Goal: Transaction & Acquisition: Purchase product/service

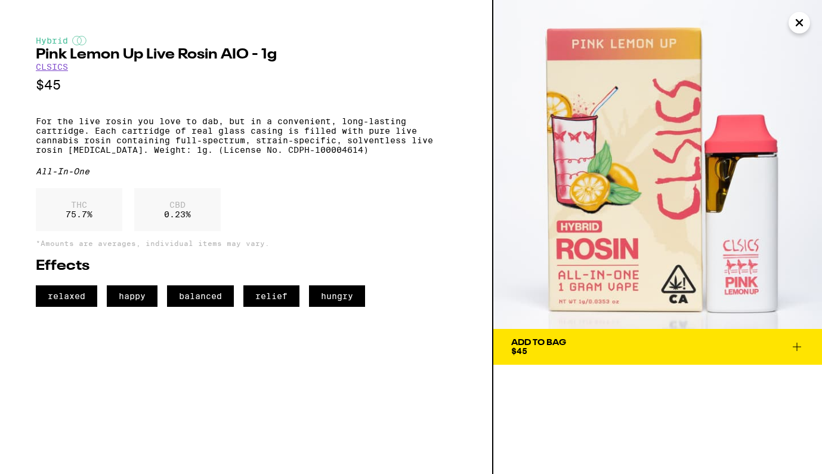
click at [796, 27] on icon "Close" at bounding box center [799, 23] width 14 height 18
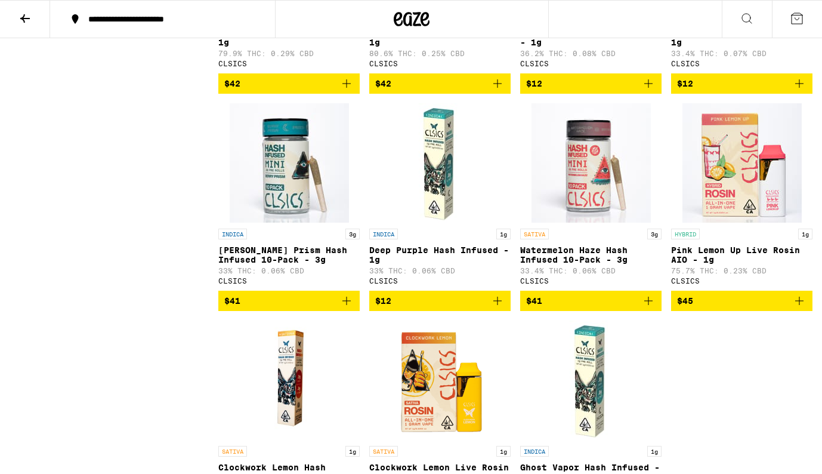
click at [20, 20] on icon at bounding box center [25, 18] width 14 height 14
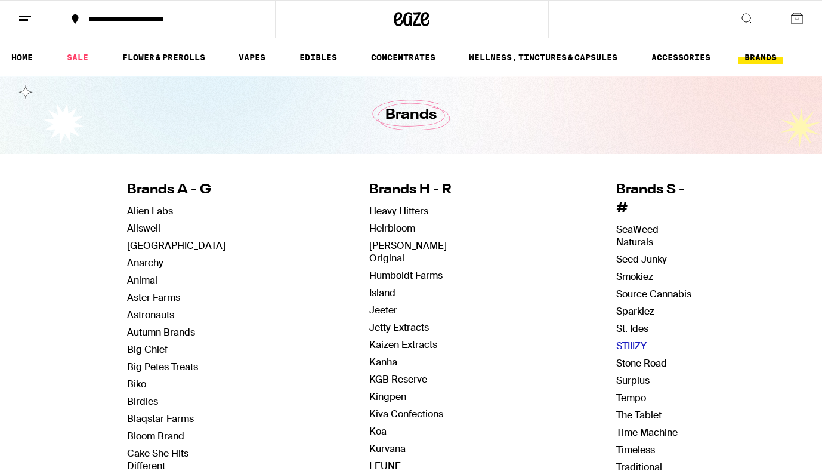
click at [627, 339] on link "STIIIZY" at bounding box center [631, 345] width 30 height 13
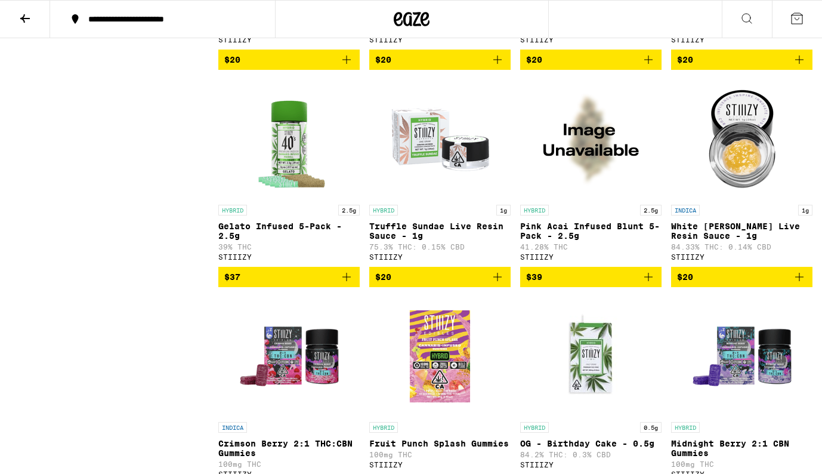
scroll to position [4623, 0]
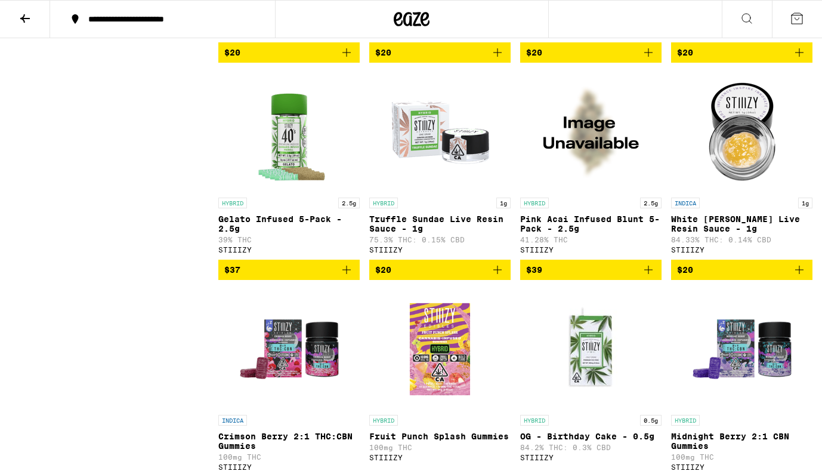
click at [289, 191] on img "Open page for Gelato Infused 5-Pack - 2.5g from STIIIZY" at bounding box center [289, 131] width 119 height 119
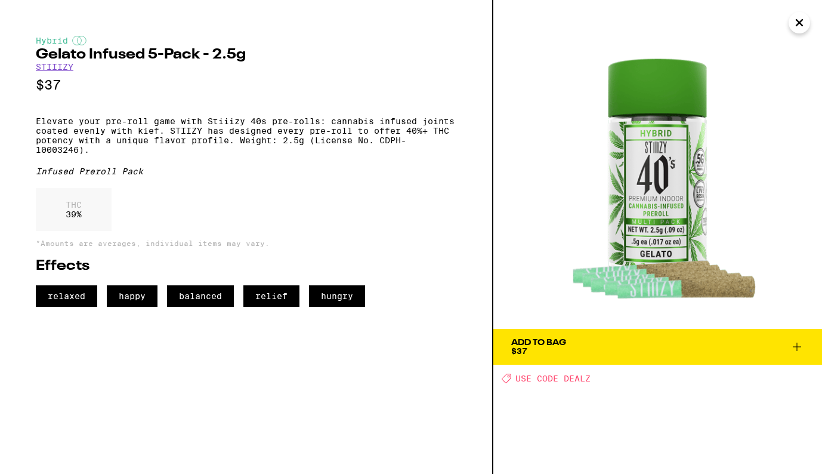
drag, startPoint x: 653, startPoint y: 200, endPoint x: 577, endPoint y: 2, distance: 211.5
click at [0, 0] on div "Hybrid Gelato Infused 5-Pack - 2.5g STIIIZY $37 Elevate your pre-roll game with…" at bounding box center [411, 237] width 822 height 474
click at [36, 54] on h2 "Gelato Infused 5-Pack - 2.5g" at bounding box center [246, 55] width 421 height 14
click at [199, 58] on h2 "Gelato Infused 5-Pack - 2.5g" at bounding box center [246, 55] width 421 height 14
copy h2 "Gelato Infused 5-Pack"
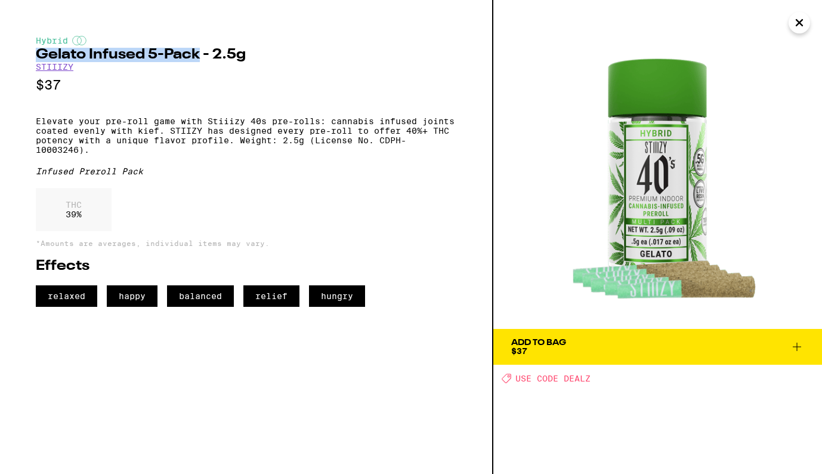
click at [797, 26] on icon "Close" at bounding box center [799, 23] width 14 height 18
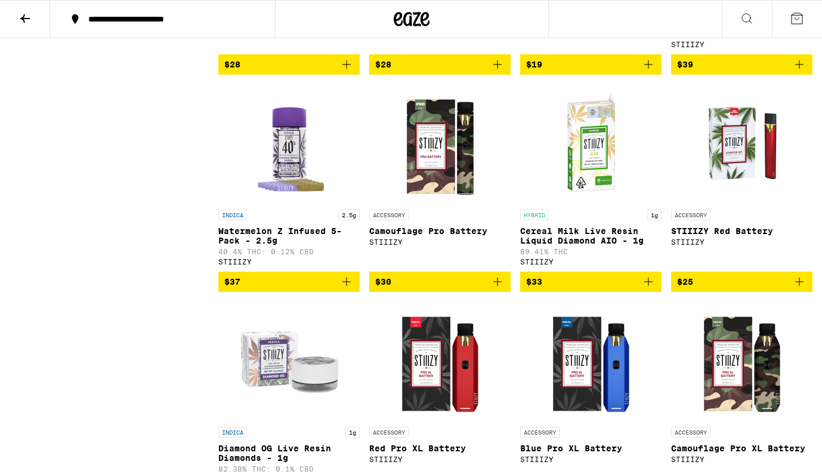
scroll to position [3329, 0]
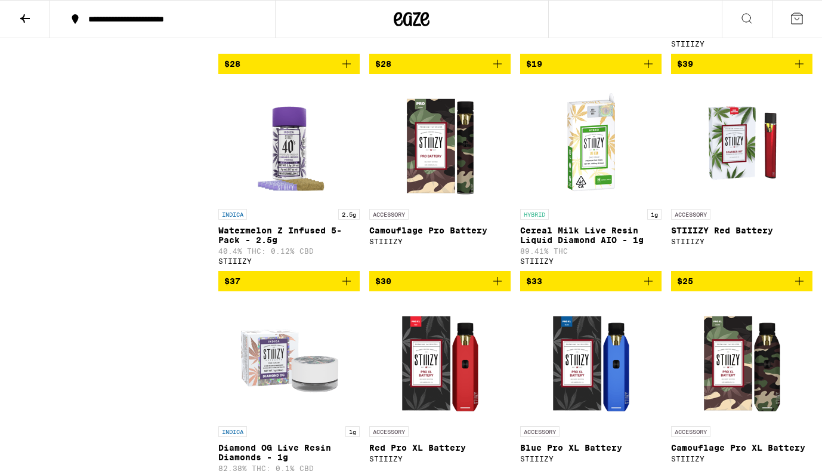
click at [289, 203] on img "Open page for Watermelon Z Infused 5-Pack - 2.5g from STIIIZY" at bounding box center [289, 143] width 119 height 119
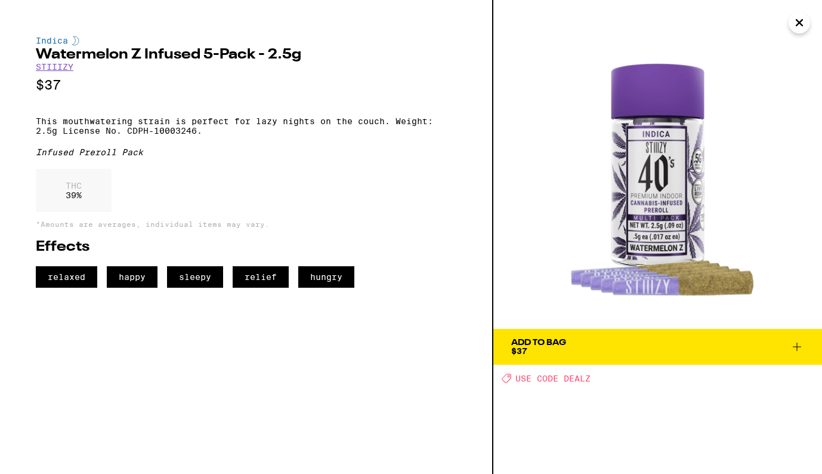
click at [798, 23] on icon "Close" at bounding box center [799, 23] width 6 height 6
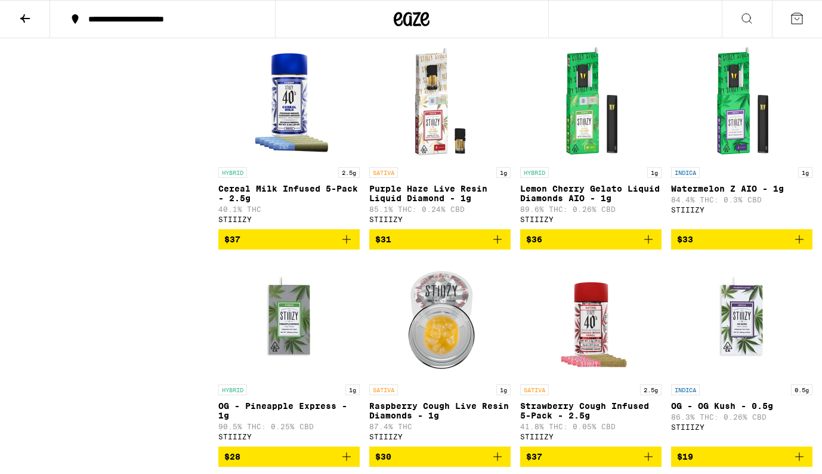
scroll to position [11148, 0]
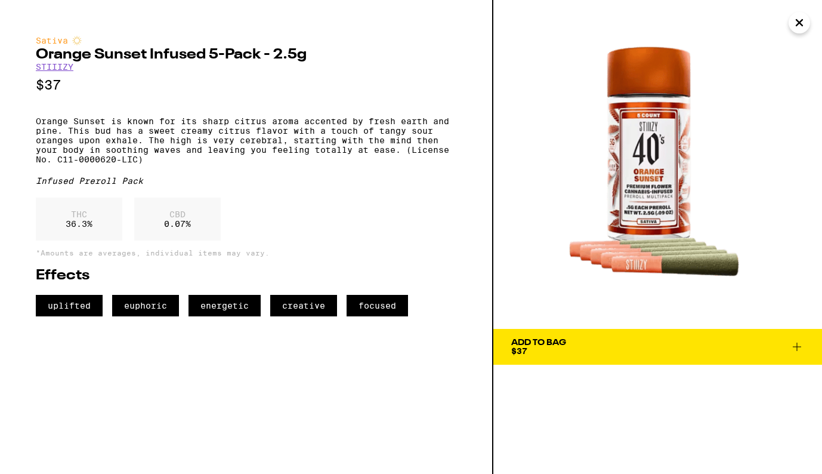
click at [38, 57] on h2 "Orange Sunset Infused 5-Pack - 2.5g" at bounding box center [246, 55] width 421 height 14
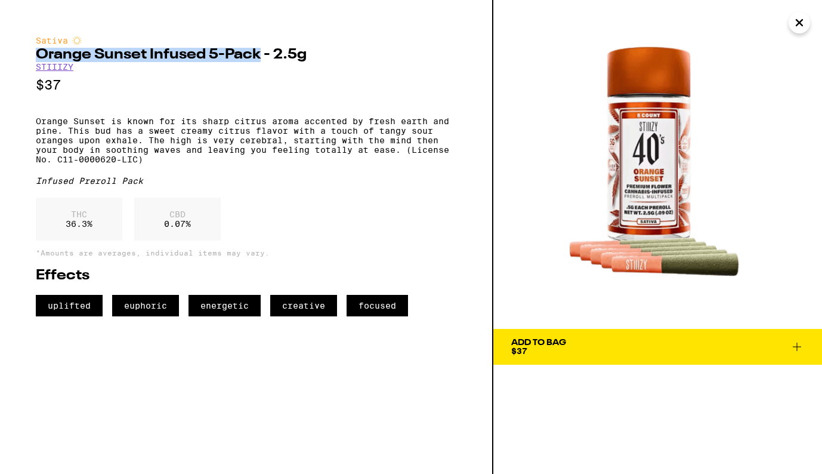
click at [258, 56] on h2 "Orange Sunset Infused 5-Pack - 2.5g" at bounding box center [246, 55] width 421 height 14
copy h2 "Orange Sunset Infused 5-Pack"
click at [803, 26] on icon "Close" at bounding box center [799, 23] width 14 height 18
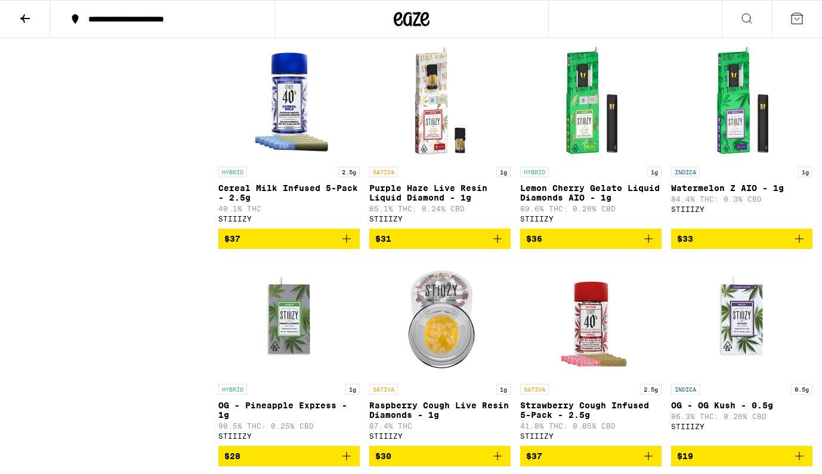
click at [25, 18] on icon at bounding box center [25, 18] width 14 height 14
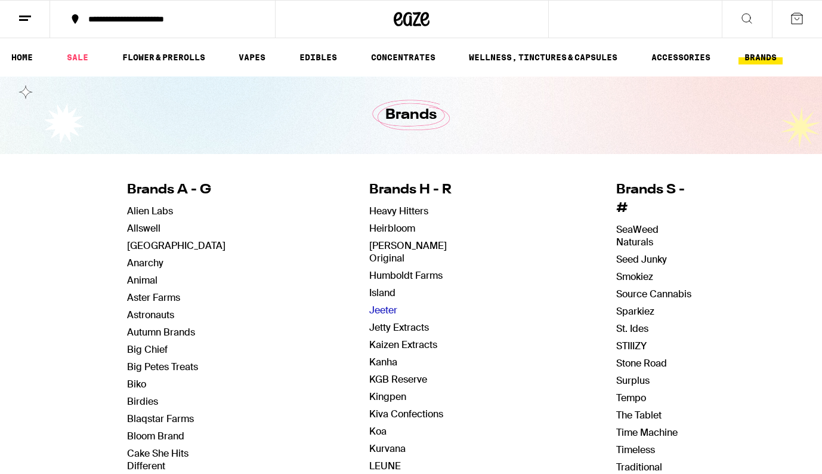
click at [384, 304] on link "Jeeter" at bounding box center [383, 310] width 28 height 13
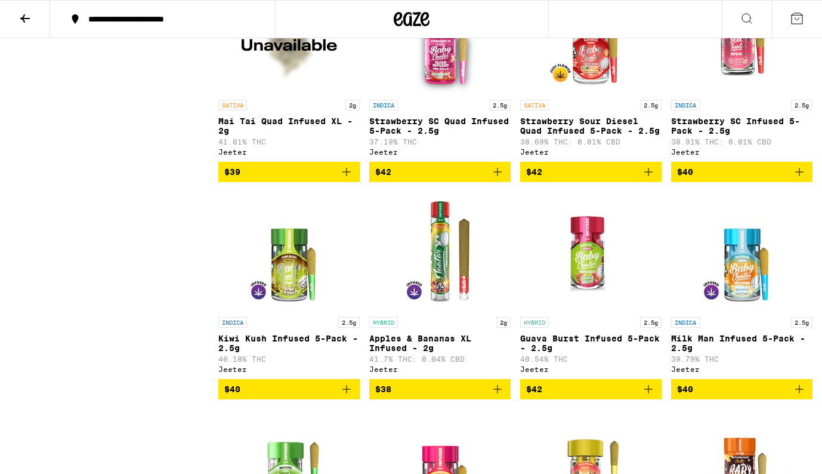
scroll to position [7780, 0]
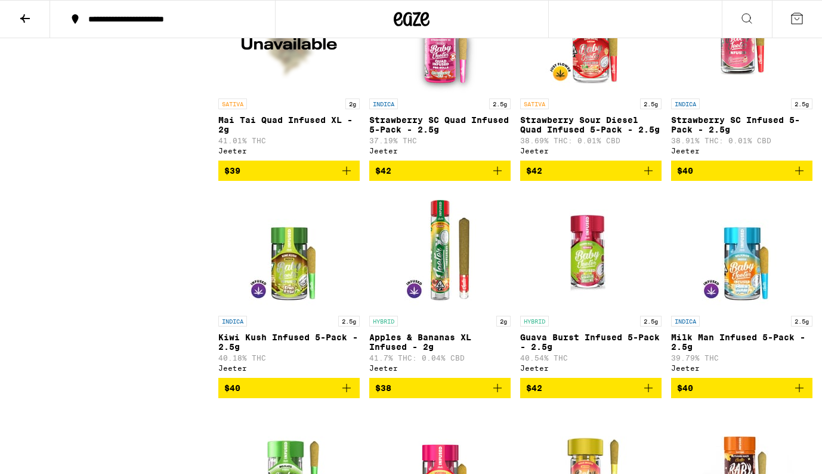
click at [601, 92] on img "Open page for Strawberry Sour Diesel Quad Infused 5-Pack - 2.5g from Jeeter" at bounding box center [590, 32] width 119 height 119
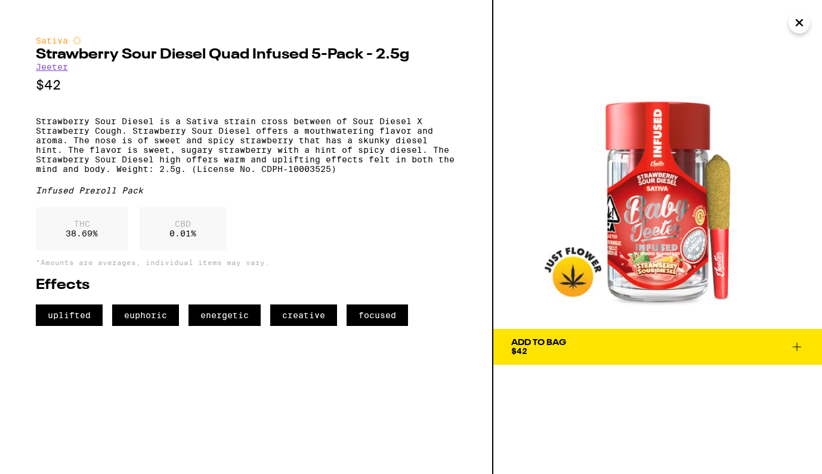
click at [795, 25] on icon "Close" at bounding box center [799, 23] width 14 height 18
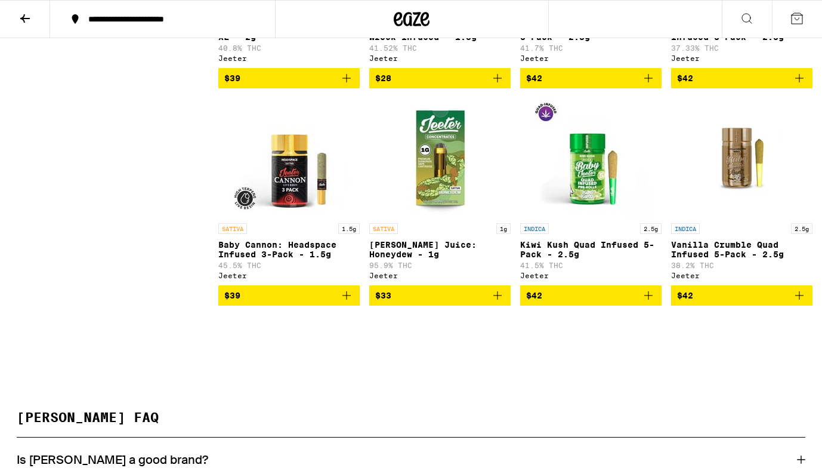
scroll to position [10262, 0]
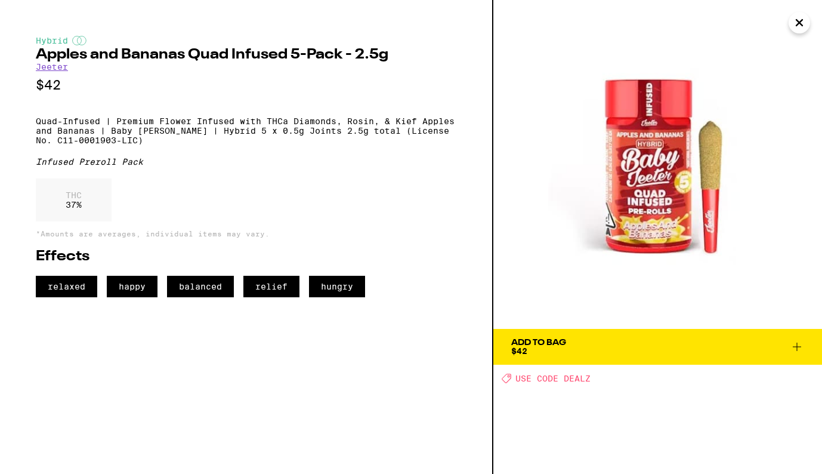
drag, startPoint x: 661, startPoint y: 194, endPoint x: 545, endPoint y: 8, distance: 220.0
click at [0, 0] on div "Hybrid Apples and Bananas Quad Infused 5-Pack - 2.5g Jeeter $42 Quad-Infused | …" at bounding box center [411, 237] width 822 height 474
click at [36, 57] on h2 "Apples and Bananas Quad Infused 5-Pack - 2.5g" at bounding box center [246, 55] width 421 height 14
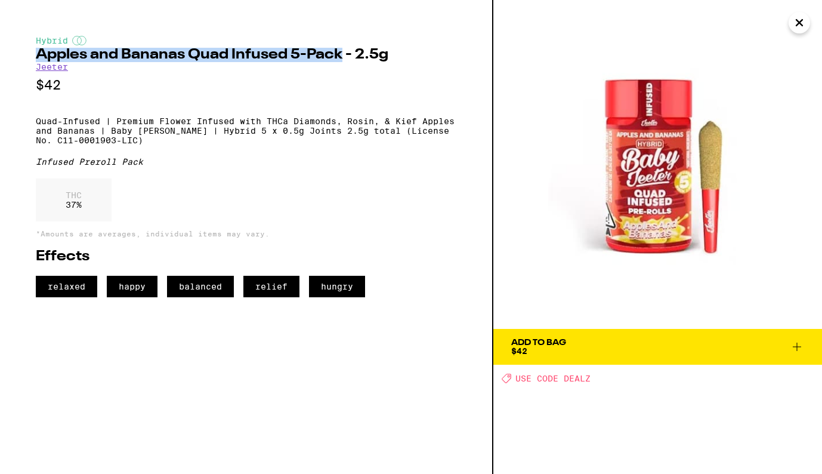
click at [342, 56] on h2 "Apples and Bananas Quad Infused 5-Pack - 2.5g" at bounding box center [246, 55] width 421 height 14
copy h2 "Apples and Bananas Quad Infused 5-Pack"
click at [799, 22] on icon "Close" at bounding box center [799, 23] width 6 height 6
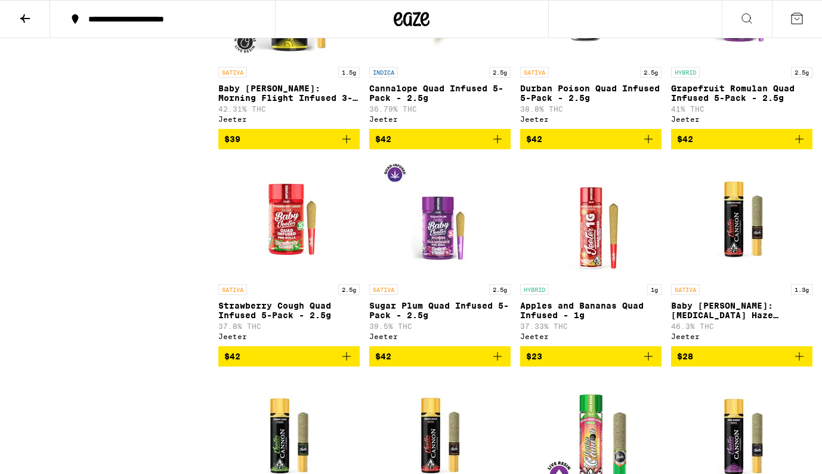
scroll to position [648, 0]
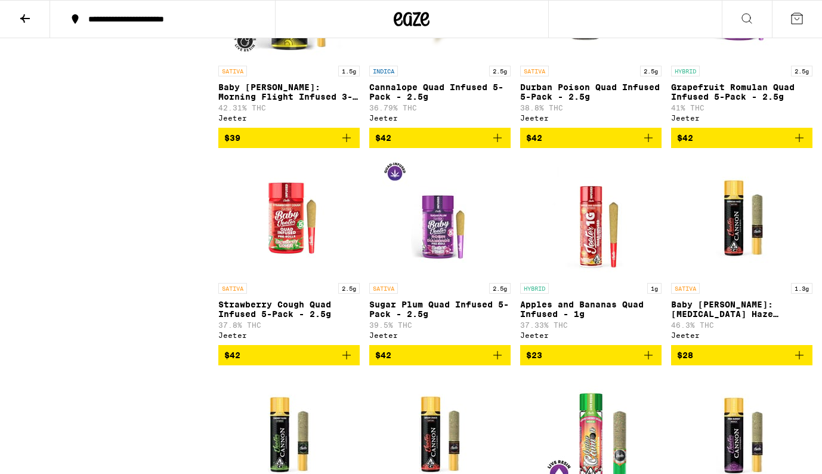
click at [283, 261] on img "Open page for Strawberry Cough Quad Infused 5-Pack - 2.5g from Jeeter" at bounding box center [289, 216] width 119 height 119
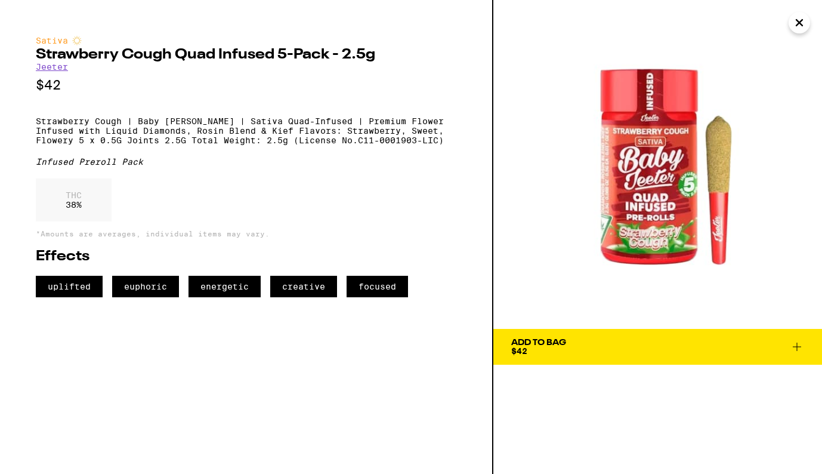
drag, startPoint x: 656, startPoint y: 200, endPoint x: 452, endPoint y: 10, distance: 278.5
click at [0, 0] on div "Sativa Strawberry Cough Quad Infused 5-Pack - 2.5g Jeeter $42 Strawberry Cough …" at bounding box center [411, 237] width 822 height 474
click at [39, 54] on h2 "Strawberry Cough Quad Infused 5-Pack - 2.5g" at bounding box center [246, 55] width 421 height 14
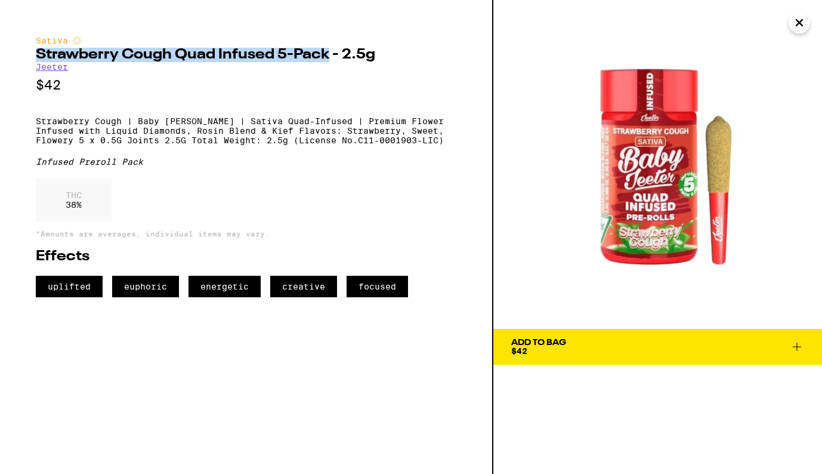
click at [329, 56] on h2 "Strawberry Cough Quad Infused 5-Pack - 2.5g" at bounding box center [246, 55] width 421 height 14
copy h2 "Strawberry Cough Quad Infused 5-Pack"
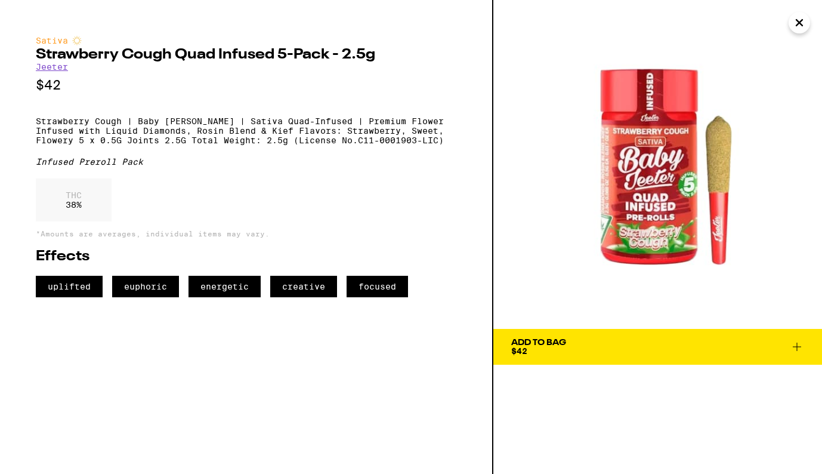
click at [181, 145] on p "Strawberry Cough | Baby Jeeter | Sativa Quad-Infused | Premium Flower Infused w…" at bounding box center [246, 130] width 421 height 29
click at [404, 145] on p "Strawberry Cough | Baby Jeeter | Sativa Quad-Infused | Premium Flower Infused w…" at bounding box center [246, 130] width 421 height 29
copy p "Weight: 2.5g (License No.C11-0001903-LIC)"
click at [795, 25] on icon "Close" at bounding box center [799, 23] width 14 height 18
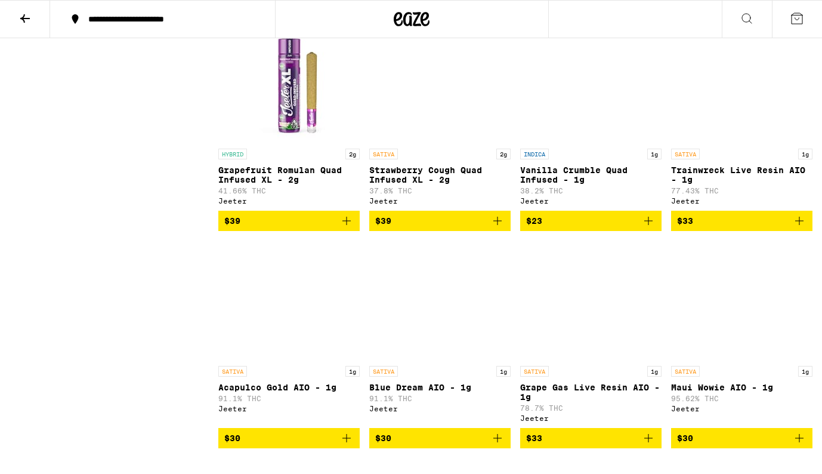
scroll to position [6213, 0]
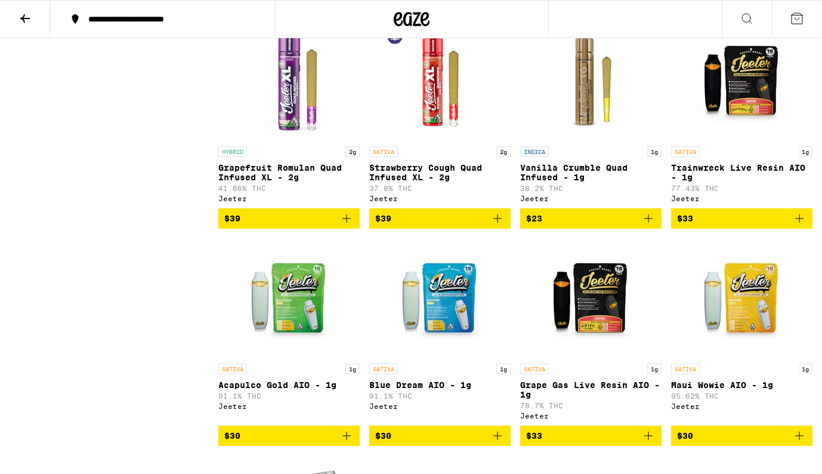
click at [428, 140] on img "Open page for Strawberry Cough Quad Infused XL - 2g from Jeeter" at bounding box center [440, 80] width 119 height 119
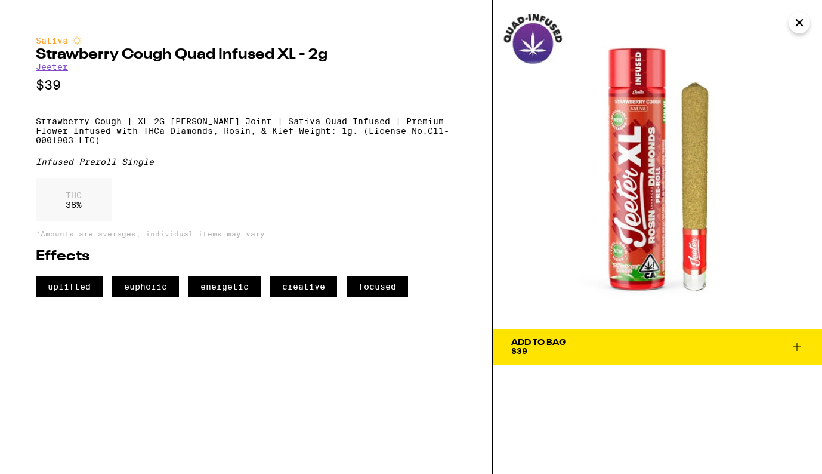
drag, startPoint x: 668, startPoint y: 203, endPoint x: 484, endPoint y: 7, distance: 268.8
click at [0, 0] on div "Sativa Strawberry Cough Quad Infused XL - 2g Jeeter $39 Strawberry Cough | XL 2…" at bounding box center [411, 237] width 822 height 474
click at [38, 54] on h2 "Strawberry Cough Quad Infused XL - 2g" at bounding box center [246, 55] width 421 height 14
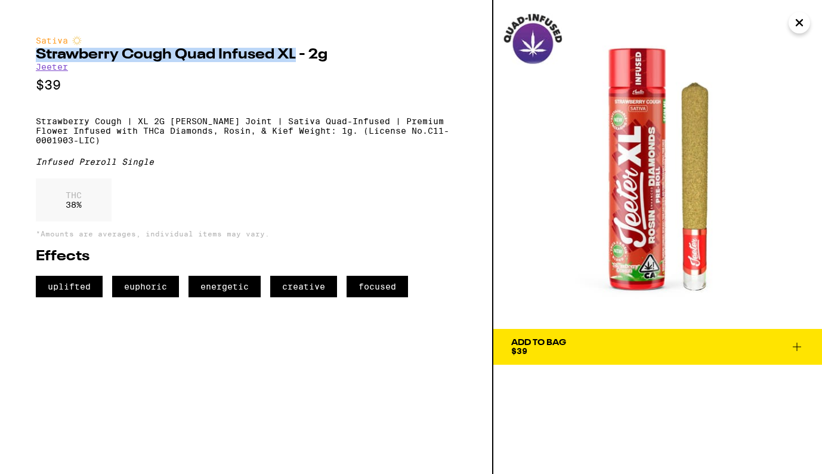
click at [295, 57] on h2 "Strawberry Cough Quad Infused XL - 2g" at bounding box center [246, 55] width 421 height 14
copy h2 "Strawberry Cough Quad Infused XL"
click at [796, 23] on icon "Close" at bounding box center [799, 23] width 14 height 18
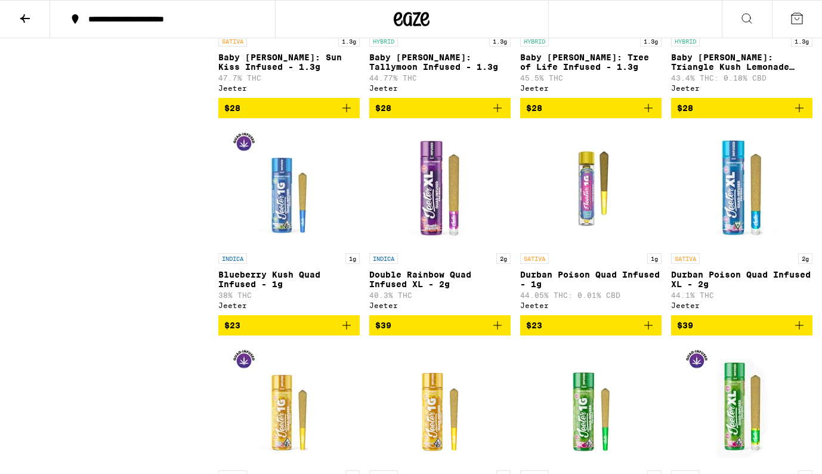
scroll to position [1324, 0]
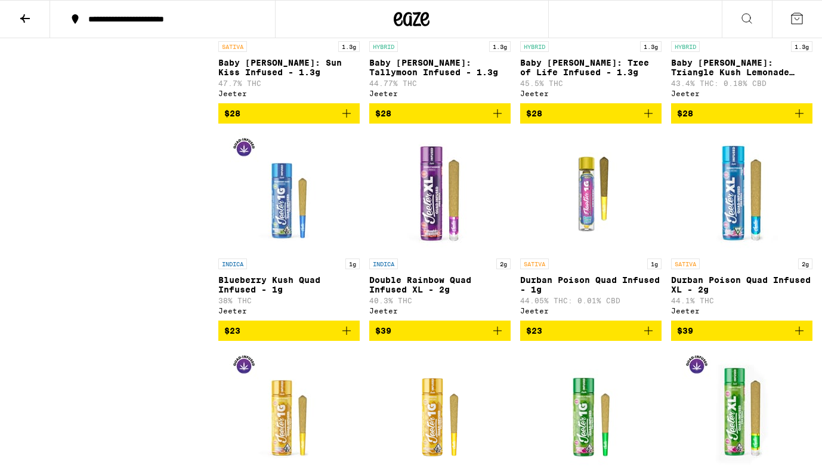
click at [589, 244] on img "Open page for Durban Poison Quad Infused - 1g from Jeeter" at bounding box center [590, 192] width 119 height 119
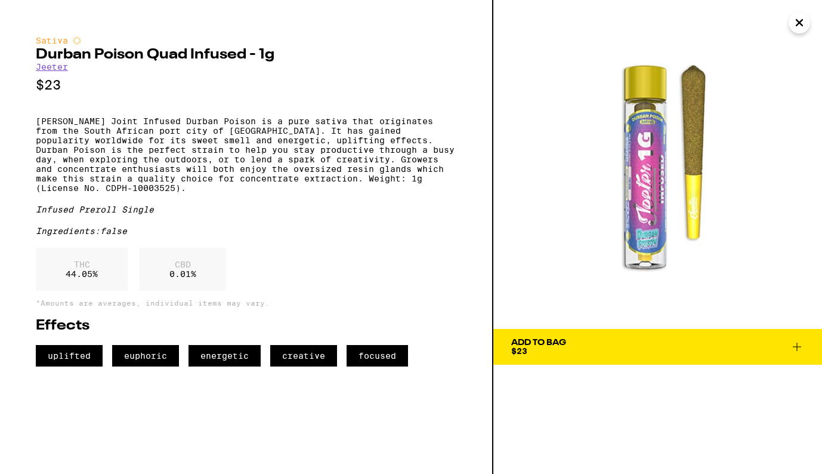
click at [36, 54] on h2 "Durban Poison Quad Infused - 1g" at bounding box center [246, 55] width 421 height 14
click at [245, 55] on h2 "Durban Poison Quad Infused - 1g" at bounding box center [246, 55] width 421 height 14
copy h2 "Durban Poison Quad Infused"
drag, startPoint x: 655, startPoint y: 180, endPoint x: 452, endPoint y: 5, distance: 267.7
click at [0, 0] on div "Sativa Durban Poison Quad Infused - 1g Jeeter $23 Jeeter Joint Infused Durban P…" at bounding box center [411, 237] width 822 height 474
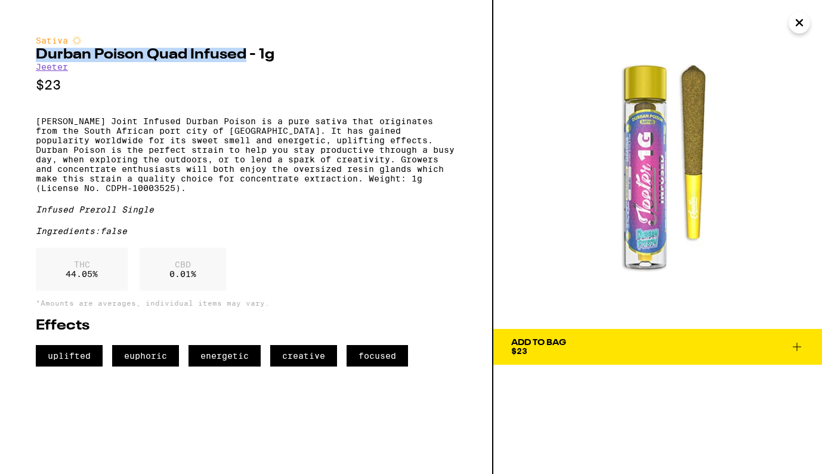
click at [801, 25] on icon "Close" at bounding box center [799, 23] width 6 height 6
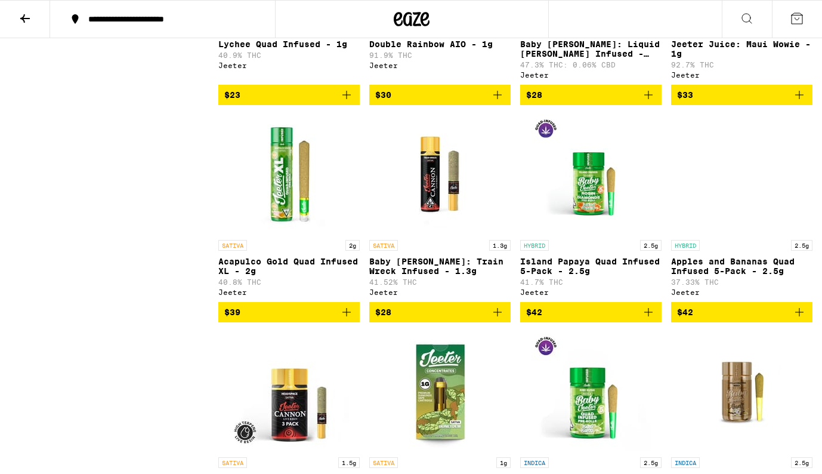
scroll to position [10034, 0]
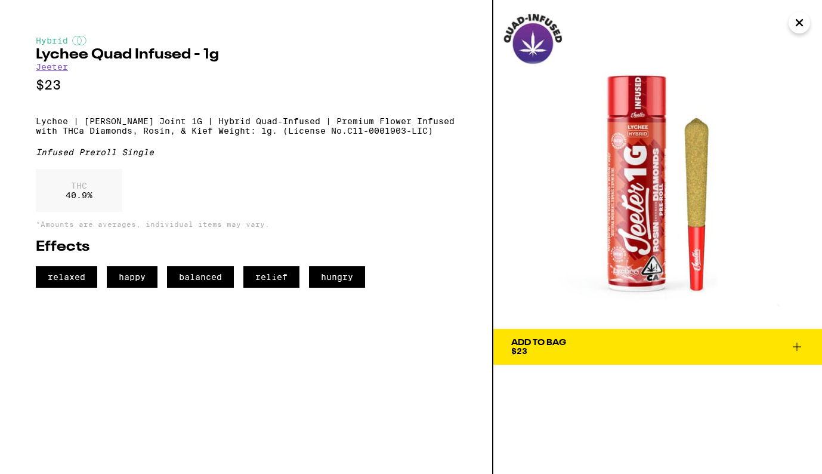
click at [293, 251] on div "Hybrid Lychee Quad Infused - 1g Jeeter $23 Lychee | Jeeter Joint 1G | Hybrid Qu…" at bounding box center [246, 162] width 421 height 252
drag, startPoint x: 644, startPoint y: 221, endPoint x: 433, endPoint y: 1, distance: 304.2
click at [0, 0] on div "Hybrid Lychee Quad Infused - 1g Jeeter $23 Lychee | Jeeter Joint 1G | Hybrid Qu…" at bounding box center [411, 237] width 822 height 474
click at [36, 56] on h2 "Lychee Quad Infused - 1g" at bounding box center [246, 55] width 421 height 14
click at [190, 59] on h2 "Lychee Quad Infused - 1g" at bounding box center [246, 55] width 421 height 14
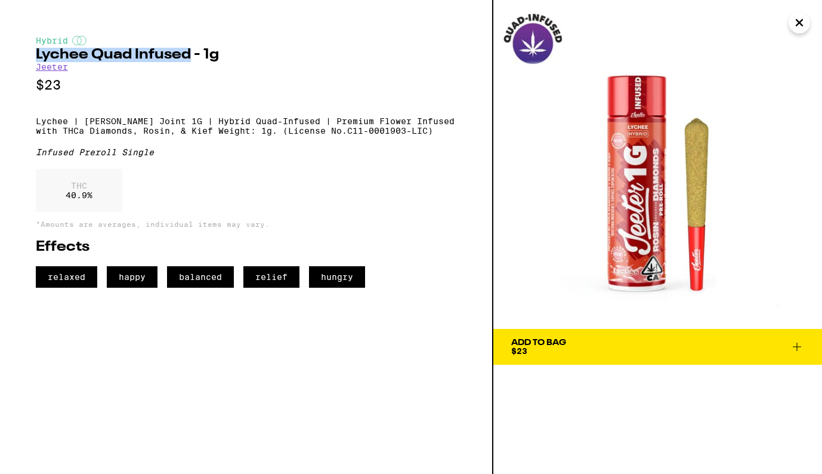
copy h2 "Lychee Quad Infused"
click at [337, 189] on div "THC 40.9 %" at bounding box center [246, 193] width 421 height 49
click at [802, 24] on icon "Close" at bounding box center [799, 23] width 6 height 6
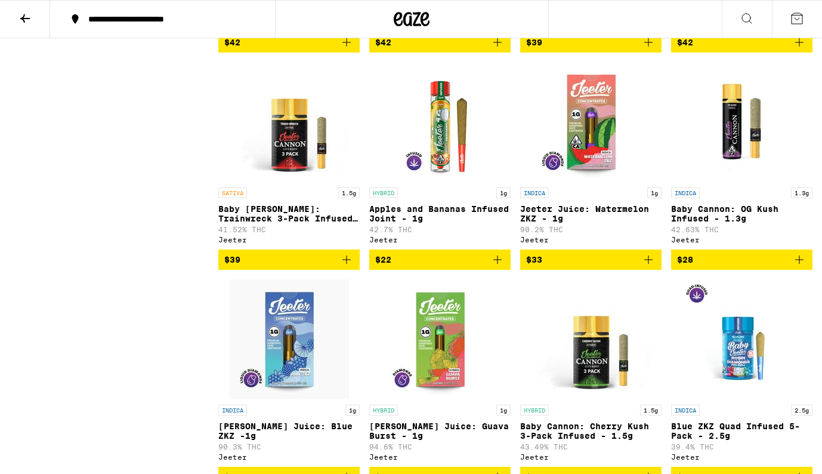
scroll to position [8952, 0]
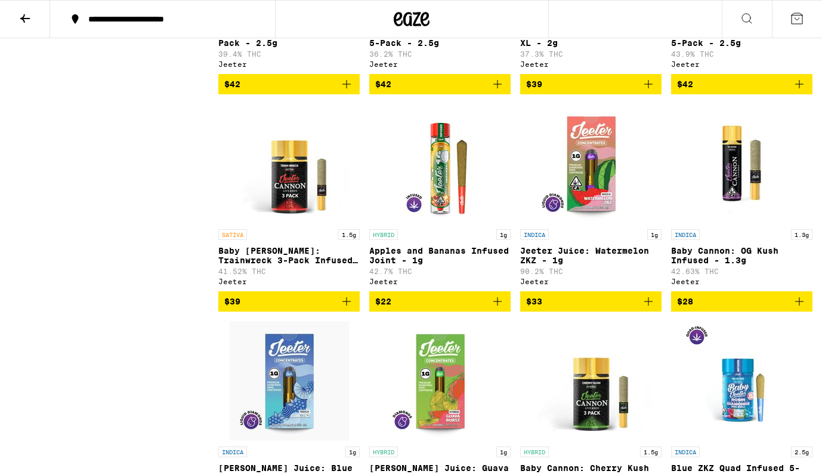
click at [26, 18] on icon at bounding box center [25, 18] width 10 height 8
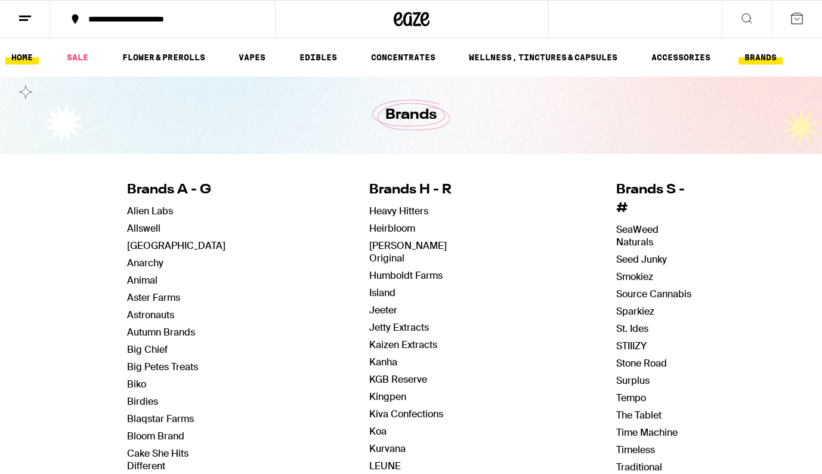
click at [27, 57] on link "HOME" at bounding box center [21, 57] width 33 height 14
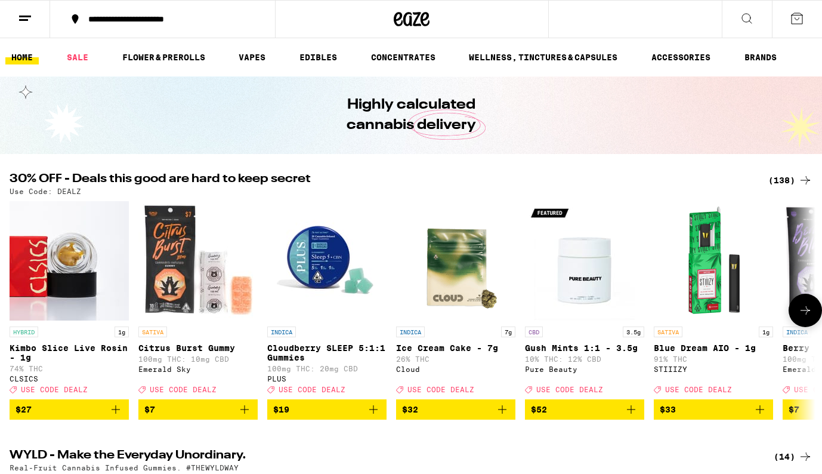
click at [82, 285] on img "Open page for Kimbo Slice Live Rosin - 1g from CLSICS" at bounding box center [69, 260] width 119 height 119
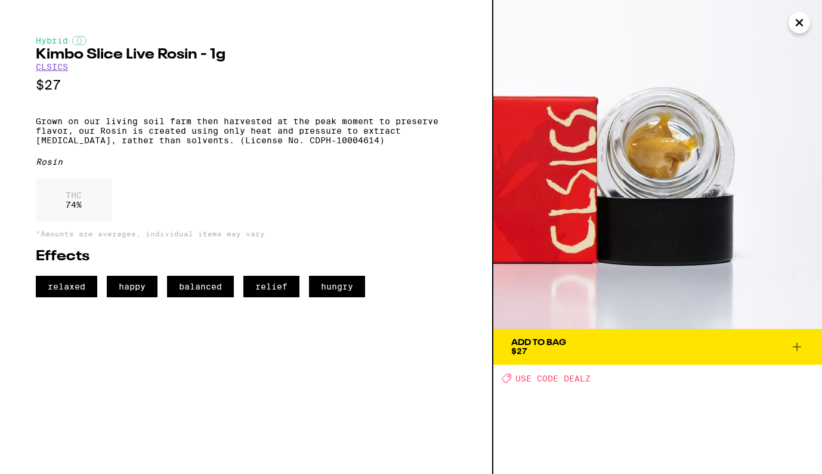
drag, startPoint x: 622, startPoint y: 197, endPoint x: 388, endPoint y: 16, distance: 295.9
click at [0, 0] on div "Hybrid Kimbo Slice Live Rosin - 1g CLSICS $27 Grown on our living soil farm the…" at bounding box center [411, 237] width 822 height 474
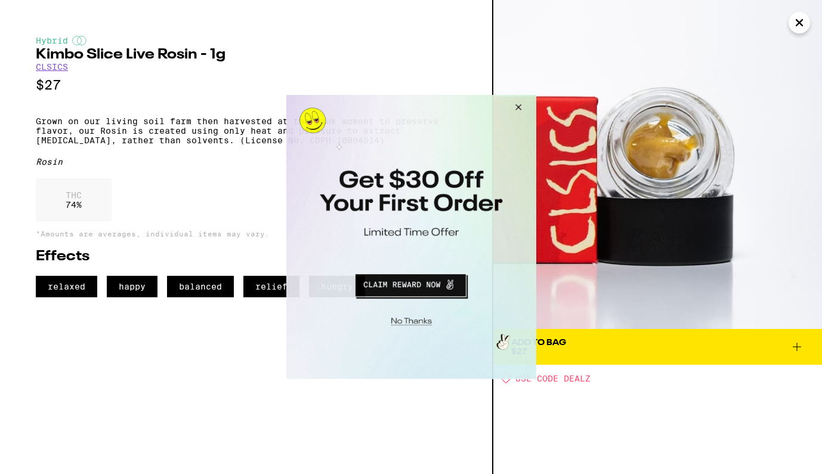
drag, startPoint x: 519, startPoint y: 106, endPoint x: 817, endPoint y: 188, distance: 309.4
click at [519, 106] on button "Close Modal" at bounding box center [516, 109] width 32 height 29
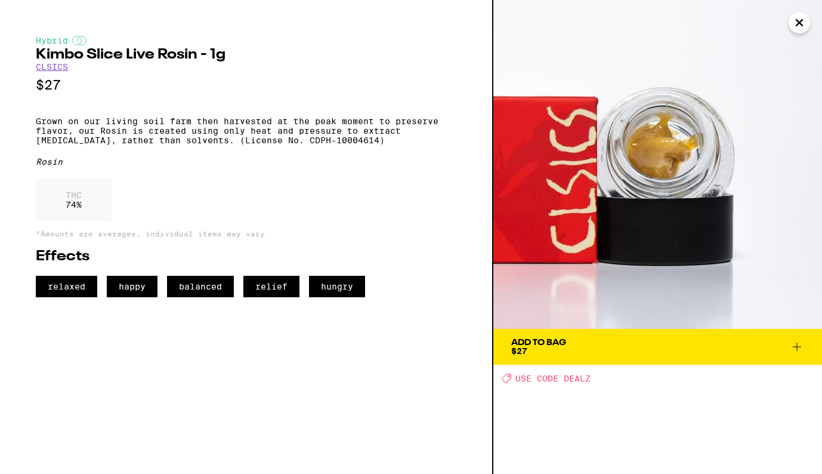
click at [64, 129] on p "Grown on our living soil farm then harvested at the peak moment to preserve fla…" at bounding box center [246, 130] width 421 height 29
click at [36, 126] on p "Grown on our living soil farm then harvested at the peak moment to preserve fla…" at bounding box center [246, 130] width 421 height 29
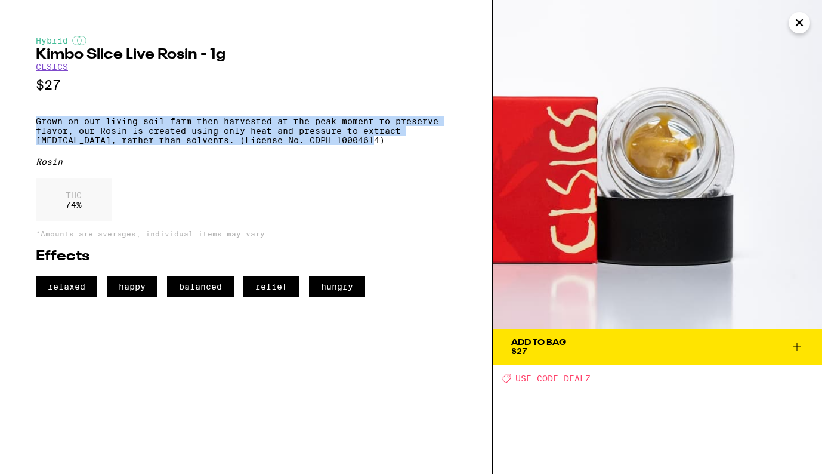
click at [384, 145] on p "Grown on our living soil farm then harvested at the peak moment to preserve fla…" at bounding box center [246, 130] width 421 height 29
copy p "Grown on our living soil farm then harvested at the peak moment to preserve fla…"
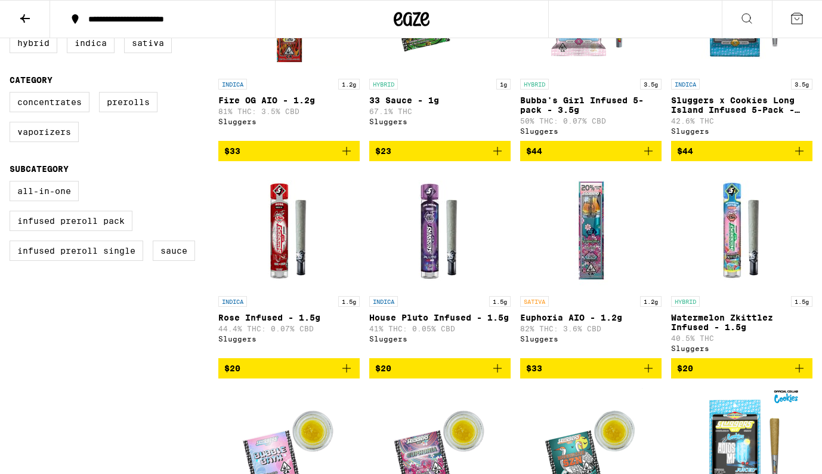
scroll to position [432, 0]
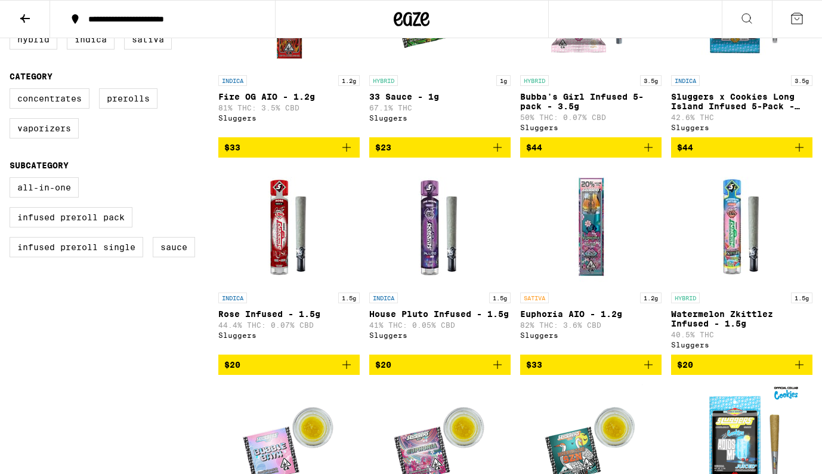
click at [735, 257] on img "Open page for Watermelon Zkittlez Infused - 1.5g from Sluggers" at bounding box center [741, 226] width 119 height 119
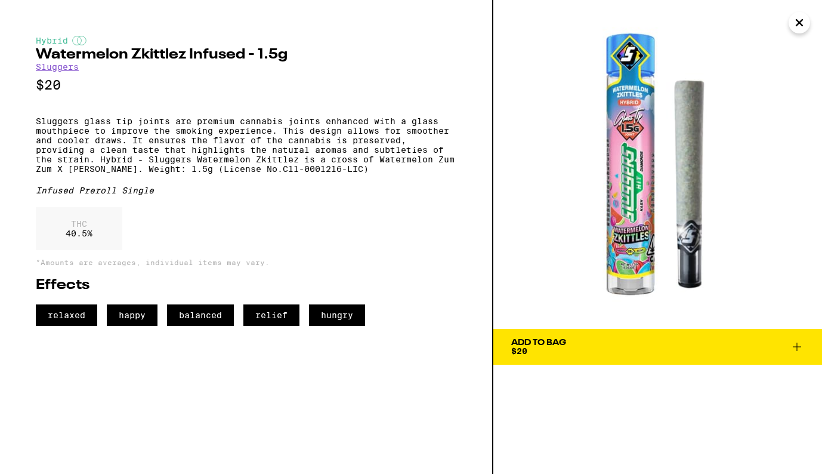
drag, startPoint x: 640, startPoint y: 208, endPoint x: 583, endPoint y: 1, distance: 214.0
click at [0, 0] on div "Hybrid Watermelon Zkittlez Infused - 1.5g Sluggers $20 Sluggers glass tip joint…" at bounding box center [411, 237] width 822 height 474
click at [37, 54] on h2 "Watermelon Zkittlez Infused - 1.5g" at bounding box center [246, 55] width 421 height 14
click at [244, 55] on h2 "Watermelon Zkittlez Infused - 1.5g" at bounding box center [246, 55] width 421 height 14
copy h2 "Watermelon Zkittlez Infused"
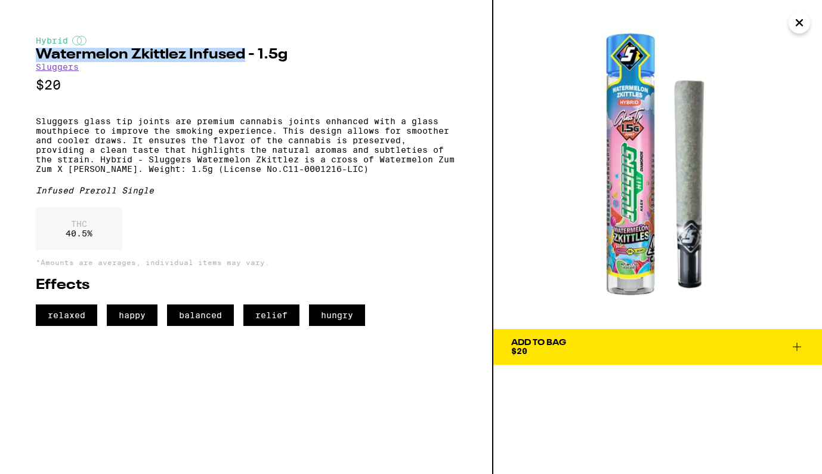
click at [800, 24] on icon "Close" at bounding box center [799, 23] width 14 height 18
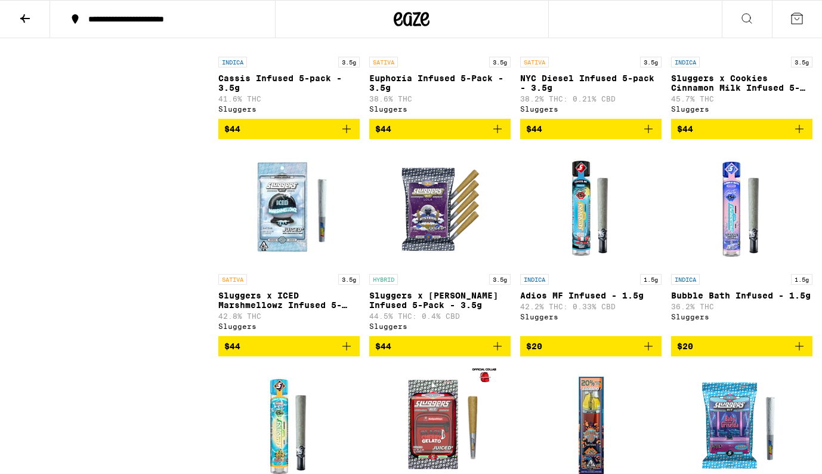
scroll to position [1106, 0]
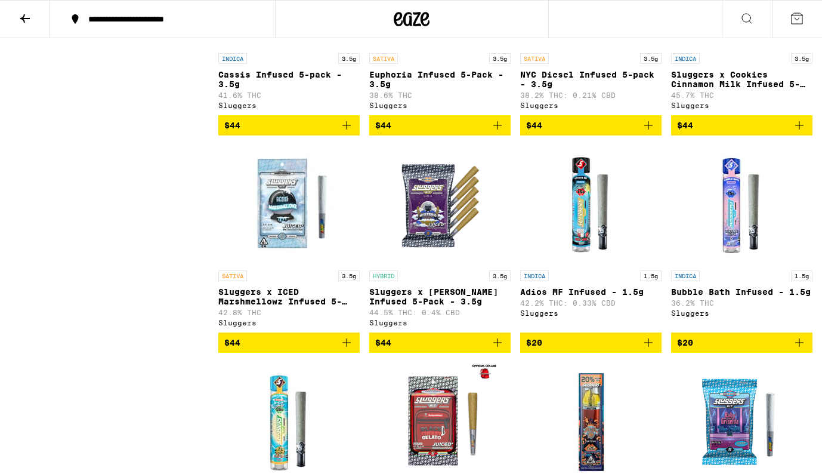
click at [734, 249] on img "Open page for Bubble Bath Infused - 1.5g from Sluggers" at bounding box center [741, 204] width 119 height 119
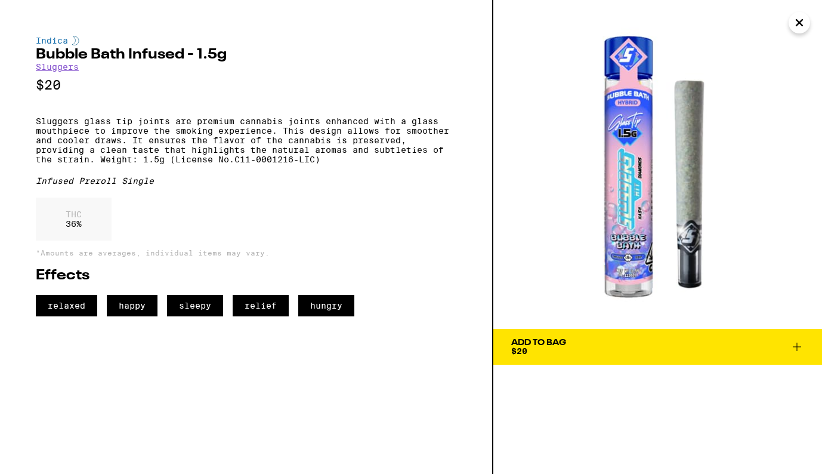
drag, startPoint x: 651, startPoint y: 197, endPoint x: 520, endPoint y: 0, distance: 237.1
click at [0, 0] on div "Indica Bubble Bath Infused - 1.5g Sluggers $20 Sluggers glass tip joints are pr…" at bounding box center [411, 237] width 822 height 474
click at [36, 55] on h2 "Bubble Bath Infused - 1.5g" at bounding box center [246, 55] width 421 height 14
click at [181, 55] on h2 "Bubble Bath Infused - 1.5g" at bounding box center [246, 55] width 421 height 14
copy h2 "Bubble Bath Infused"
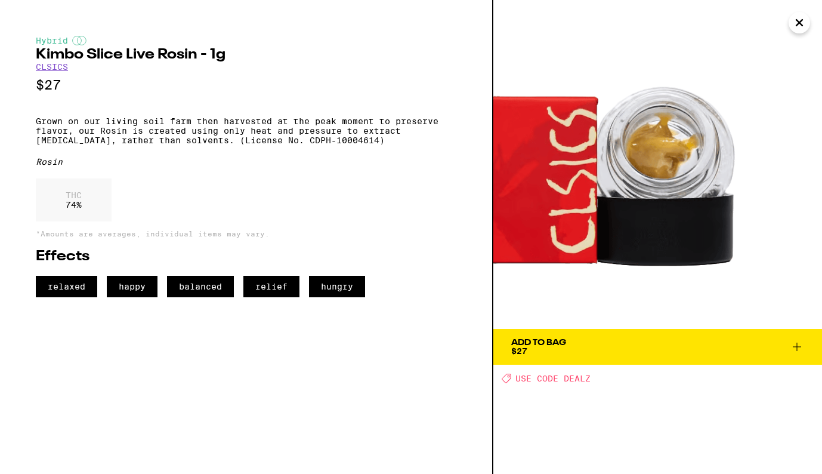
click at [802, 23] on icon "Close" at bounding box center [799, 23] width 14 height 18
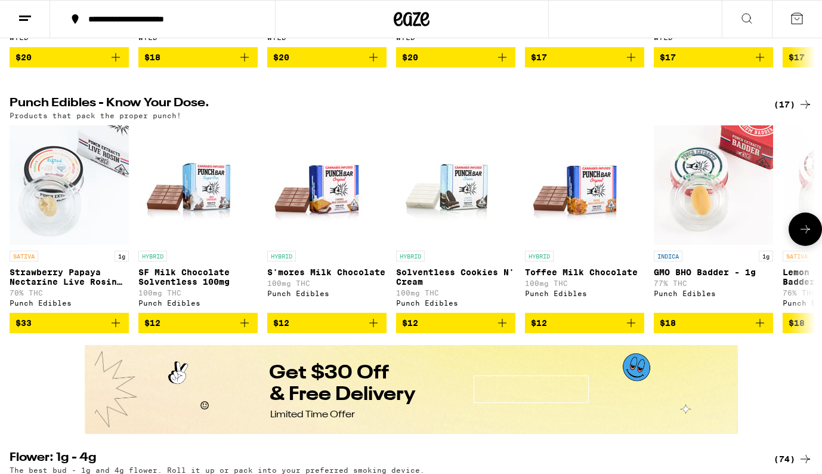
scroll to position [618, 0]
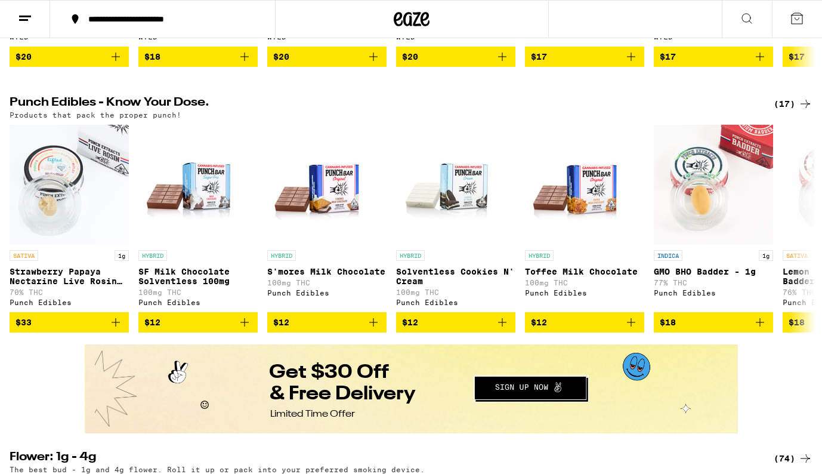
click at [784, 111] on div "(17)" at bounding box center [793, 104] width 39 height 14
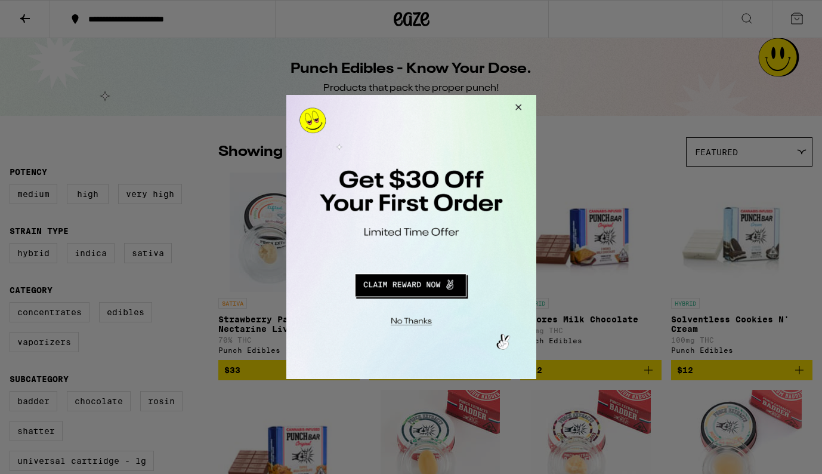
click at [409, 324] on button "Close Modal" at bounding box center [408, 319] width 243 height 18
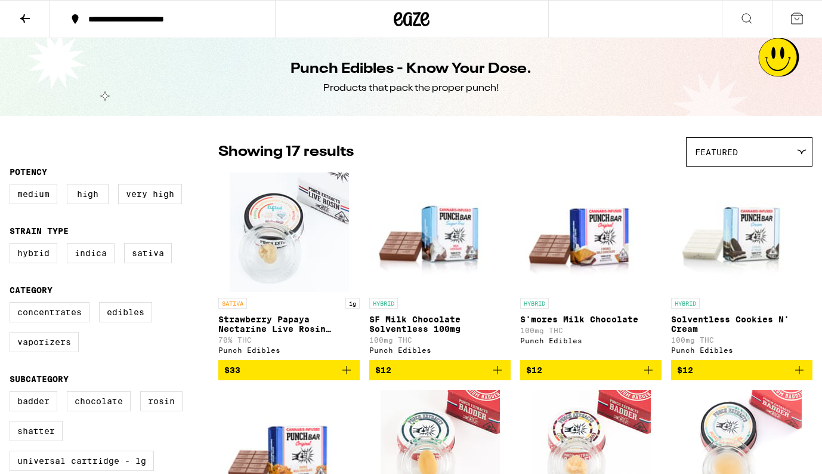
click at [288, 224] on img "Open page for Strawberry Papaya Nectarine Live Rosin Badder - 1g from Punch Edi…" at bounding box center [289, 231] width 119 height 119
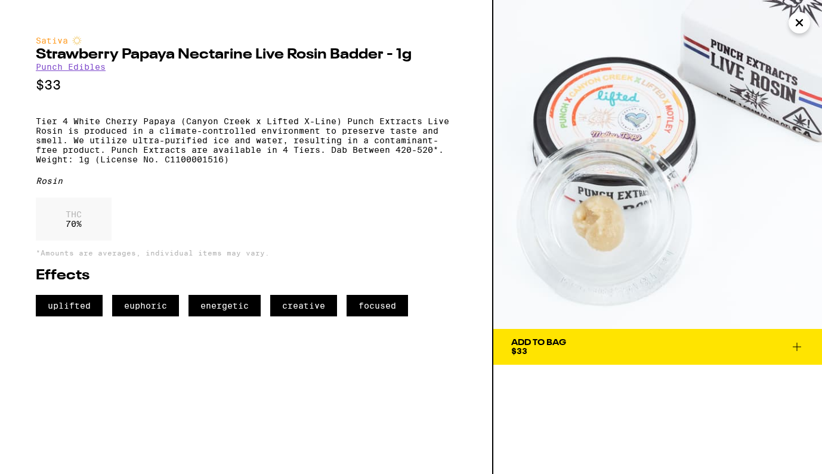
click at [38, 55] on h2 "Strawberry Papaya Nectarine Live Rosin Badder - 1g" at bounding box center [246, 55] width 421 height 14
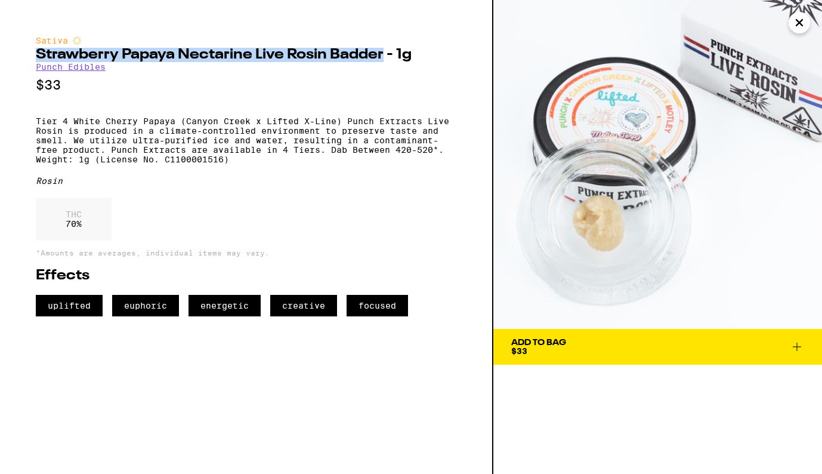
click at [383, 59] on h2 "Strawberry Papaya Nectarine Live Rosin Badder - 1g" at bounding box center [246, 55] width 421 height 14
copy h2 "Strawberry Papaya Nectarine Live Rosin Badder"
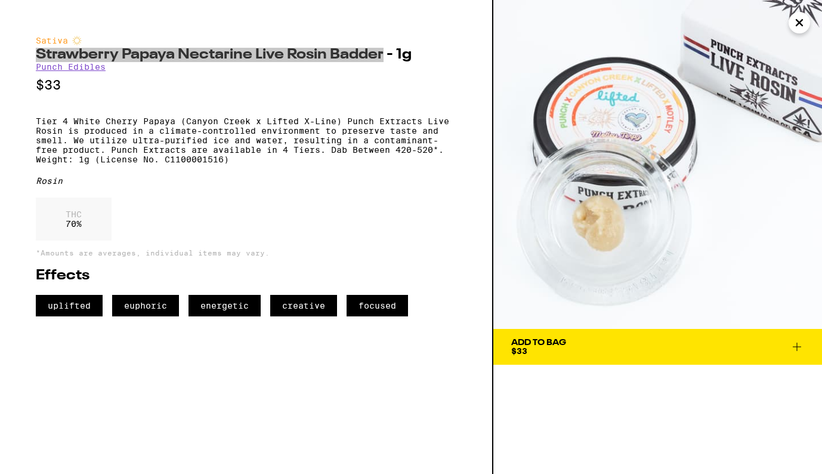
drag, startPoint x: 626, startPoint y: 191, endPoint x: 479, endPoint y: 2, distance: 238.9
click at [0, 0] on div "Sativa Strawberry Papaya Nectarine Live Rosin Badder - 1g Punch Edibles $33 Tie…" at bounding box center [411, 237] width 822 height 474
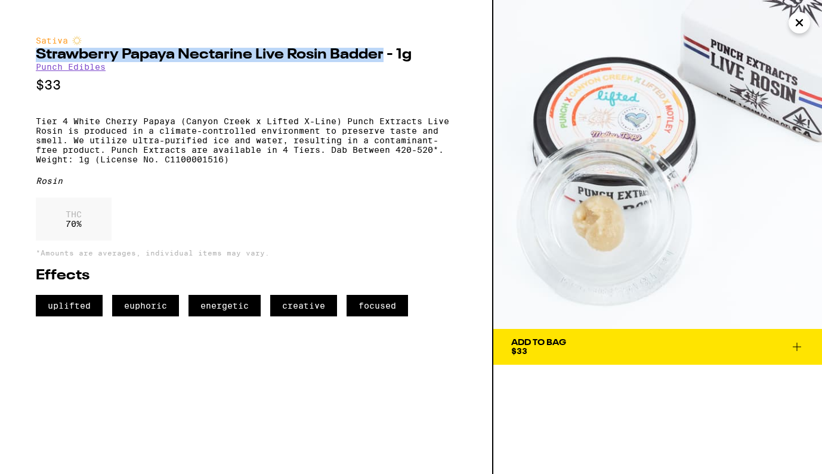
click at [796, 24] on icon "Close" at bounding box center [799, 23] width 6 height 6
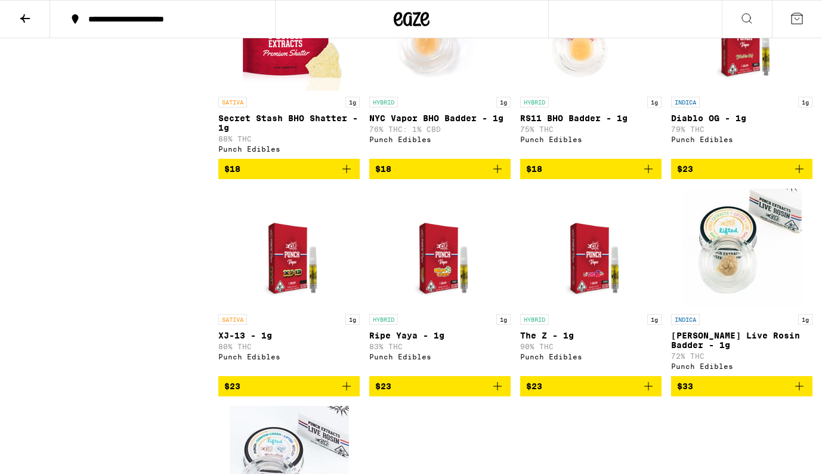
scroll to position [637, 0]
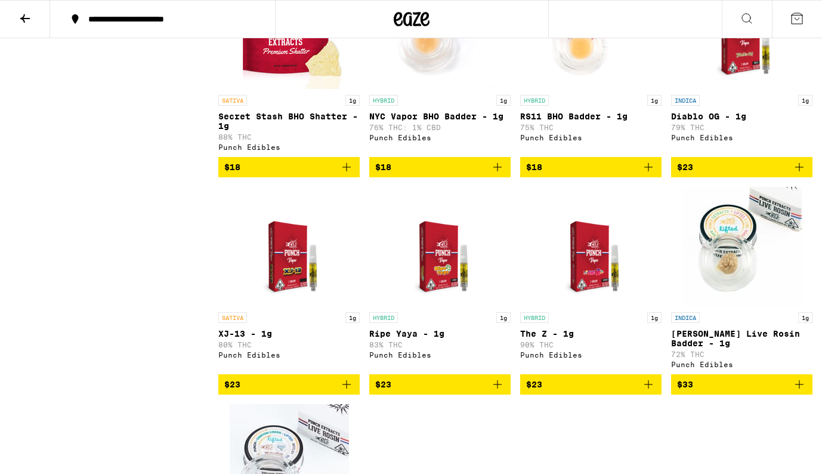
click at [754, 273] on img "Open page for Garlic Papaya Live Rosin Badder - 1g from Punch Edibles" at bounding box center [741, 246] width 119 height 119
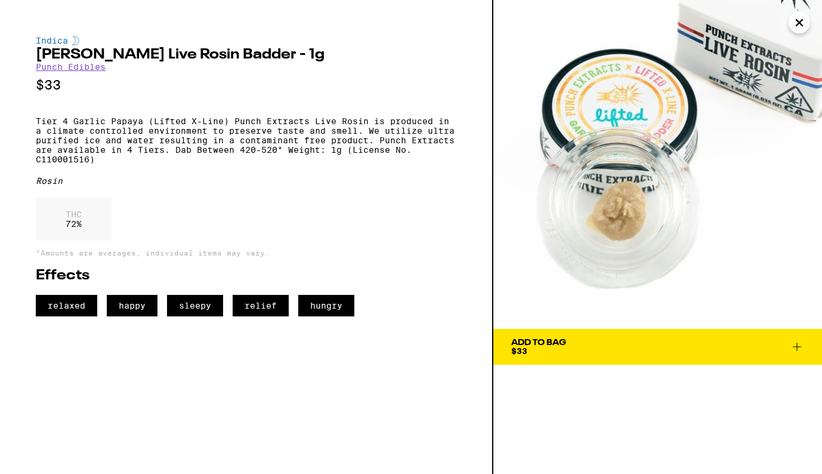
drag, startPoint x: 642, startPoint y: 177, endPoint x: 442, endPoint y: 4, distance: 264.3
click at [0, 0] on div "Indica Garlic Papaya Live Rosin Badder - 1g Punch Edibles $33 Tier 4 Garlic Pap…" at bounding box center [411, 237] width 822 height 474
click at [799, 23] on icon "Close" at bounding box center [799, 23] width 6 height 6
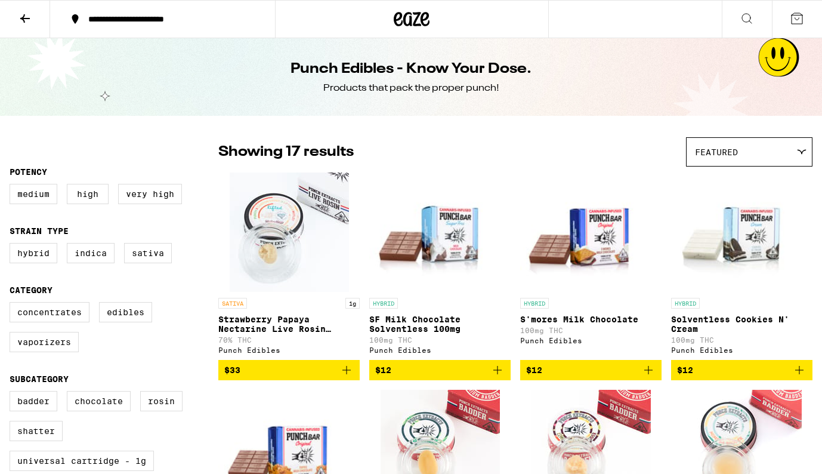
click at [293, 264] on img "Open page for Strawberry Papaya Nectarine Live Rosin Badder - 1g from Punch Edi…" at bounding box center [289, 231] width 119 height 119
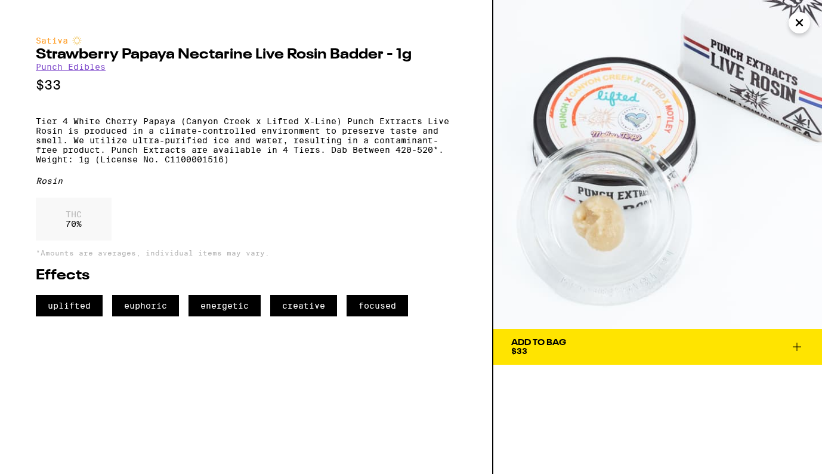
click at [37, 53] on h2 "Strawberry Papaya Nectarine Live Rosin Badder - 1g" at bounding box center [246, 55] width 421 height 14
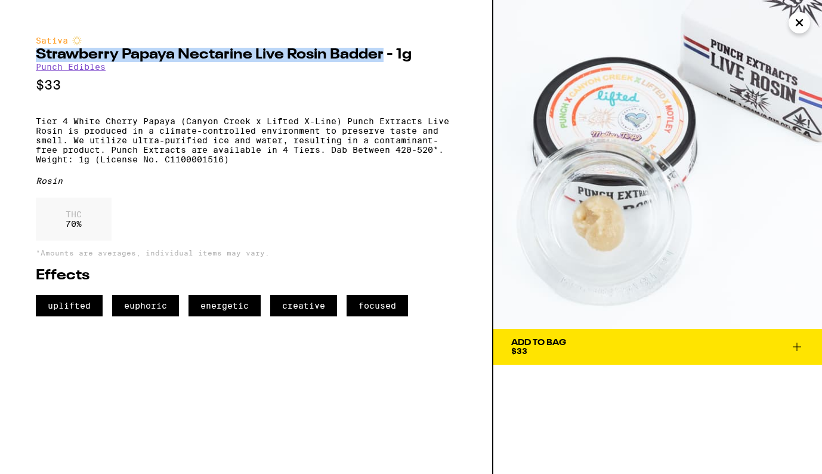
click at [381, 57] on h2 "Strawberry Papaya Nectarine Live Rosin Badder - 1g" at bounding box center [246, 55] width 421 height 14
copy h2 "Strawberry Papaya Nectarine Live Rosin Badder"
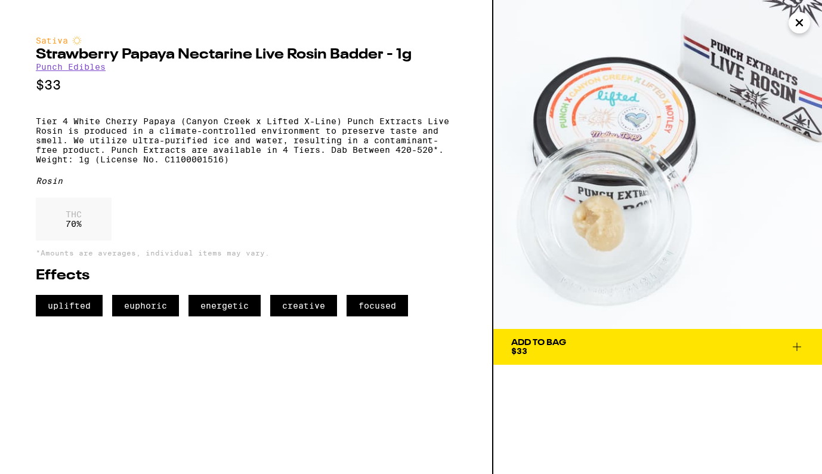
click at [37, 164] on p "Tier 4 White Cherry Papaya (Canyon Creek x Lifted X-Line) Punch Extracts Live R…" at bounding box center [246, 140] width 421 height 48
click at [232, 164] on p "Tier 4 White Cherry Papaya (Canyon Creek x Lifted X-Line) Punch Extracts Live R…" at bounding box center [246, 140] width 421 height 48
copy p "Weight: 1g (License No. C1100001516)"
click at [800, 22] on icon "Close" at bounding box center [799, 23] width 14 height 18
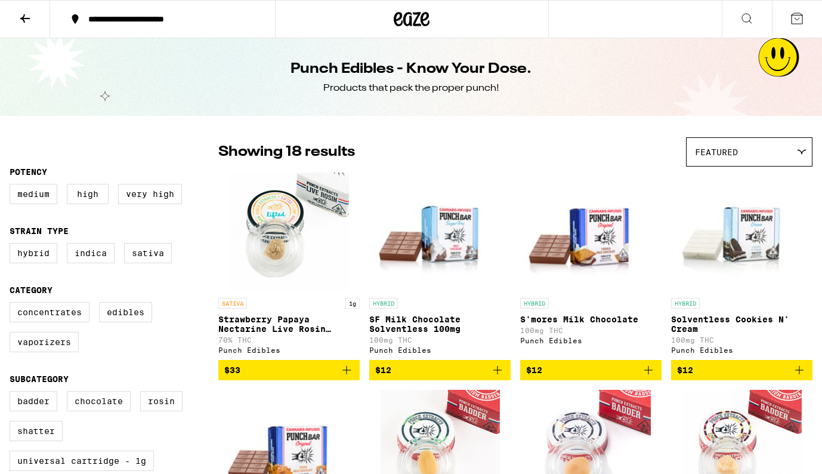
click at [323, 245] on img "Open page for Strawberry Papaya Nectarine Live Rosin Badder - 1g from Punch Edi…" at bounding box center [289, 231] width 119 height 119
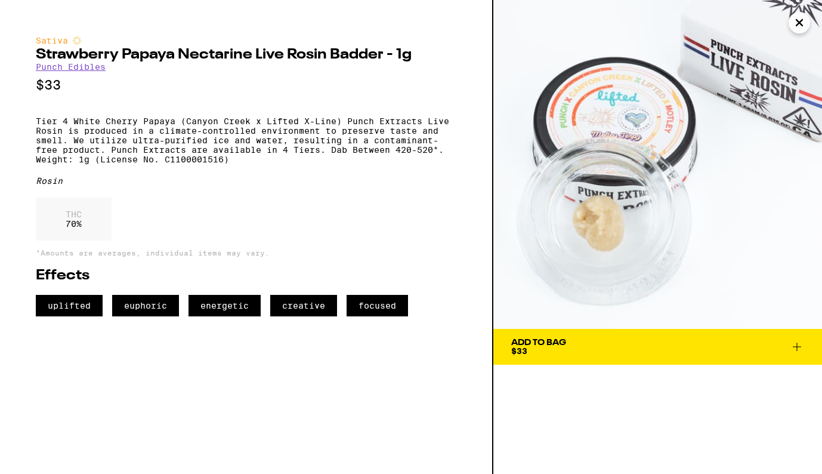
click at [802, 20] on icon "Close" at bounding box center [799, 23] width 6 height 6
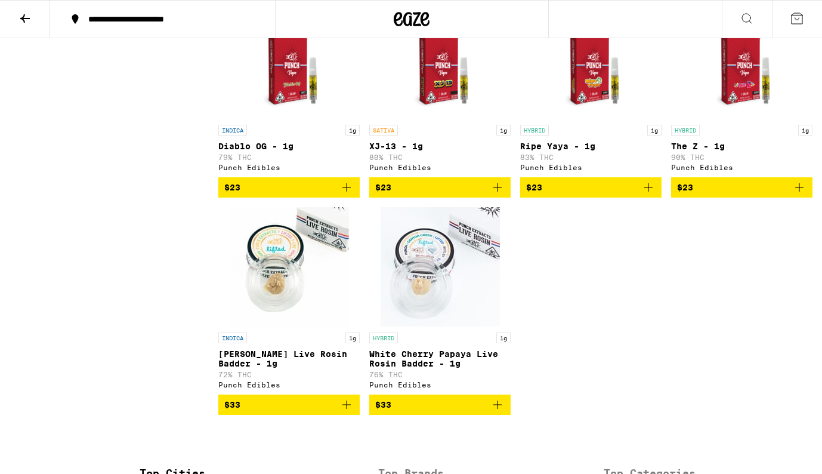
scroll to position [824, 0]
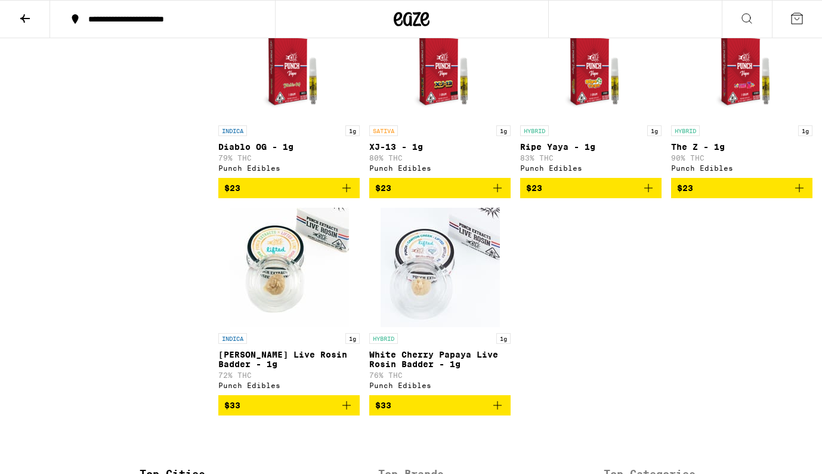
click at [459, 325] on img "Open page for White Cherry Papaya Live Rosin Badder - 1g from Punch Edibles" at bounding box center [440, 267] width 119 height 119
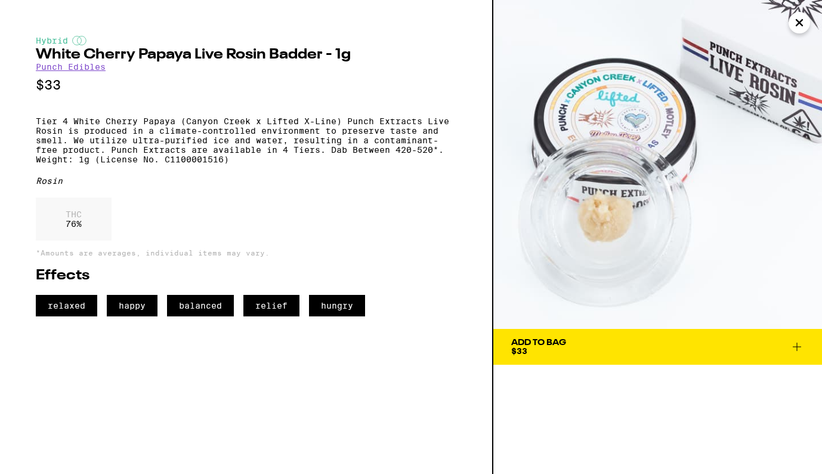
click at [39, 53] on h2 "White Cherry Papaya Live Rosin Badder - 1g" at bounding box center [246, 55] width 421 height 14
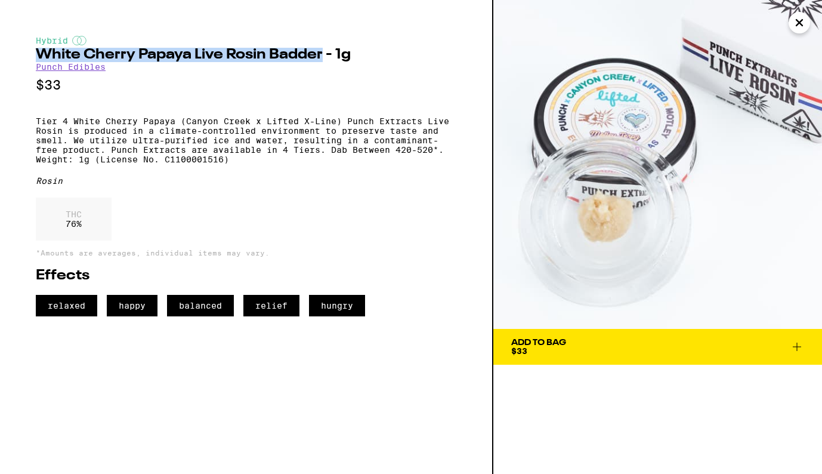
click at [323, 56] on h2 "White Cherry Papaya Live Rosin Badder - 1g" at bounding box center [246, 55] width 421 height 14
copy h2 "White Cherry Papaya Live Rosin Badder"
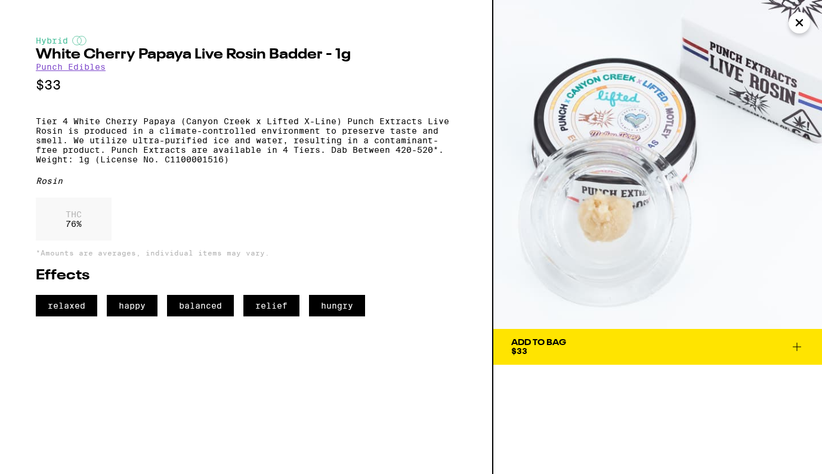
click at [36, 164] on p "Tier 4 White Cherry Papaya (Canyon Creek x Lifted X-Line) Punch Extracts Live R…" at bounding box center [246, 140] width 421 height 48
click at [228, 164] on p "Tier 4 White Cherry Papaya (Canyon Creek x Lifted X-Line) Punch Extracts Live R…" at bounding box center [246, 140] width 421 height 48
copy p "Weight: 1g (License No. C1100001516)"
click at [801, 22] on icon "Close" at bounding box center [799, 23] width 14 height 18
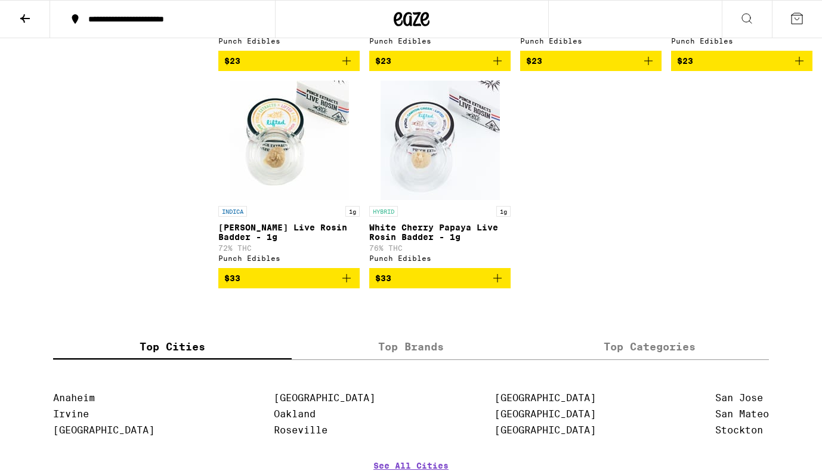
scroll to position [953, 0]
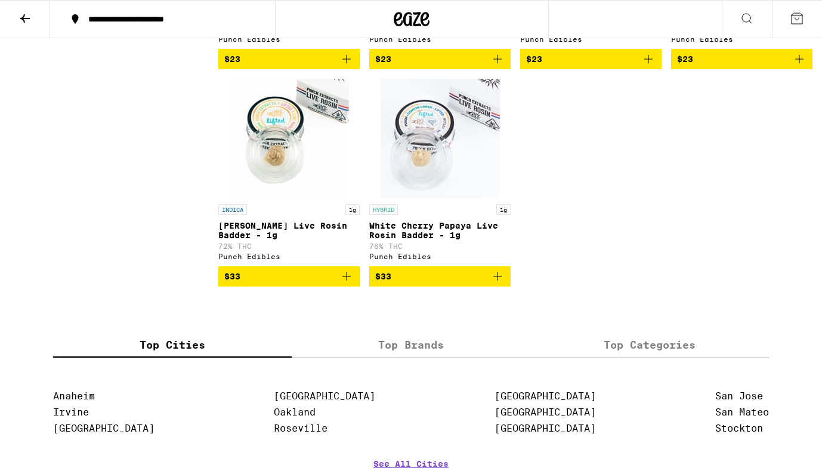
click at [466, 178] on img "Open page for White Cherry Papaya Live Rosin Badder - 1g from Punch Edibles" at bounding box center [440, 138] width 119 height 119
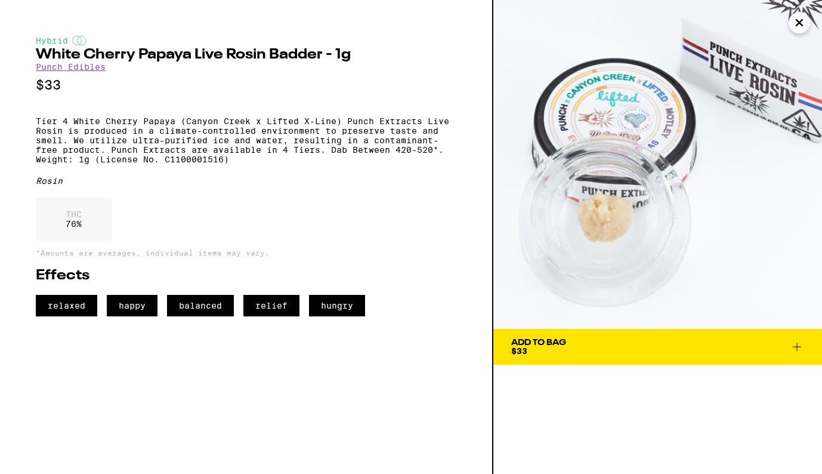
click at [798, 22] on icon "Close" at bounding box center [799, 23] width 6 height 6
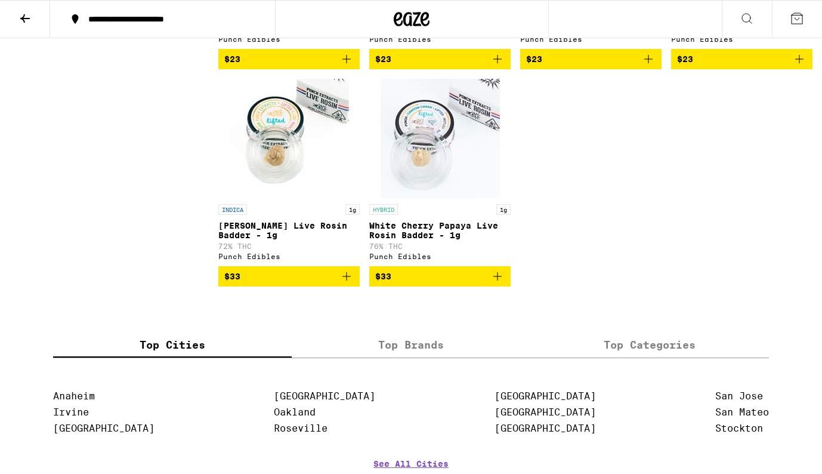
click at [296, 197] on img "Open page for Garlic Papaya Live Rosin Badder - 1g from Punch Edibles" at bounding box center [289, 138] width 119 height 119
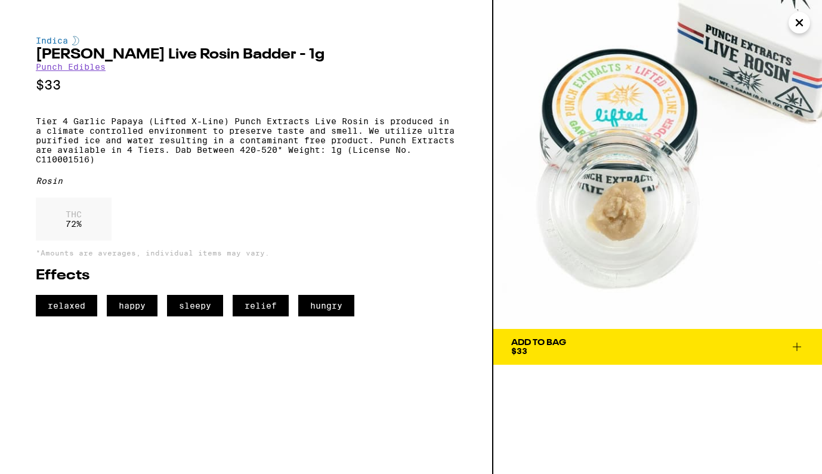
click at [798, 23] on icon "Close" at bounding box center [799, 23] width 6 height 6
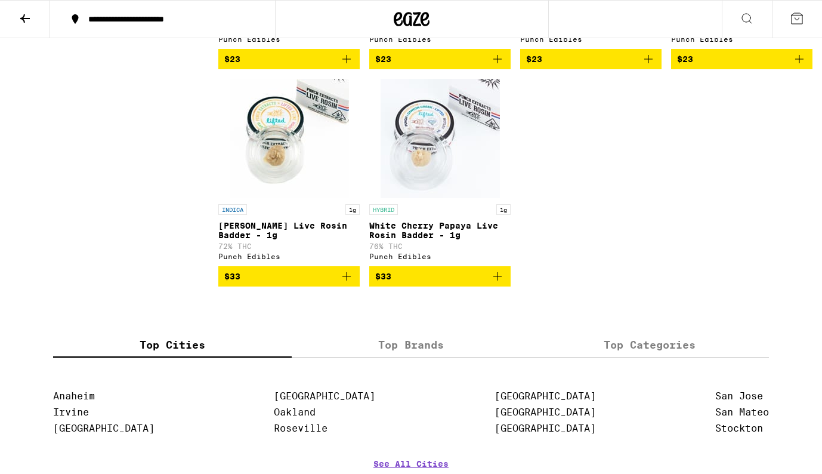
click at [452, 171] on img "Open page for White Cherry Papaya Live Rosin Badder - 1g from Punch Edibles" at bounding box center [440, 138] width 119 height 119
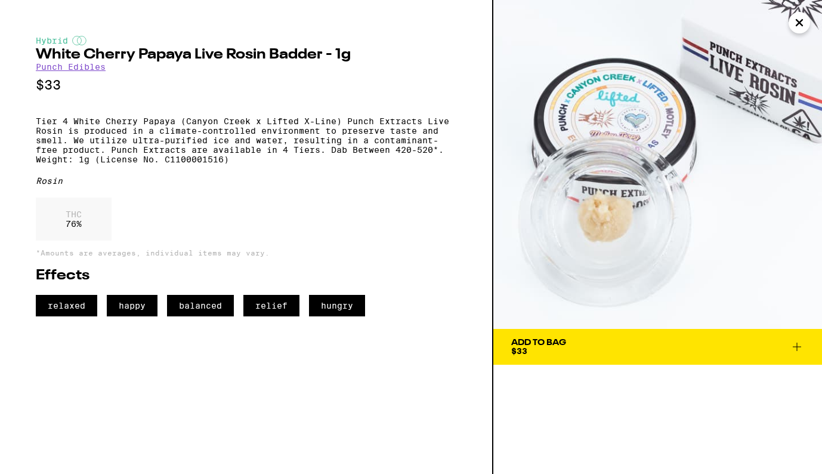
click at [794, 24] on icon "Close" at bounding box center [799, 23] width 14 height 18
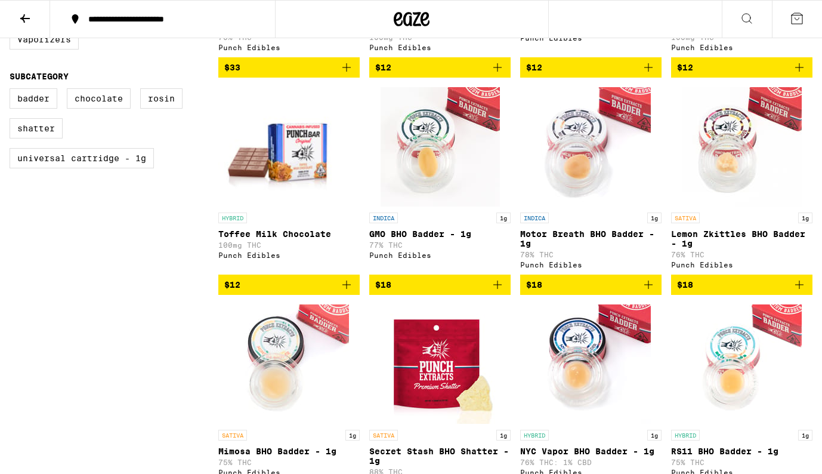
scroll to position [321, 0]
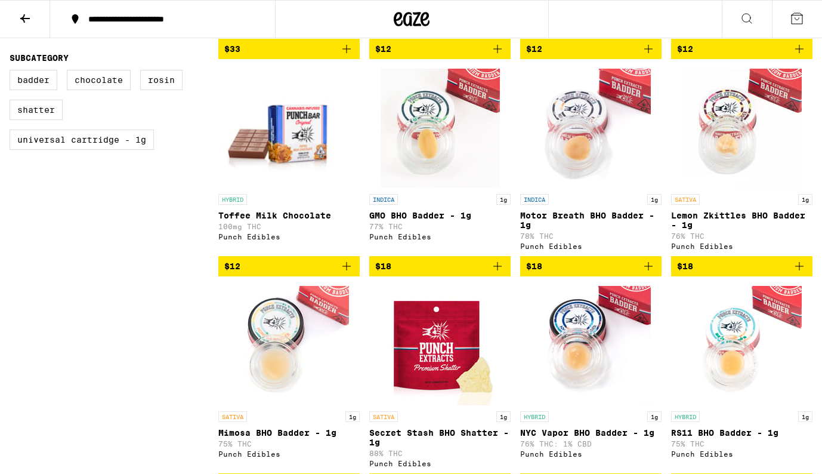
click at [440, 132] on img "Open page for GMO BHO Badder - 1g from Punch Edibles" at bounding box center [440, 128] width 119 height 119
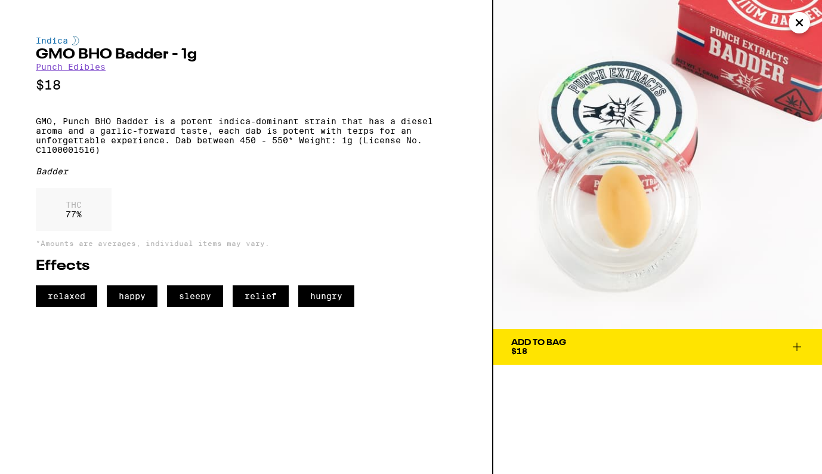
click at [797, 23] on icon "Close" at bounding box center [799, 23] width 14 height 18
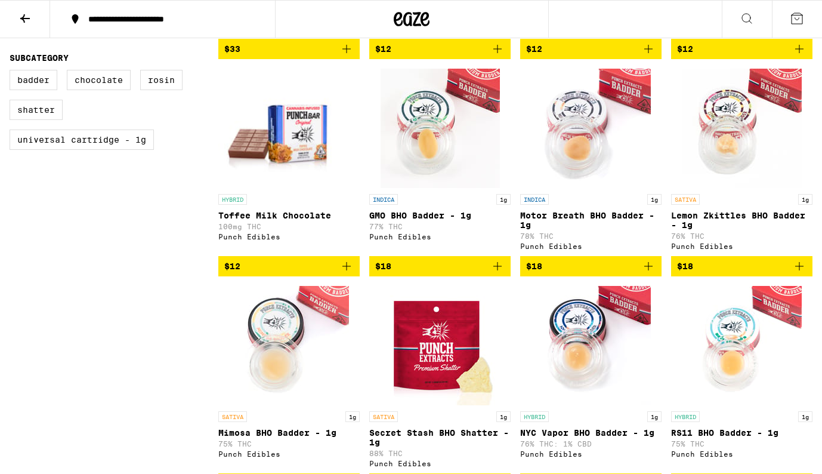
click at [444, 156] on img "Open page for GMO BHO Badder - 1g from Punch Edibles" at bounding box center [440, 128] width 119 height 119
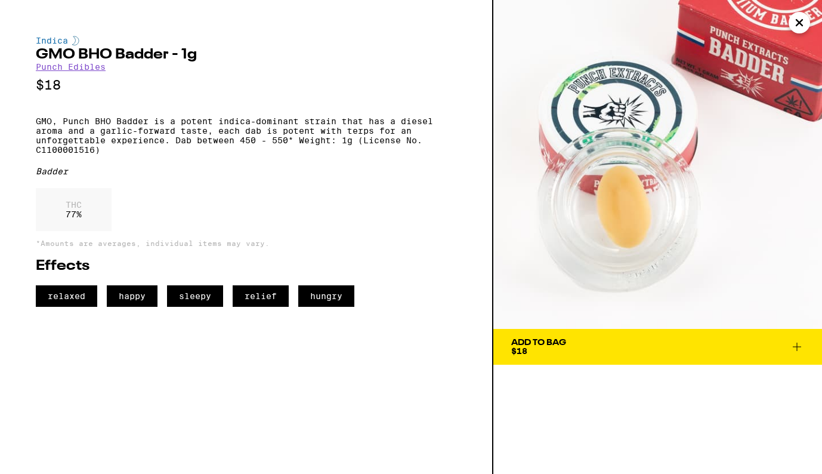
click at [801, 24] on icon "Close" at bounding box center [799, 23] width 6 height 6
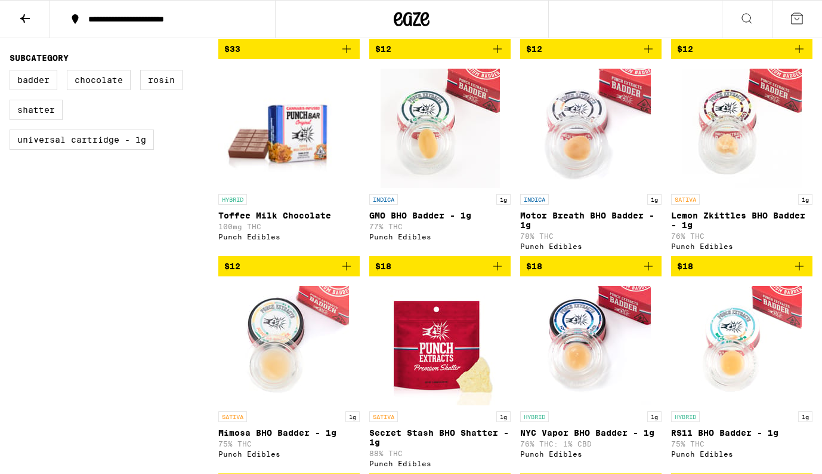
click at [580, 168] on img "Open page for Motor Breath BHO Badder - 1g from Punch Edibles" at bounding box center [590, 128] width 119 height 119
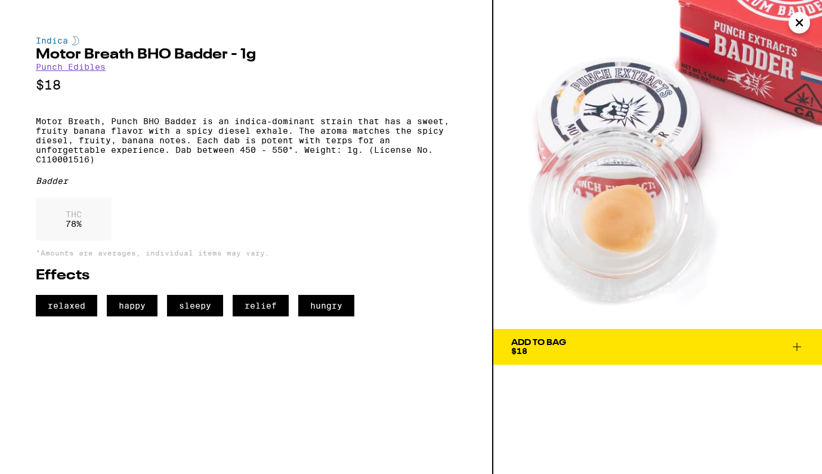
click at [796, 22] on icon "Close" at bounding box center [799, 23] width 14 height 18
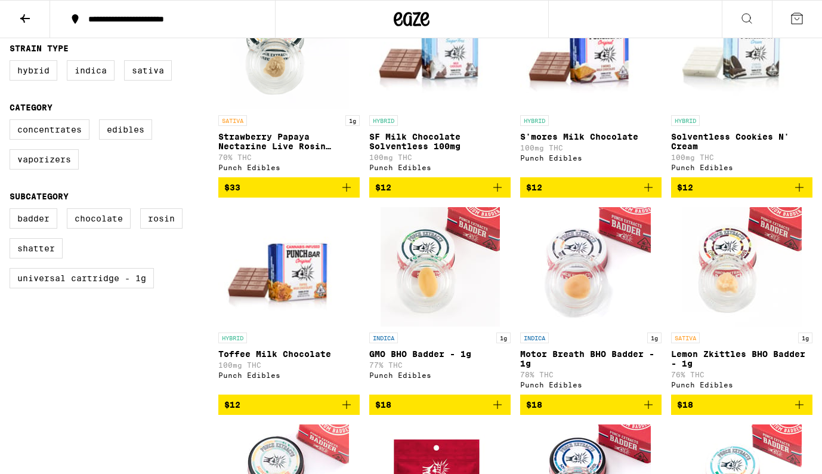
scroll to position [190, 0]
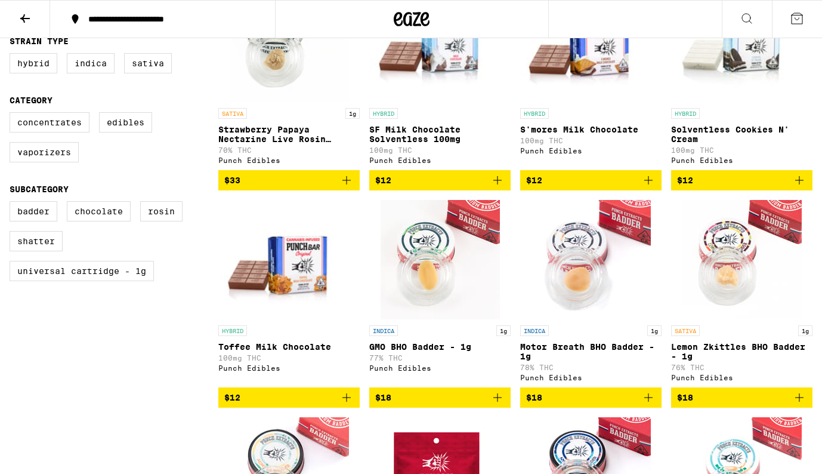
click at [427, 283] on img "Open page for GMO BHO Badder - 1g from Punch Edibles" at bounding box center [440, 259] width 119 height 119
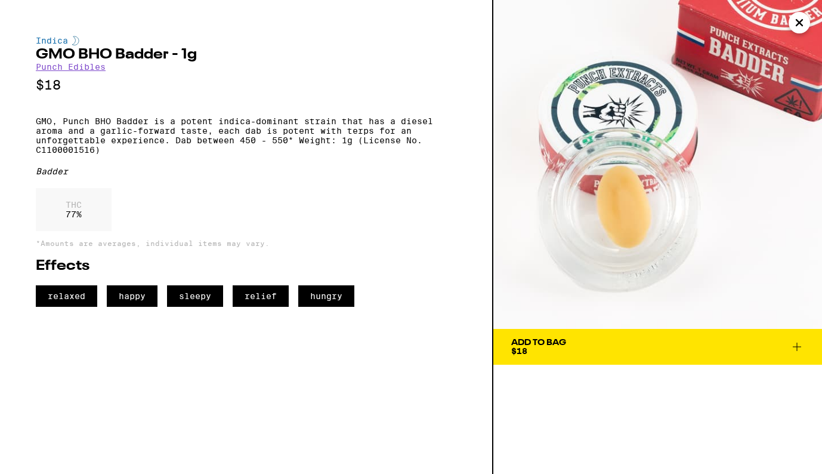
click at [799, 21] on icon "Close" at bounding box center [799, 23] width 6 height 6
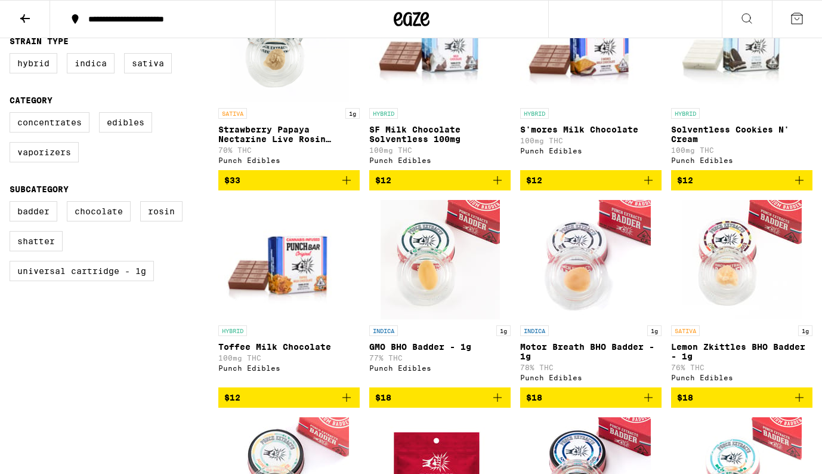
click at [584, 278] on img "Open page for Motor Breath BHO Badder - 1g from Punch Edibles" at bounding box center [590, 259] width 119 height 119
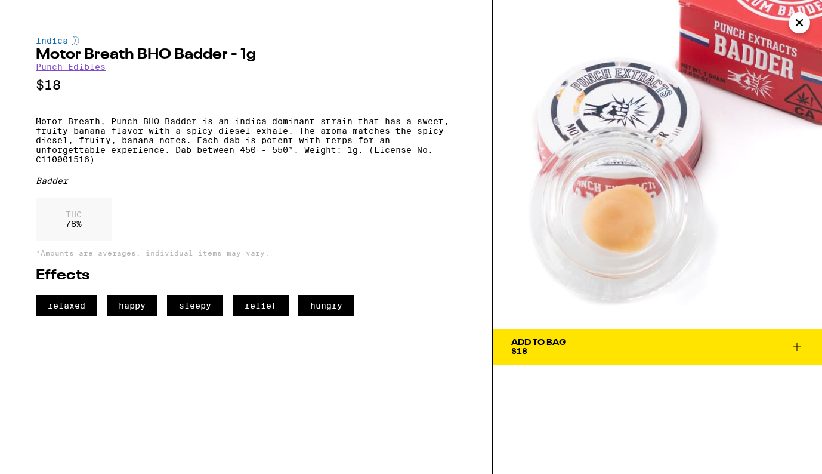
click at [795, 22] on icon "Close" at bounding box center [799, 23] width 14 height 18
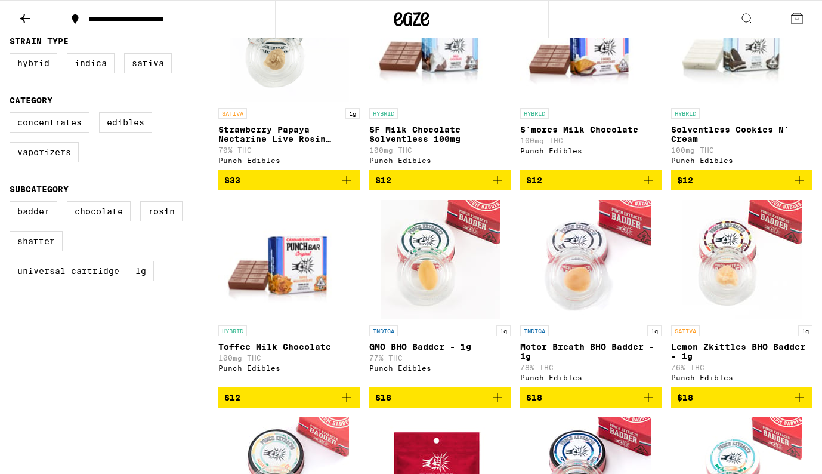
click at [732, 257] on img "Open page for Lemon Zkittles BHO Badder - 1g from Punch Edibles" at bounding box center [741, 259] width 119 height 119
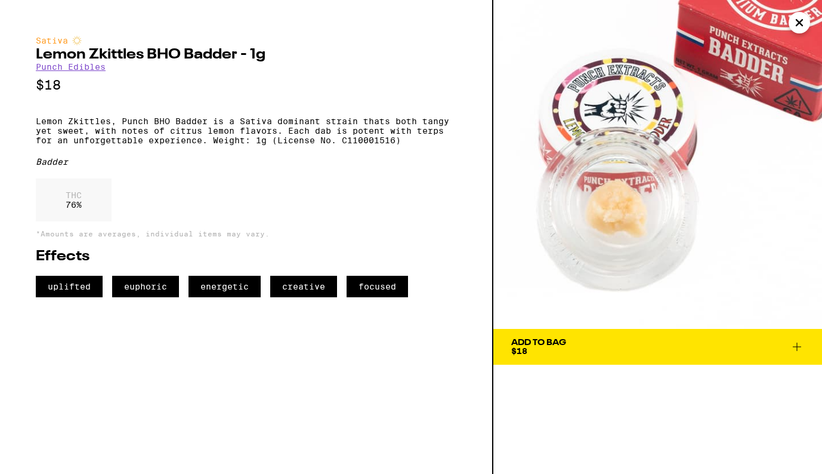
click at [793, 23] on icon "Close" at bounding box center [799, 23] width 14 height 18
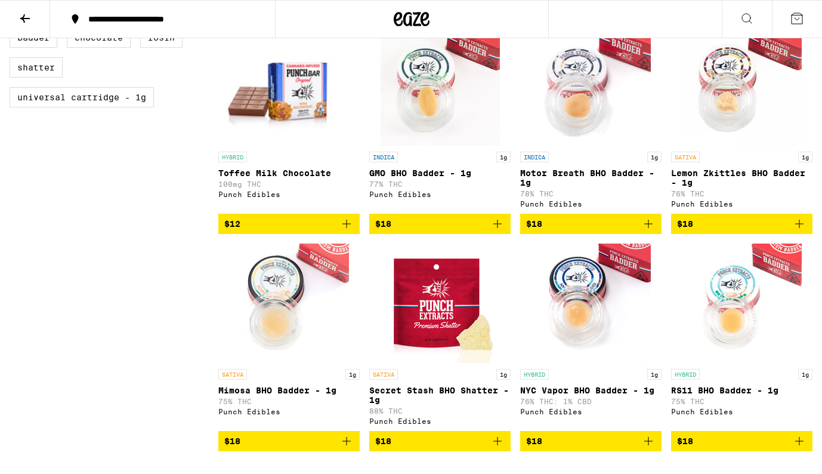
scroll to position [379, 0]
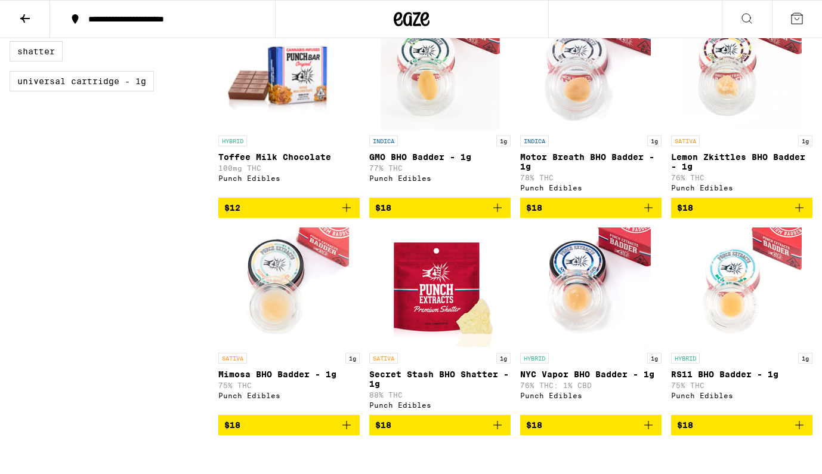
click at [311, 307] on img "Open page for Mimosa BHO Badder - 1g from Punch Edibles" at bounding box center [289, 286] width 119 height 119
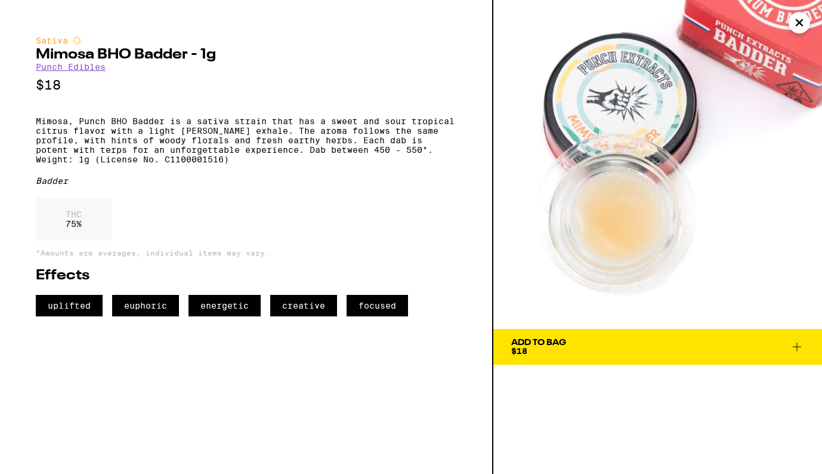
click at [802, 21] on icon "Close" at bounding box center [799, 23] width 14 height 18
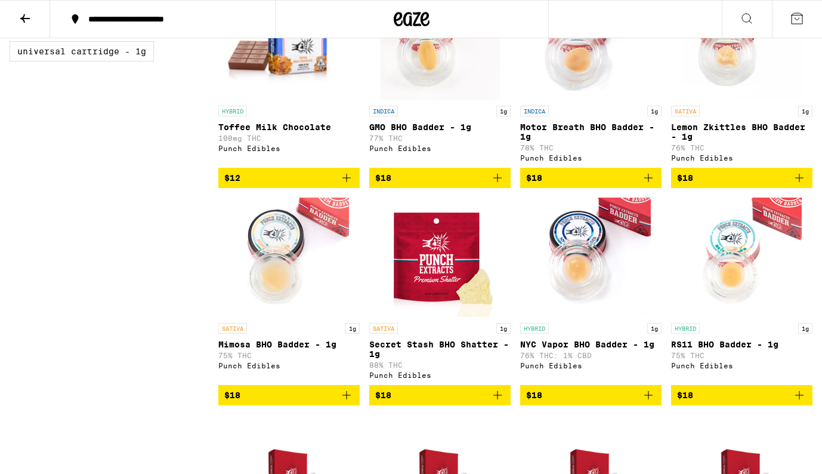
scroll to position [411, 0]
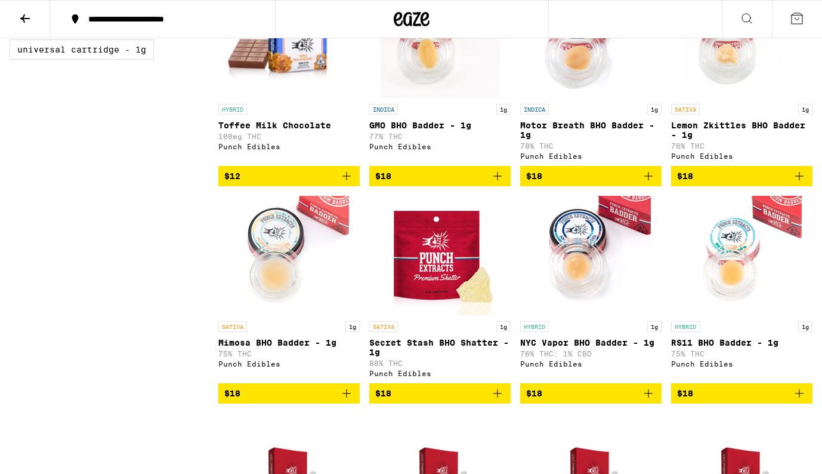
click at [582, 308] on img "Open page for NYC Vapor BHO Badder - 1g from Punch Edibles" at bounding box center [590, 255] width 119 height 119
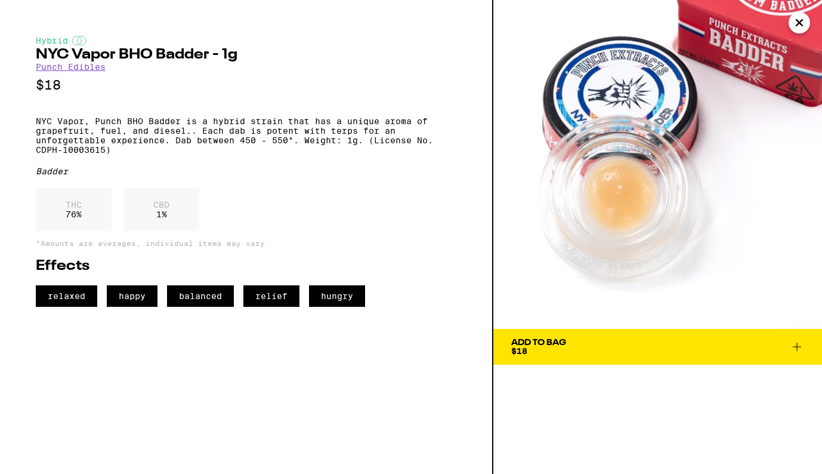
click at [803, 19] on icon "Close" at bounding box center [799, 23] width 14 height 18
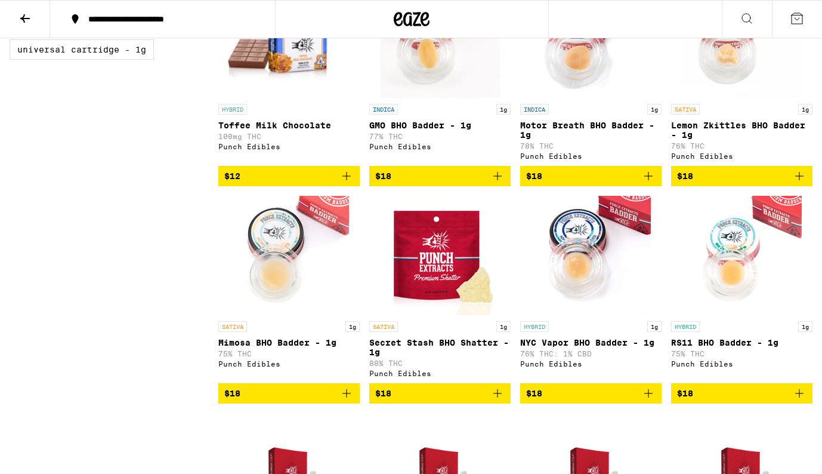
click at [747, 307] on img "Open page for RS11 BHO Badder - 1g from Punch Edibles" at bounding box center [741, 255] width 119 height 119
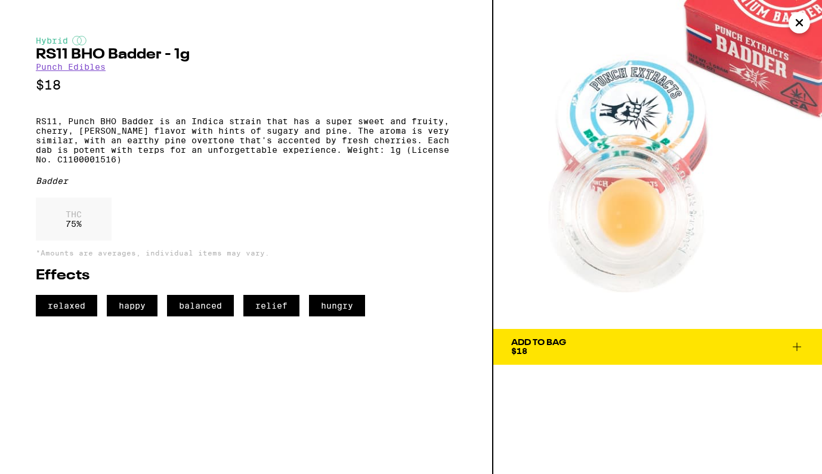
click at [797, 23] on icon "Close" at bounding box center [799, 23] width 6 height 6
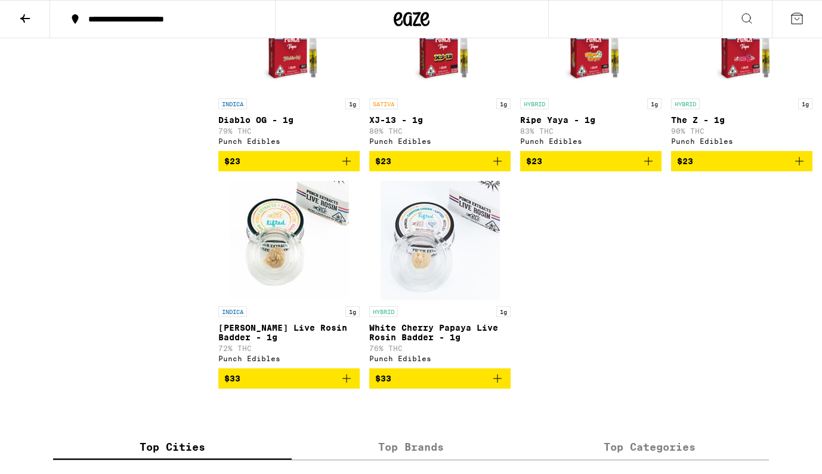
scroll to position [852, 0]
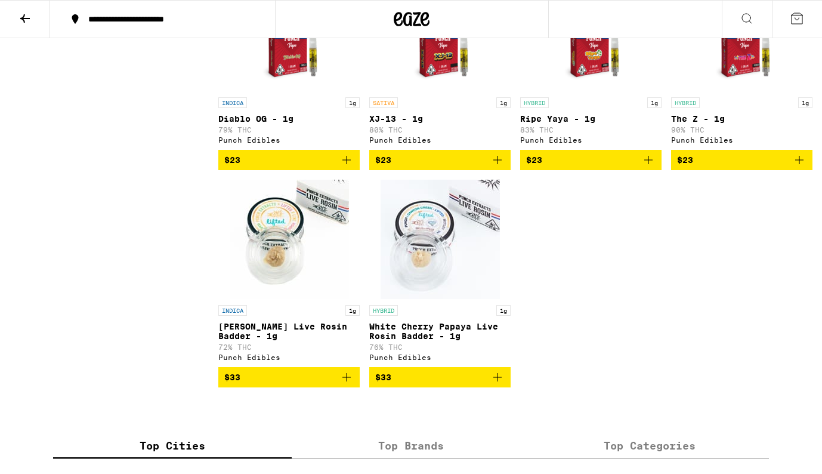
click at [303, 285] on img "Open page for Garlic Papaya Live Rosin Badder - 1g from Punch Edibles" at bounding box center [289, 239] width 119 height 119
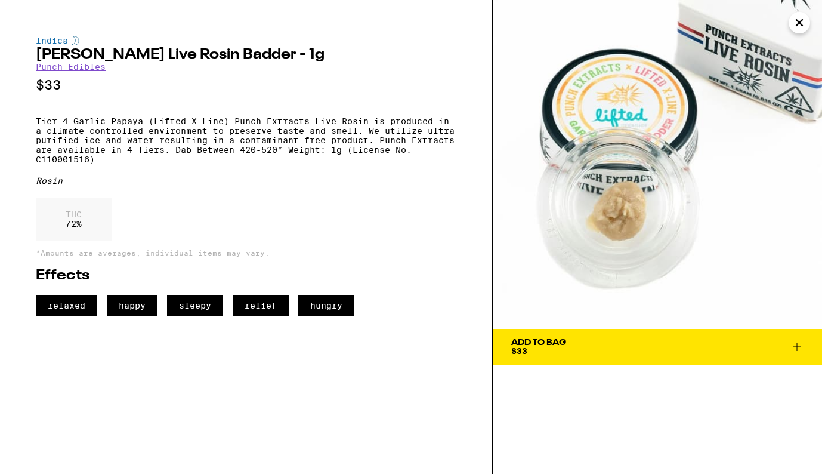
click at [802, 22] on icon "Close" at bounding box center [799, 23] width 14 height 18
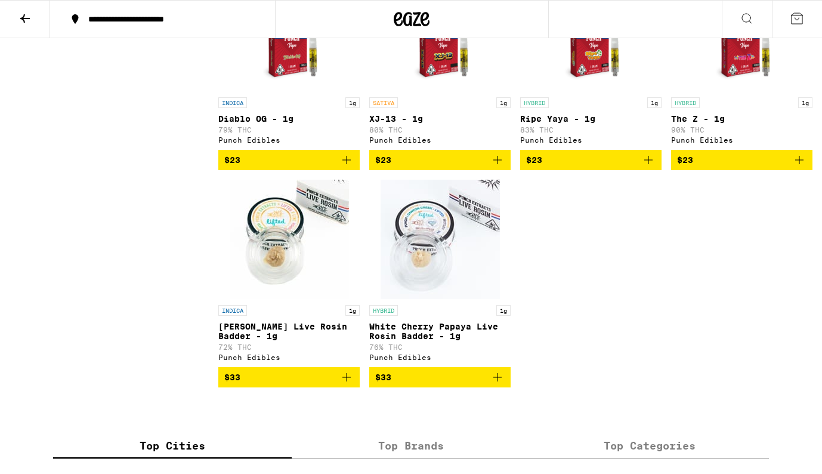
click at [433, 299] on img "Open page for White Cherry Papaya Live Rosin Badder - 1g from Punch Edibles" at bounding box center [440, 239] width 119 height 119
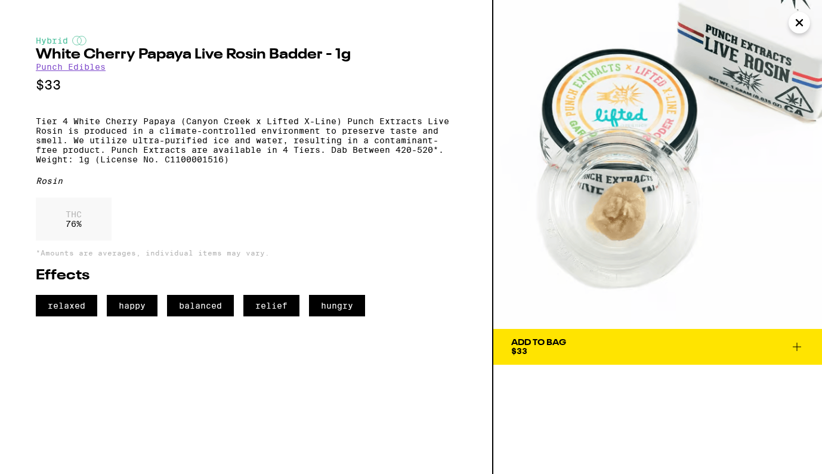
click at [799, 24] on icon "Close" at bounding box center [799, 23] width 6 height 6
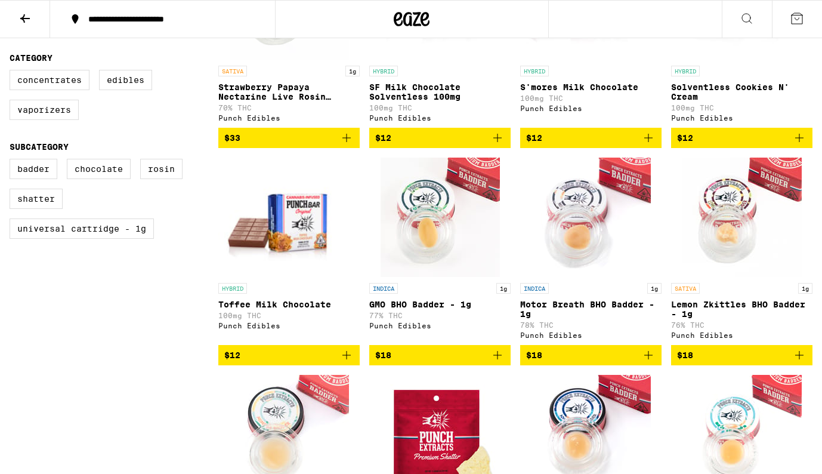
scroll to position [230, 0]
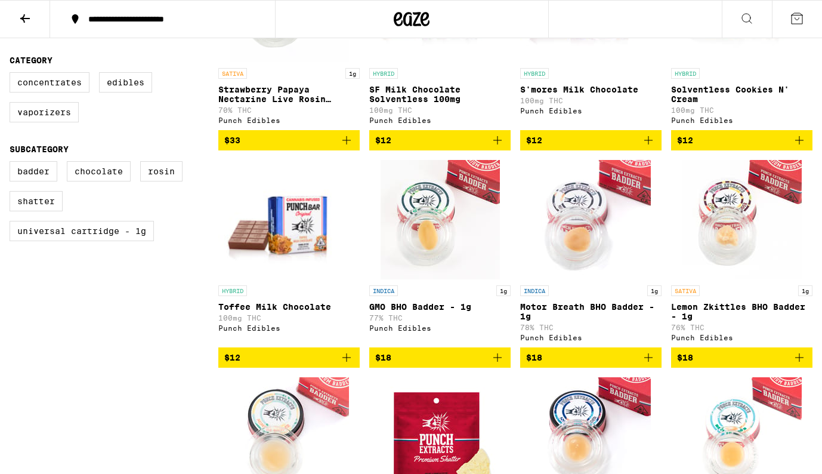
click at [455, 210] on img "Open page for GMO BHO Badder - 1g from Punch Edibles" at bounding box center [440, 219] width 119 height 119
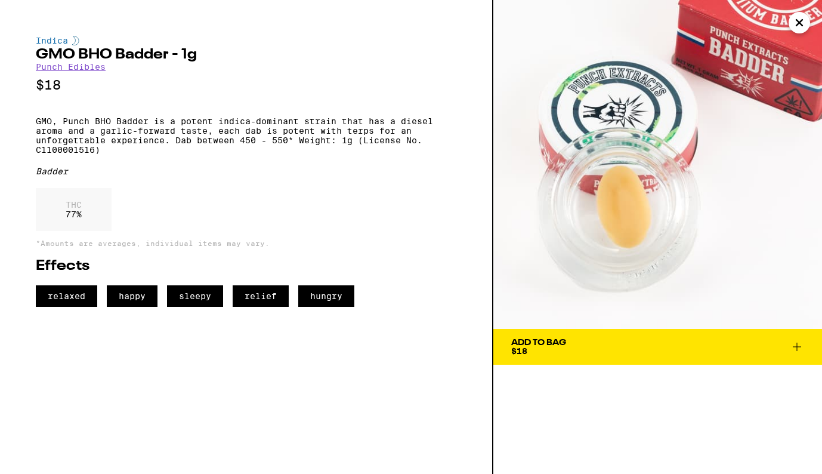
drag, startPoint x: 595, startPoint y: 190, endPoint x: 376, endPoint y: 6, distance: 285.8
click at [0, 0] on div "Indica GMO BHO Badder - 1g Punch Edibles $18 GMO, Punch BHO Badder is a potent …" at bounding box center [411, 237] width 822 height 474
click at [300, 149] on p "GMO, Punch BHO Badder is a potent indica-dominant strain that has a diesel arom…" at bounding box center [246, 135] width 421 height 38
click at [100, 154] on p "GMO, Punch BHO Badder is a potent indica-dominant strain that has a diesel arom…" at bounding box center [246, 135] width 421 height 38
copy p "Weight: 1g (License No. C1100001516)"
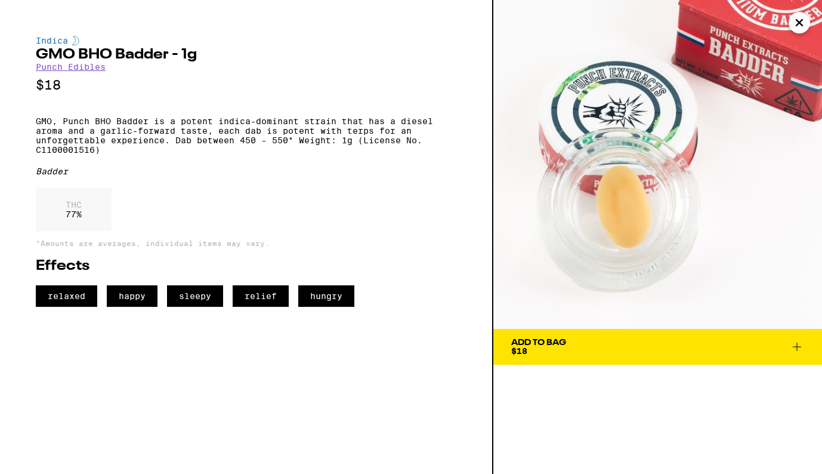
click at [798, 21] on icon "Close" at bounding box center [799, 23] width 6 height 6
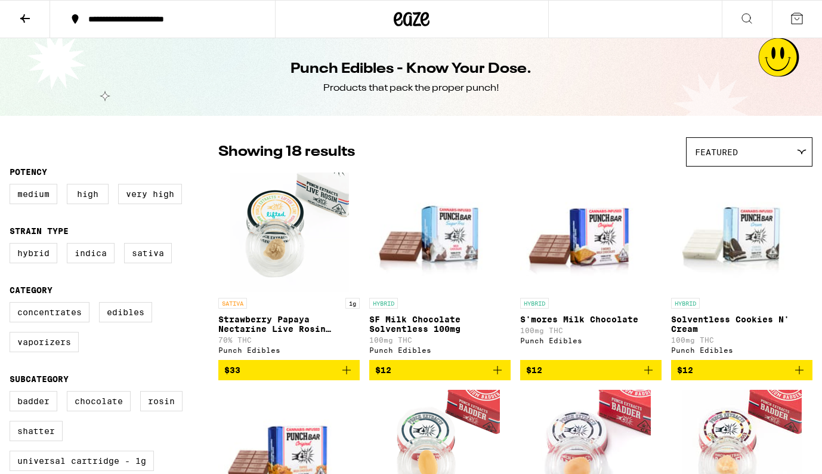
click at [24, 20] on icon at bounding box center [25, 18] width 14 height 14
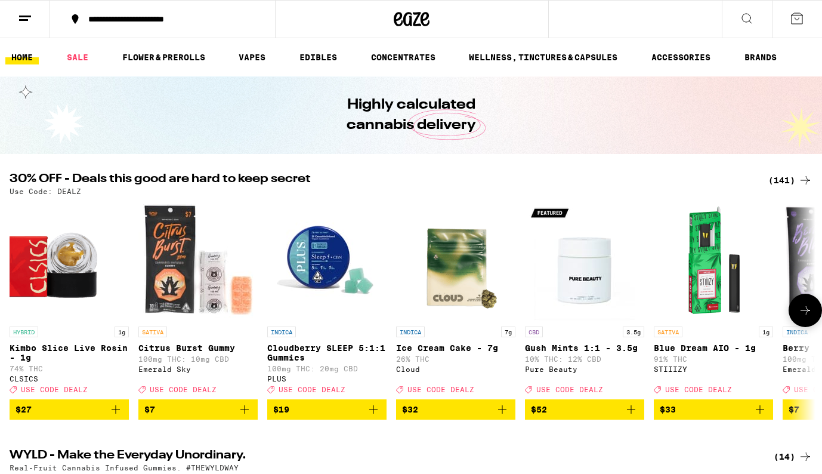
click at [806, 323] on button at bounding box center [805, 309] width 33 height 33
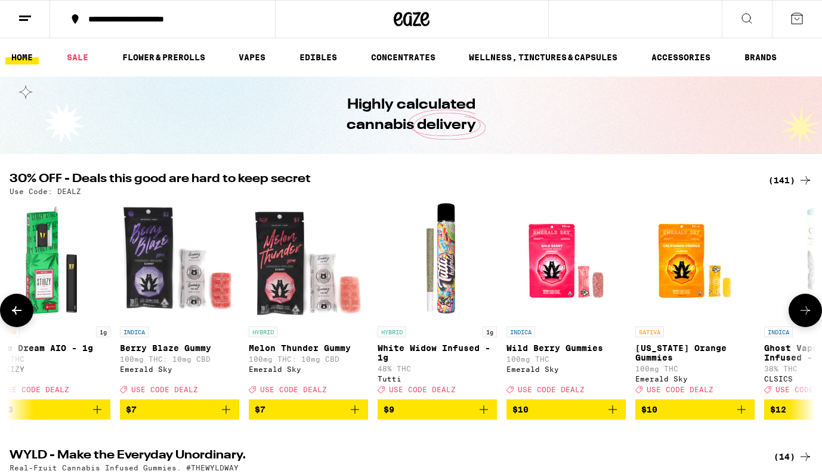
scroll to position [0, 673]
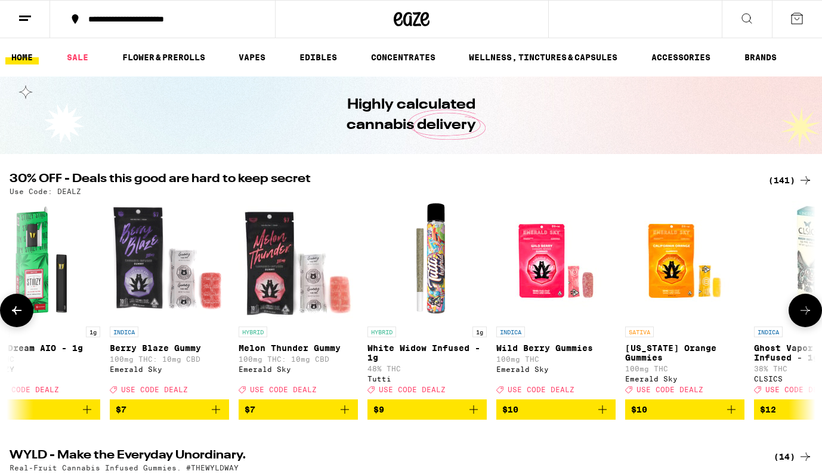
click at [806, 323] on button at bounding box center [805, 309] width 33 height 33
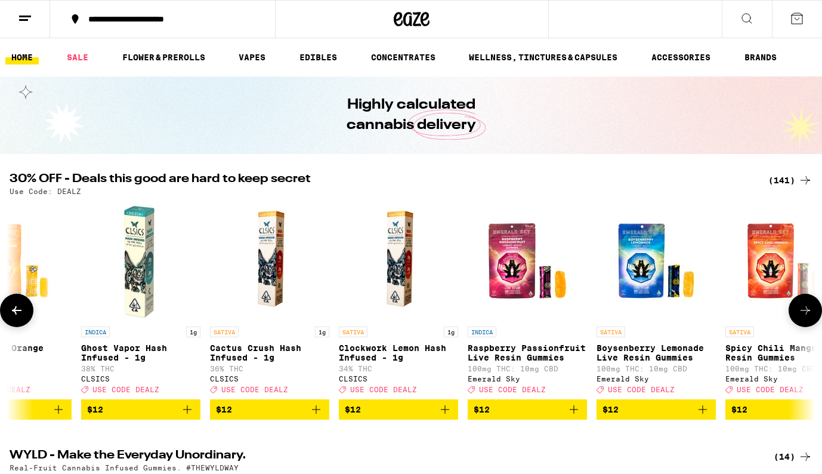
click at [806, 323] on button at bounding box center [805, 309] width 33 height 33
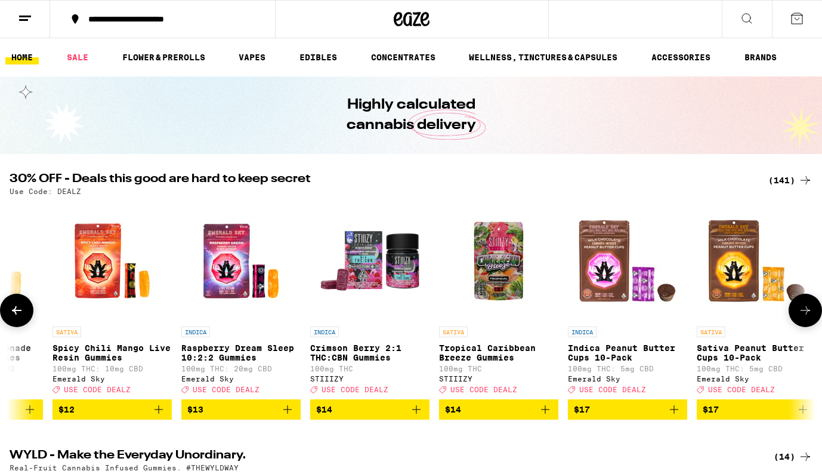
click at [806, 323] on button at bounding box center [805, 309] width 33 height 33
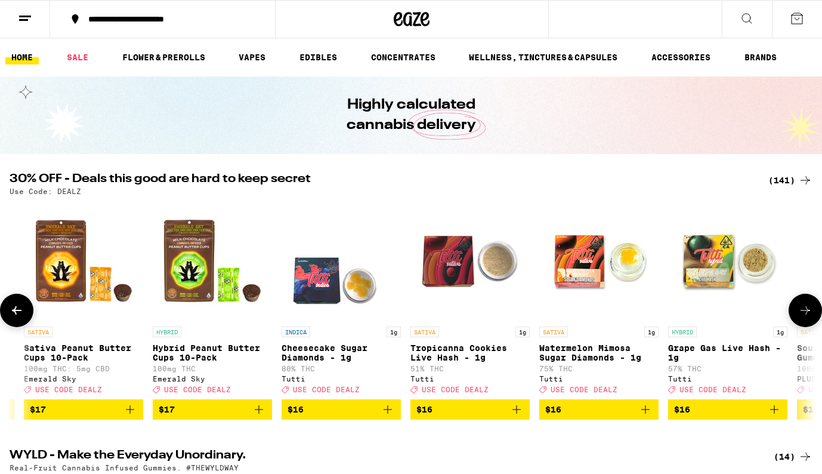
click at [806, 323] on button at bounding box center [805, 309] width 33 height 33
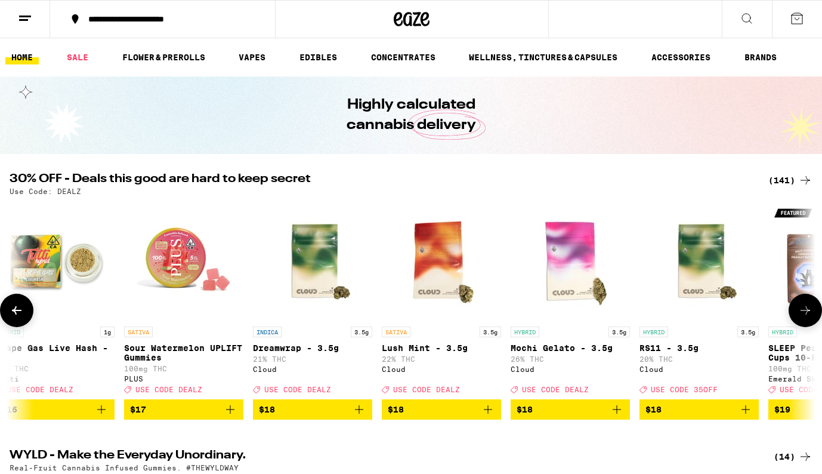
click at [806, 323] on button at bounding box center [805, 309] width 33 height 33
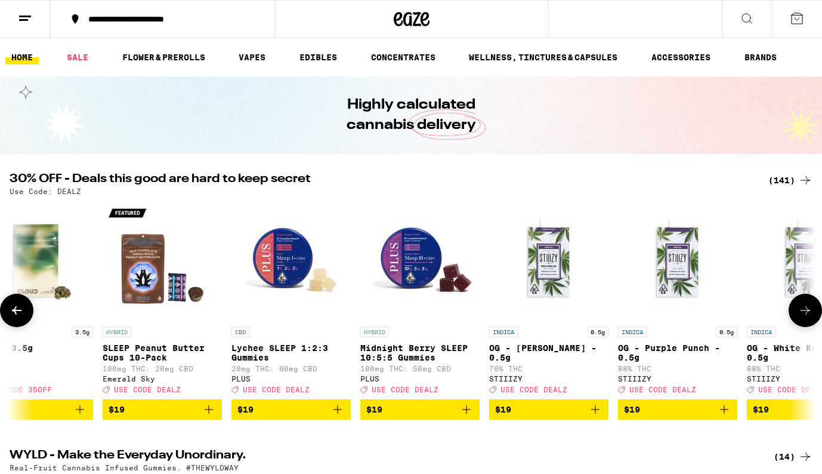
scroll to position [0, 4037]
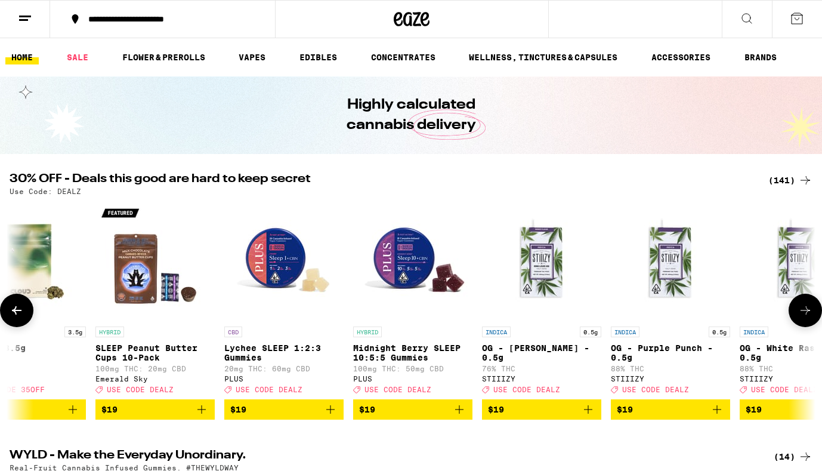
click at [806, 323] on button at bounding box center [805, 309] width 33 height 33
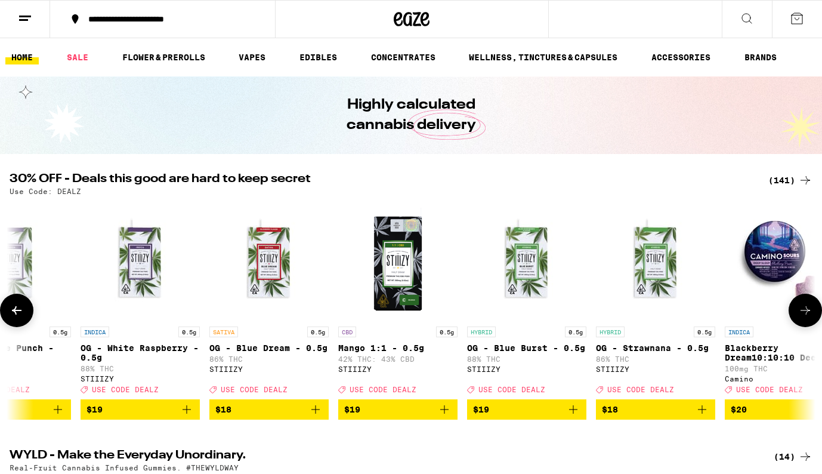
scroll to position [0, 4710]
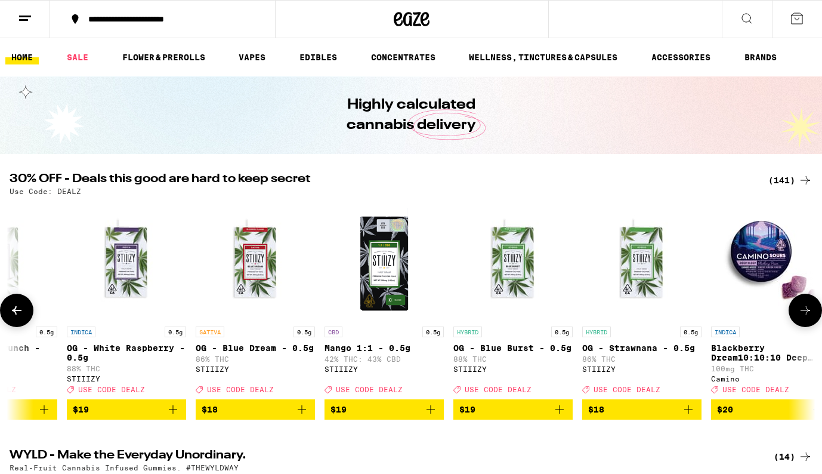
click at [806, 323] on button at bounding box center [805, 309] width 33 height 33
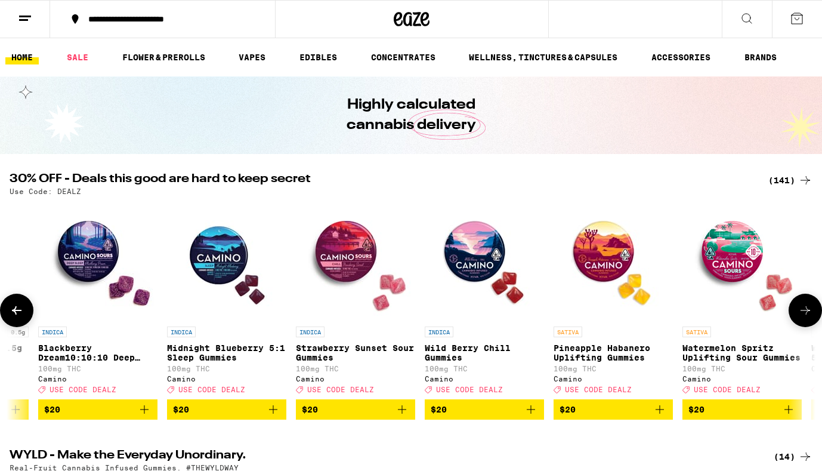
click at [806, 323] on button at bounding box center [805, 309] width 33 height 33
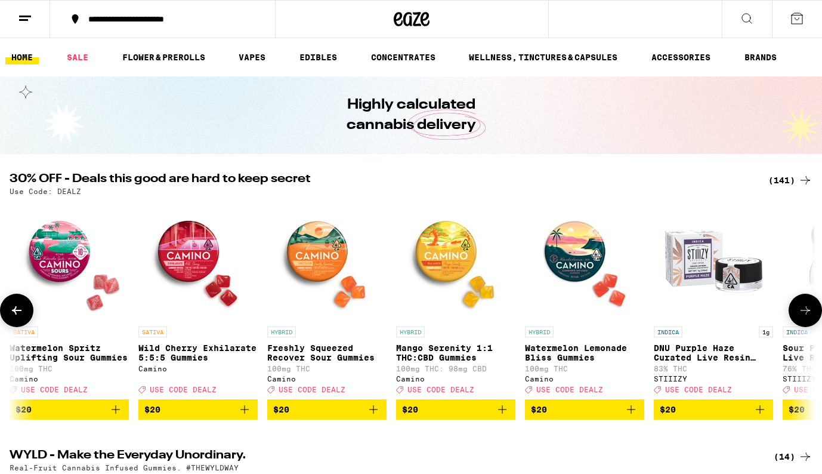
click at [806, 323] on button at bounding box center [805, 309] width 33 height 33
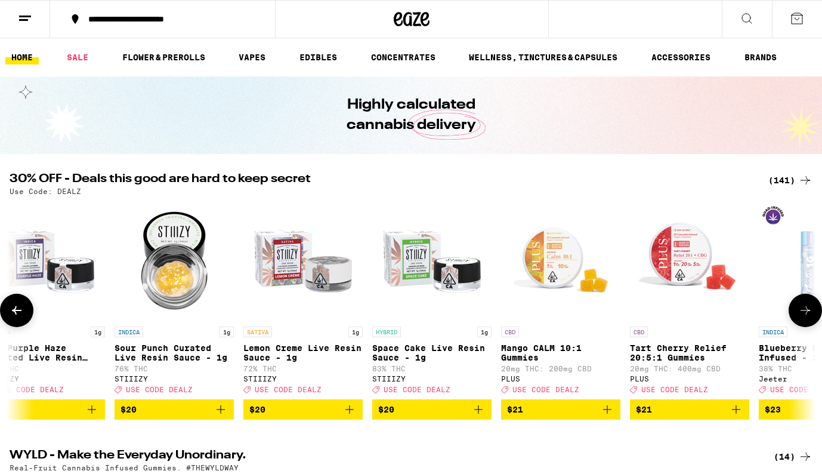
scroll to position [0, 6728]
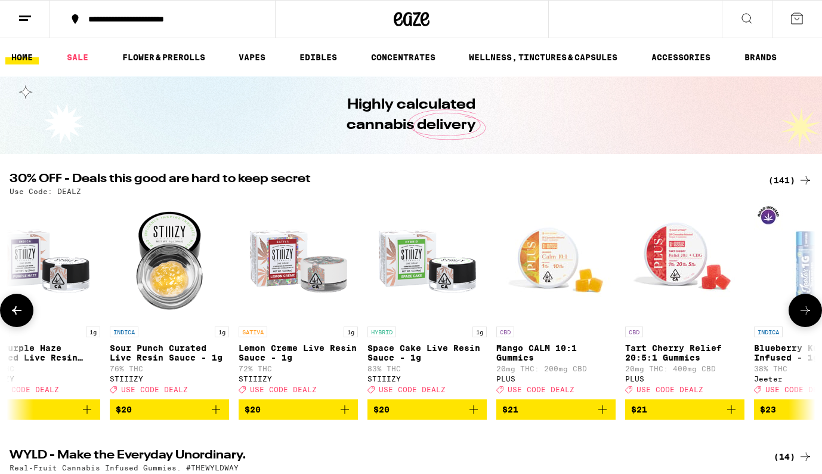
click at [806, 323] on button at bounding box center [805, 309] width 33 height 33
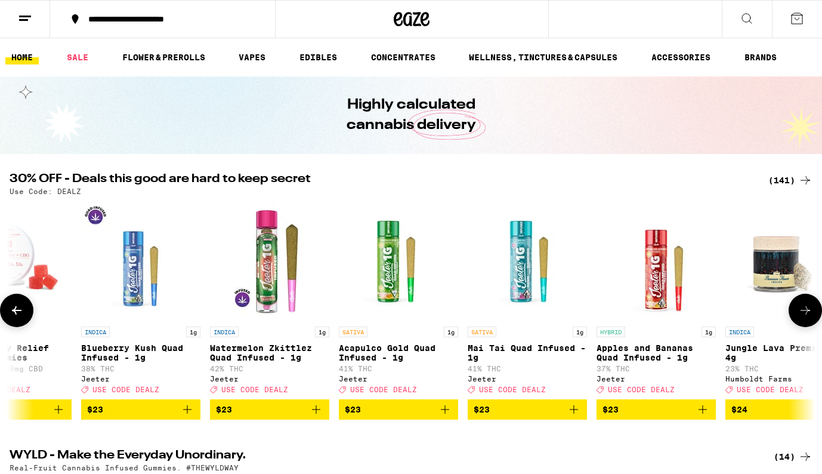
click at [806, 323] on button at bounding box center [805, 309] width 33 height 33
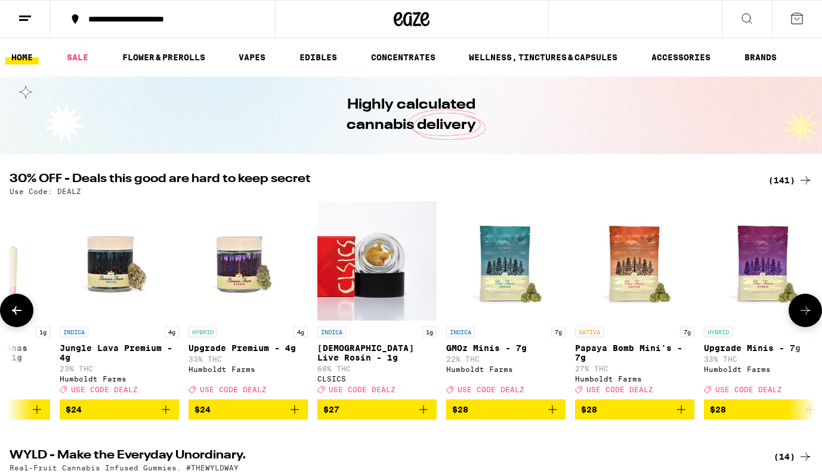
scroll to position [0, 8074]
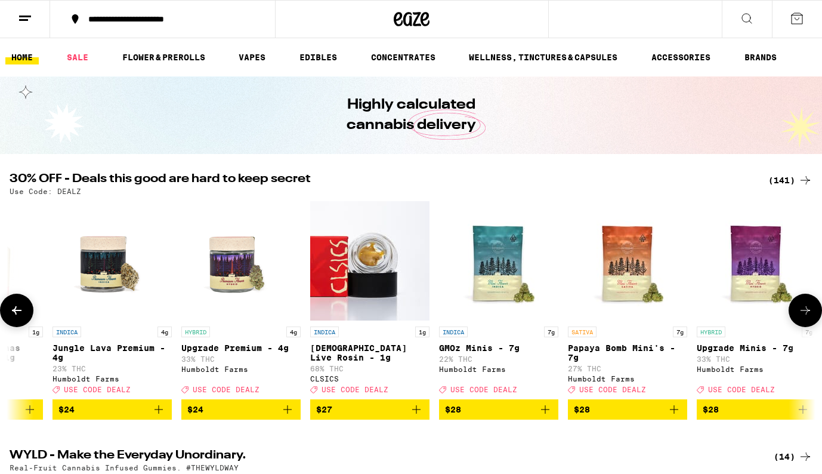
click at [806, 323] on button at bounding box center [805, 309] width 33 height 33
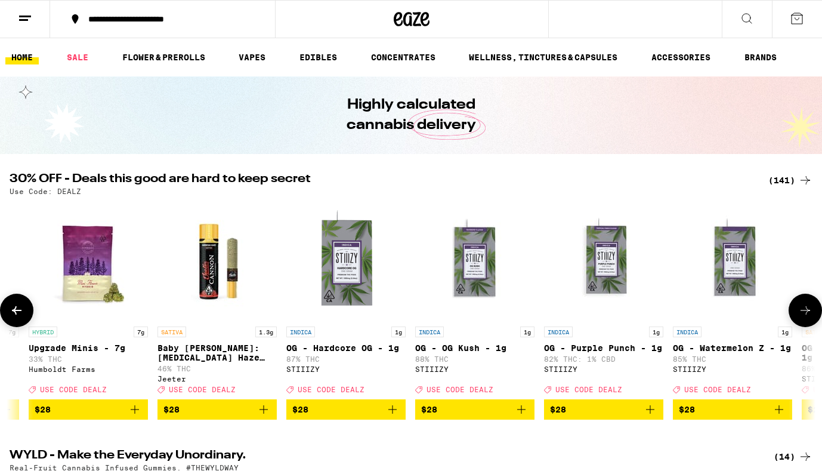
scroll to position [0, 8747]
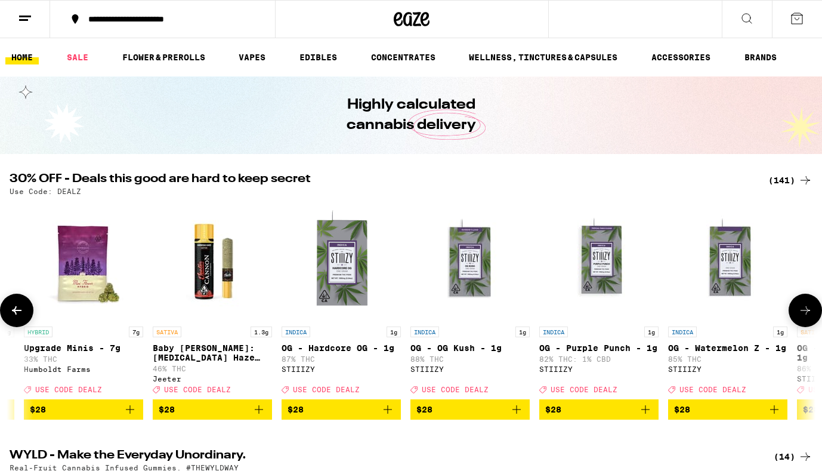
click at [806, 323] on button at bounding box center [805, 309] width 33 height 33
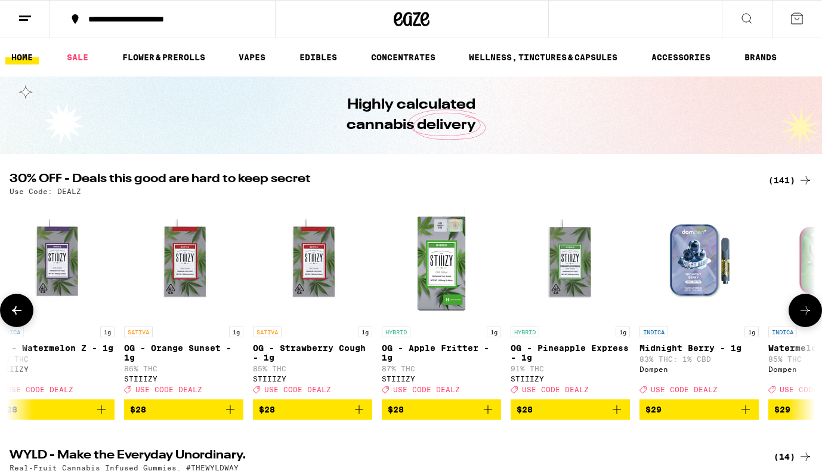
click at [806, 323] on button at bounding box center [805, 309] width 33 height 33
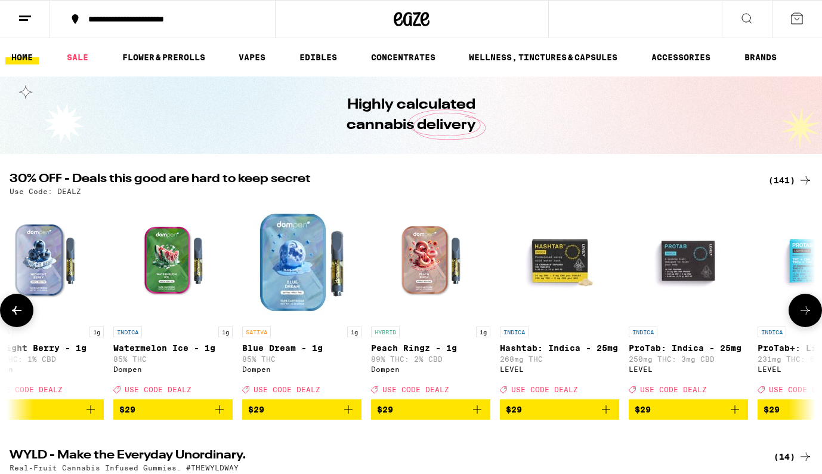
scroll to position [0, 10092]
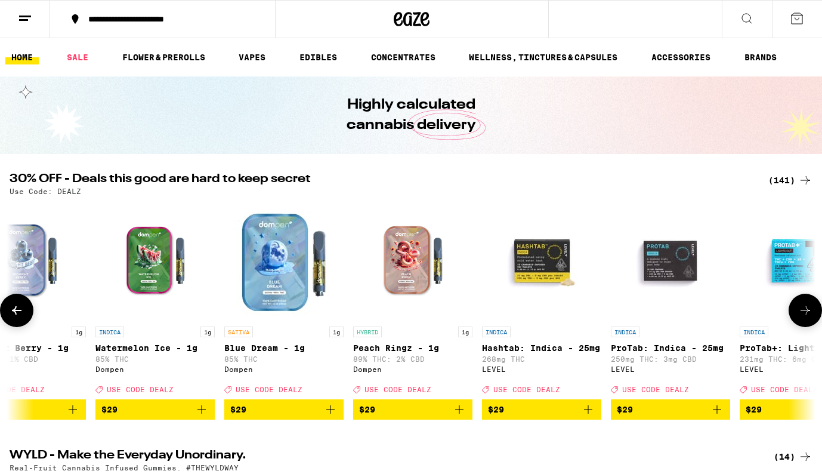
click at [806, 323] on button at bounding box center [805, 309] width 33 height 33
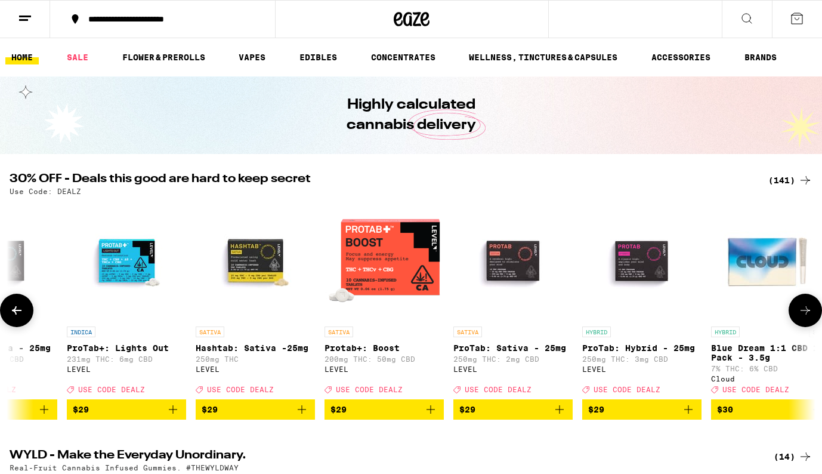
click at [806, 323] on button at bounding box center [805, 309] width 33 height 33
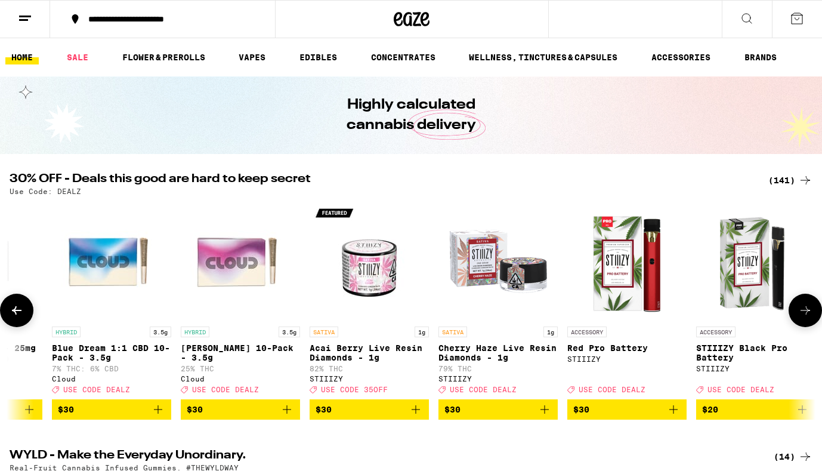
scroll to position [0, 11438]
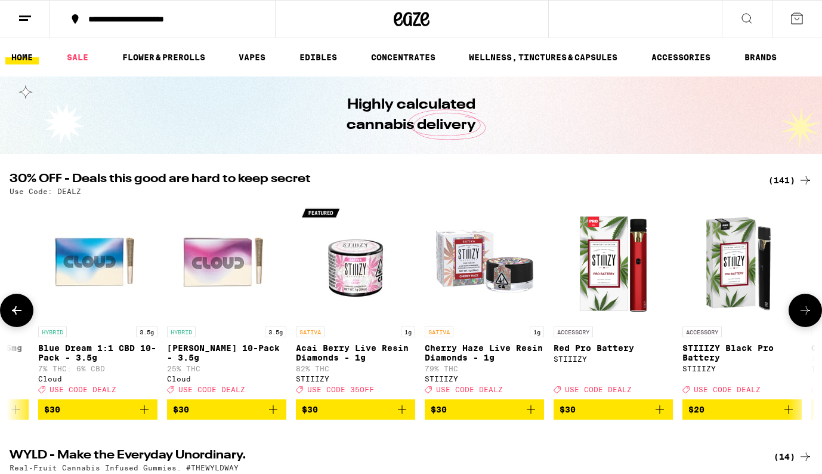
click at [806, 323] on button at bounding box center [805, 309] width 33 height 33
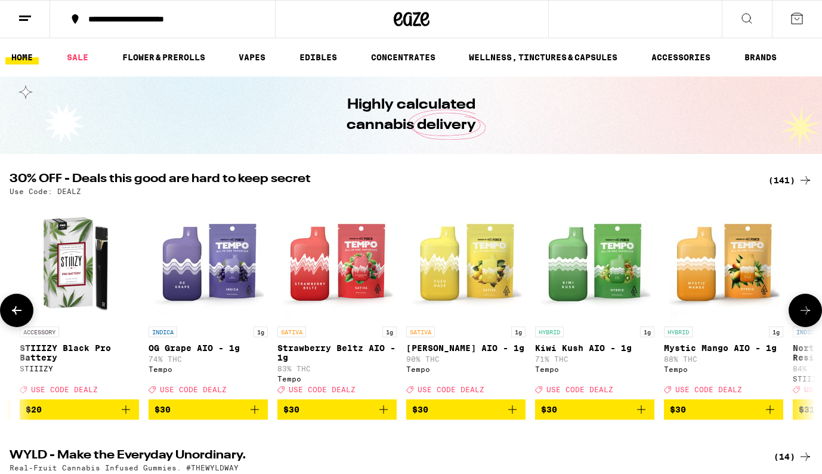
scroll to position [0, 12111]
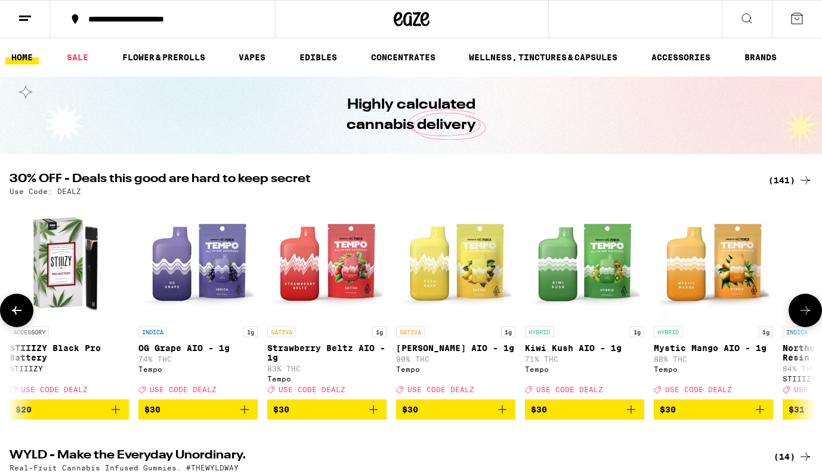
click at [806, 323] on button at bounding box center [805, 309] width 33 height 33
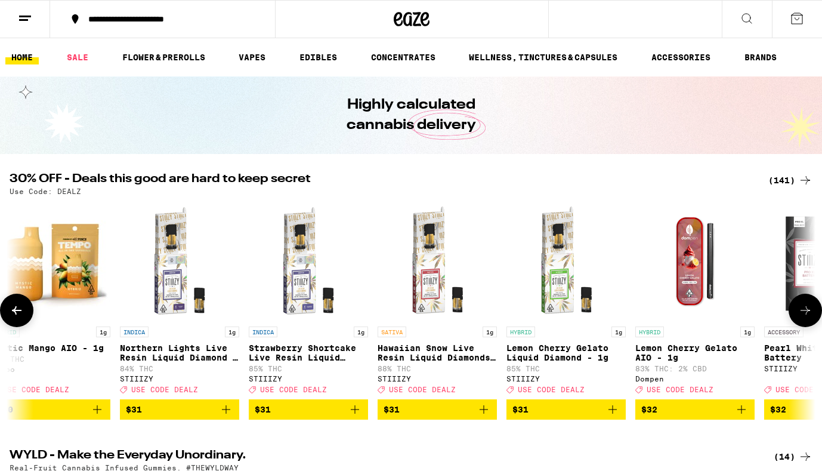
scroll to position [0, 12783]
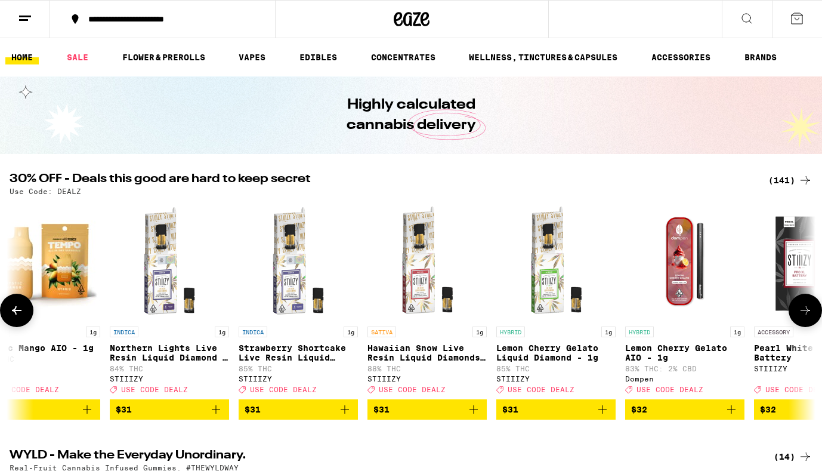
click at [806, 324] on button at bounding box center [805, 309] width 33 height 33
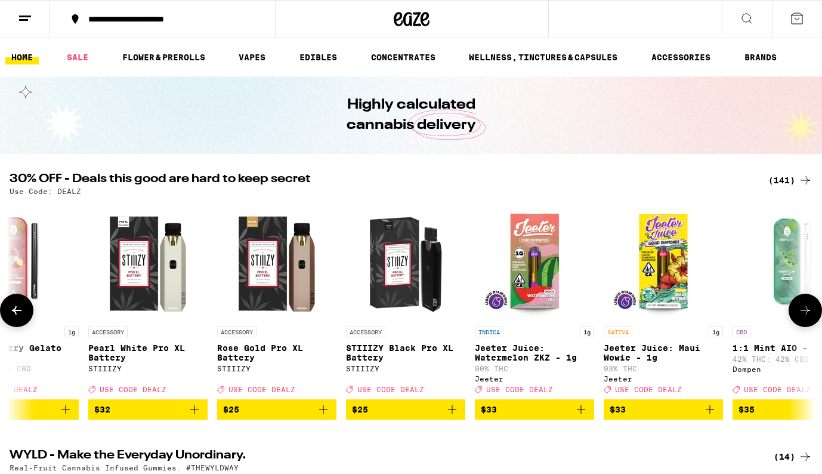
scroll to position [0, 13456]
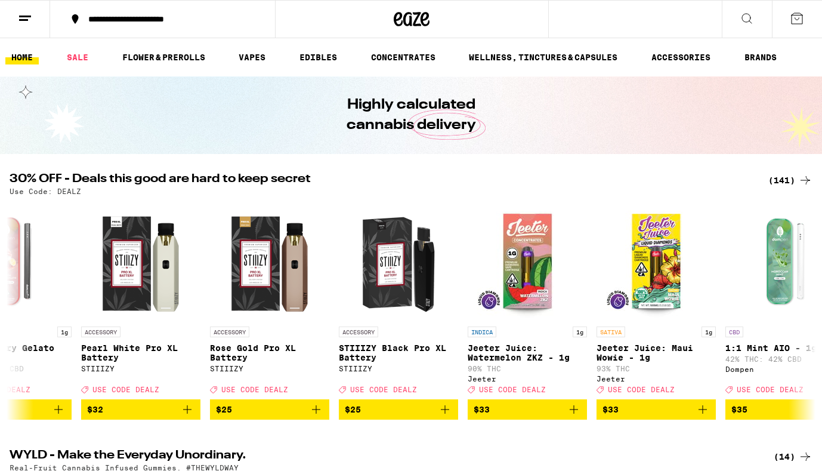
click at [784, 181] on div "(141)" at bounding box center [790, 180] width 44 height 14
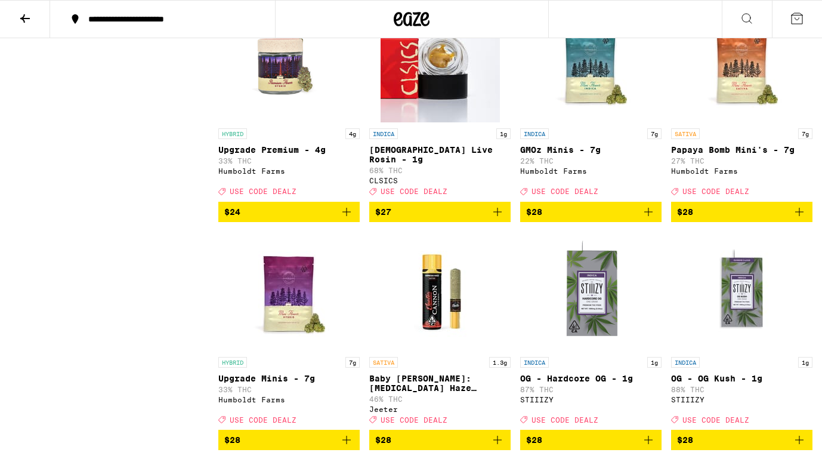
scroll to position [3801, 0]
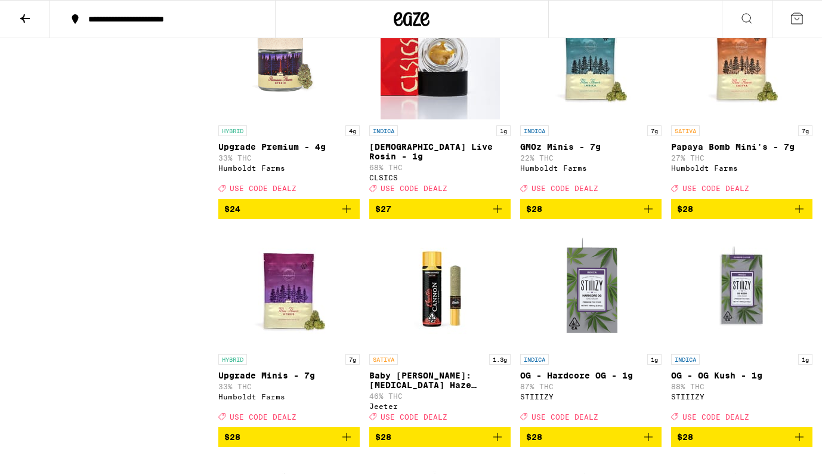
click at [438, 119] on img "Open page for Surely Temple Live Rosin - 1g from CLSICS" at bounding box center [440, 59] width 119 height 119
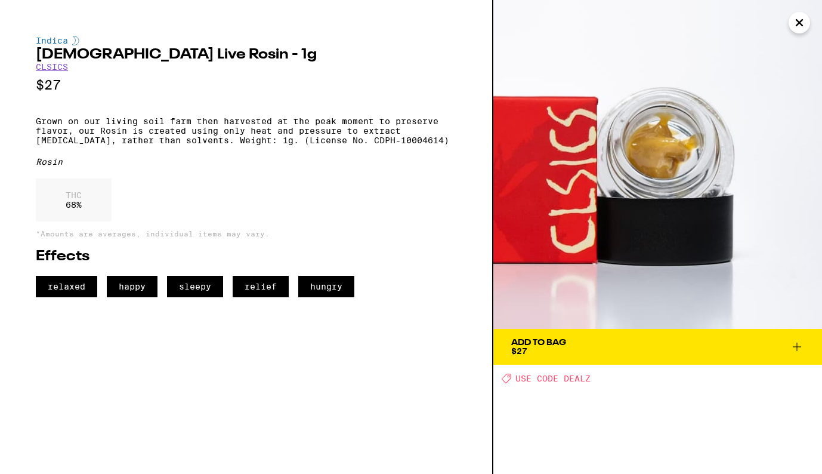
click at [37, 55] on h2 "Surely Temple Live Rosin - 1g" at bounding box center [246, 55] width 421 height 14
click at [214, 60] on h2 "Surely Temple Live Rosin - 1g" at bounding box center [246, 55] width 421 height 14
copy h2 "Surely Temple Live Rosin"
click at [230, 145] on p "Grown on our living soil farm then harvested at the peak moment to preserve fla…" at bounding box center [246, 130] width 421 height 29
click at [440, 145] on p "Grown on our living soil farm then harvested at the peak moment to preserve fla…" at bounding box center [246, 130] width 421 height 29
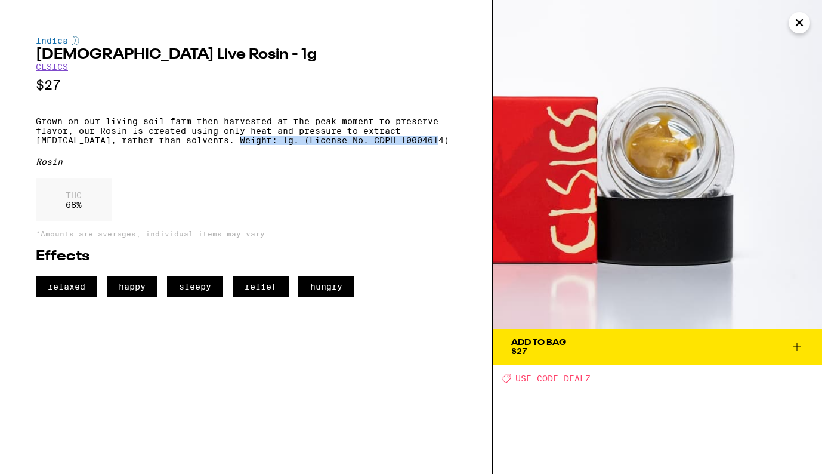
copy p "Weight: 1g. (License No. CDPH-10004614)"
click at [802, 27] on icon "Close" at bounding box center [799, 23] width 14 height 18
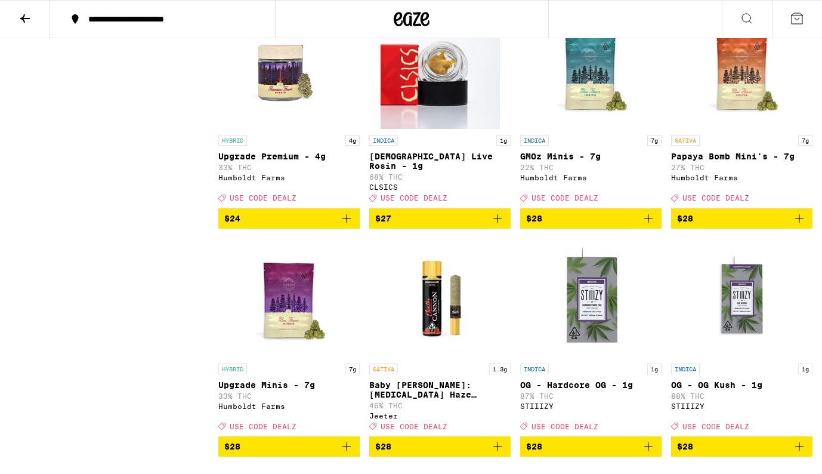
scroll to position [3792, 0]
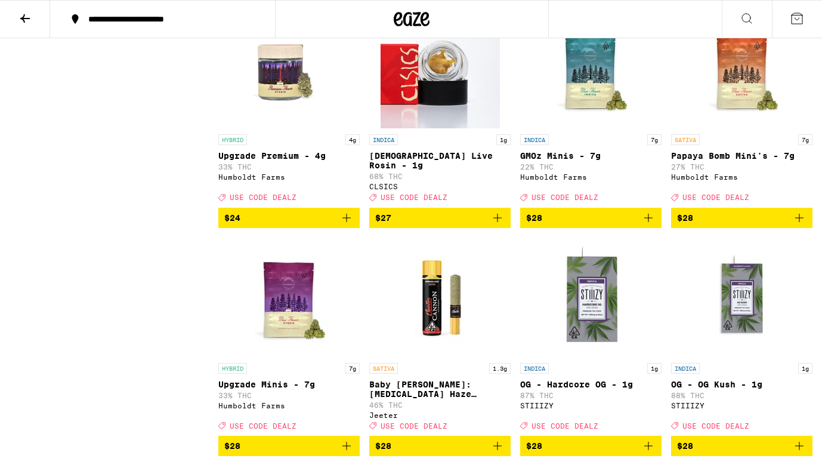
click at [437, 128] on img "Open page for Surely Temple Live Rosin - 1g from CLSICS" at bounding box center [440, 68] width 119 height 119
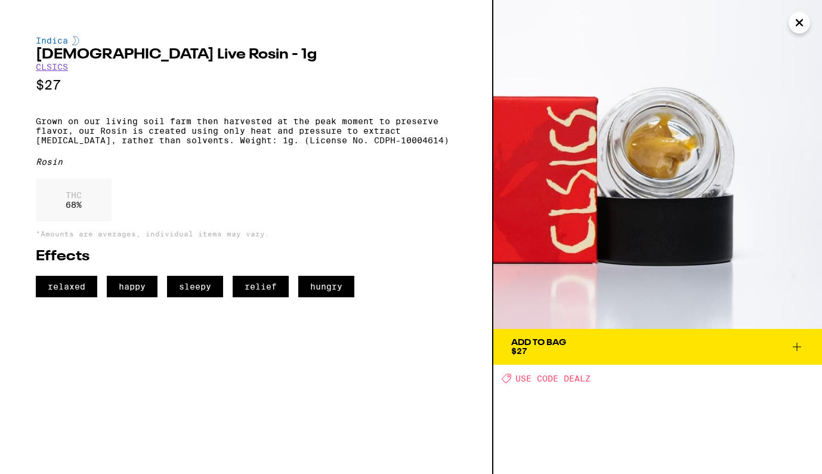
click at [799, 27] on icon "Close" at bounding box center [799, 23] width 14 height 18
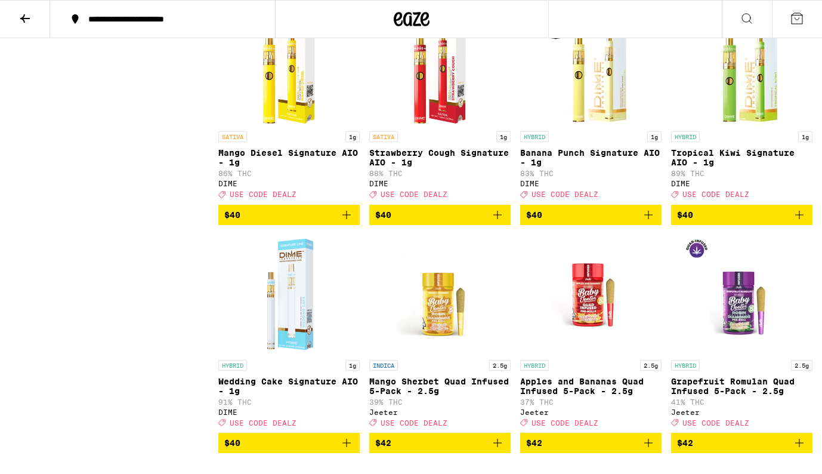
scroll to position [7185, 0]
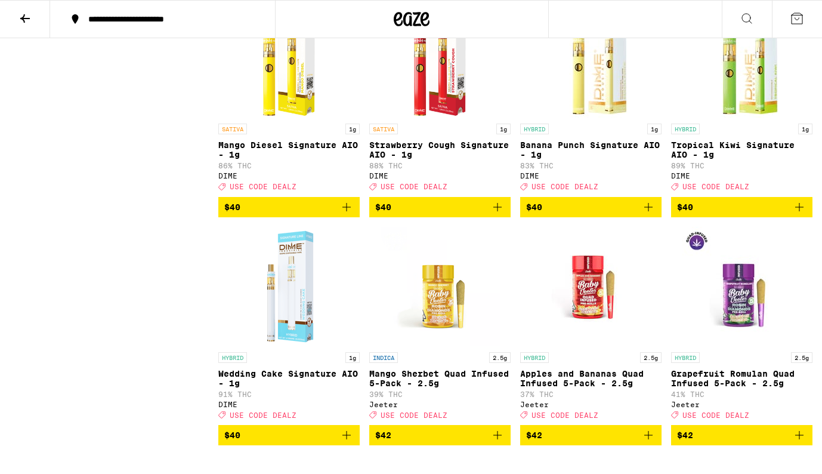
click at [602, 118] on img "Open page for Banana Punch Signature AIO - 1g from DIME" at bounding box center [590, 57] width 119 height 119
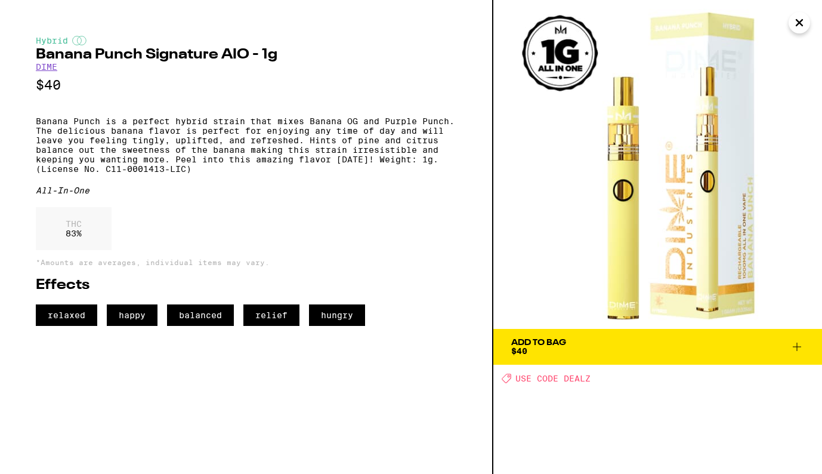
drag, startPoint x: 666, startPoint y: 208, endPoint x: 476, endPoint y: 3, distance: 279.4
click at [0, 0] on div "Hybrid Banana Punch Signature AIO - 1g DIME $40 Banana Punch is a perfect hybri…" at bounding box center [411, 237] width 822 height 474
click at [38, 54] on h2 "Banana Punch Signature AIO - 1g" at bounding box center [246, 55] width 421 height 14
click at [245, 54] on h2 "Banana Punch Signature AIO - 1g" at bounding box center [246, 55] width 421 height 14
copy h2 "Banana Punch Signature AIO"
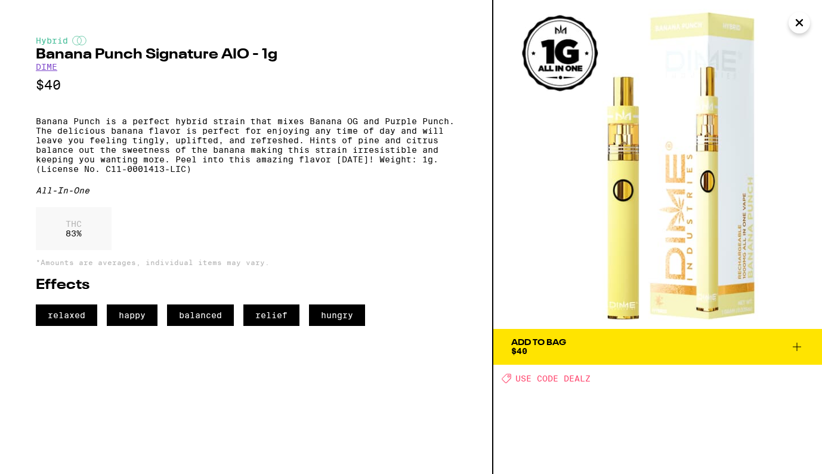
click at [73, 174] on p "Banana Punch is a perfect hybrid strain that mixes Banana OG and Purple Punch. …" at bounding box center [246, 144] width 421 height 57
click at [294, 174] on p "Banana Punch is a perfect hybrid strain that mixes Banana OG and Purple Punch. …" at bounding box center [246, 144] width 421 height 57
copy p "Weight: 1g. (License No. C11-0001413-LIC)"
click at [796, 27] on icon "Close" at bounding box center [799, 23] width 14 height 18
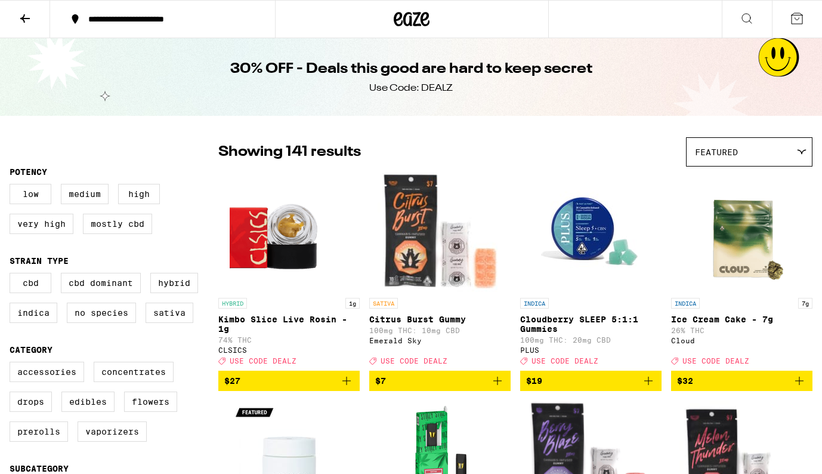
click at [24, 17] on icon at bounding box center [25, 18] width 14 height 14
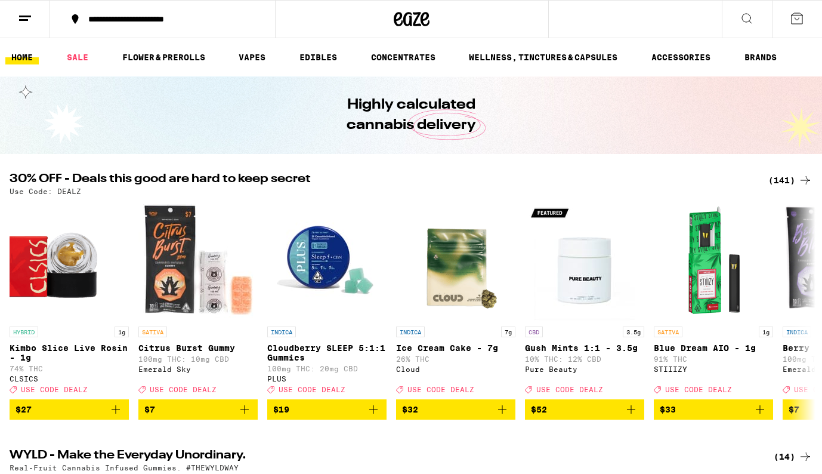
click at [28, 18] on icon at bounding box center [25, 18] width 14 height 14
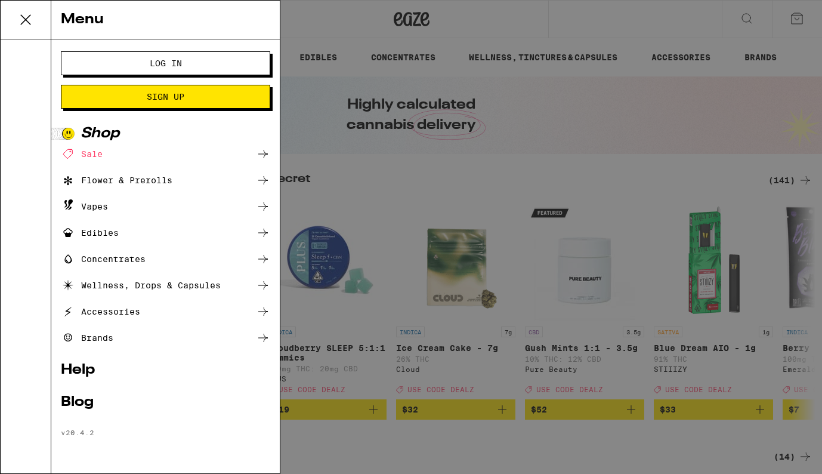
click at [110, 336] on div "Brands" at bounding box center [87, 337] width 52 height 14
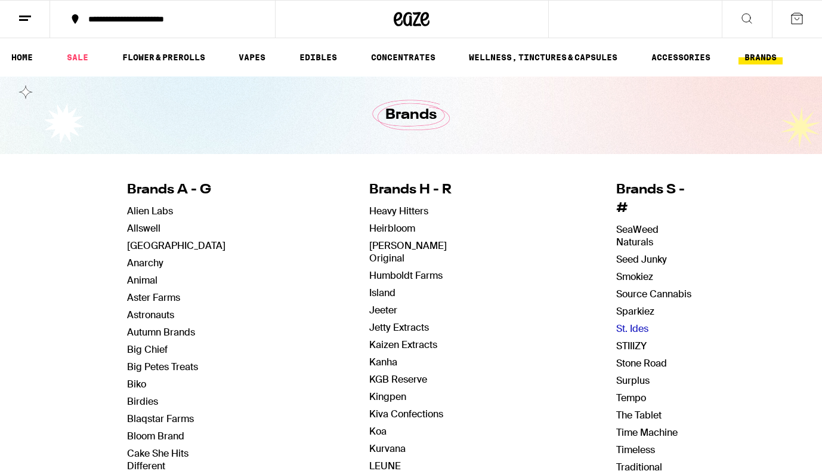
click at [629, 322] on link "St. Ides" at bounding box center [632, 328] width 32 height 13
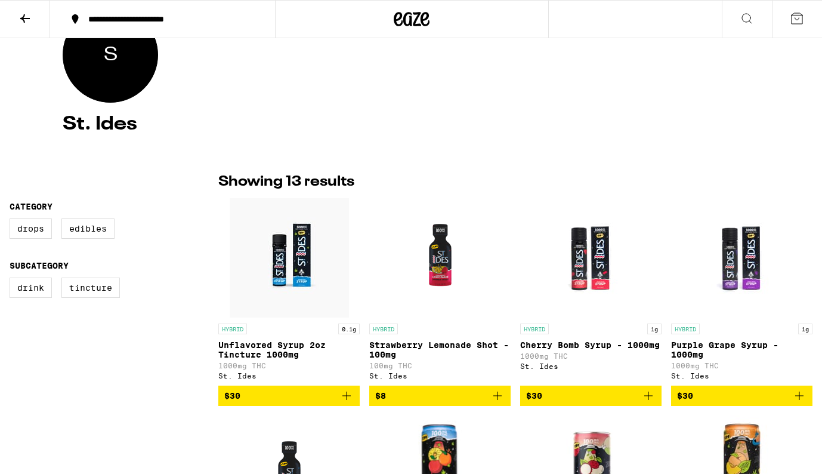
scroll to position [147, 0]
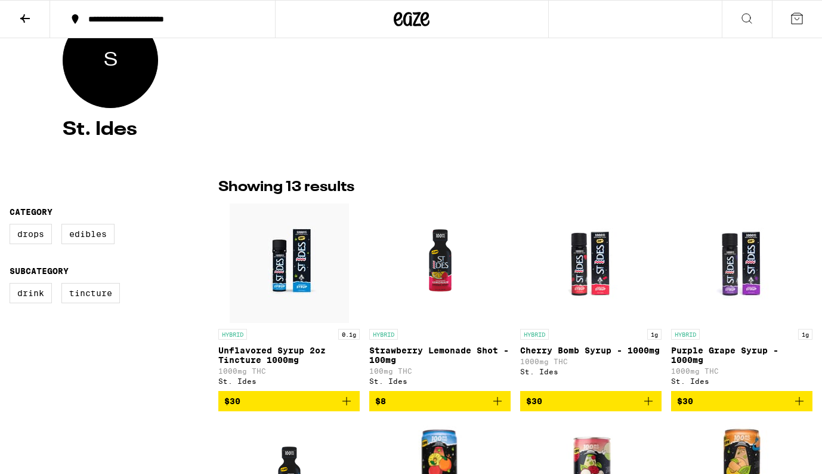
click at [590, 289] on img "Open page for Cherry Bomb Syrup - 1000mg from St. Ides" at bounding box center [590, 262] width 119 height 119
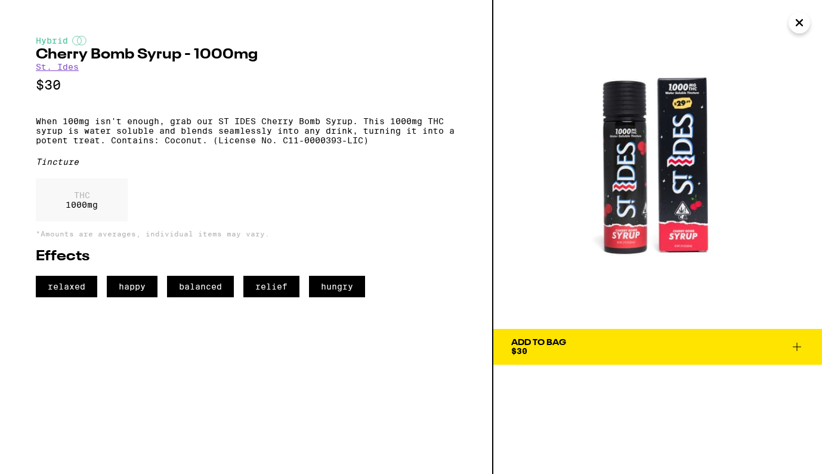
click at [797, 26] on icon "Close" at bounding box center [799, 23] width 14 height 18
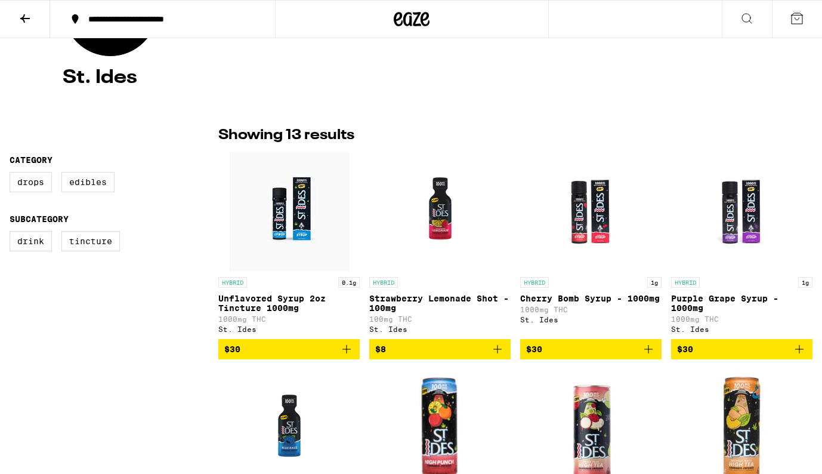
scroll to position [199, 0]
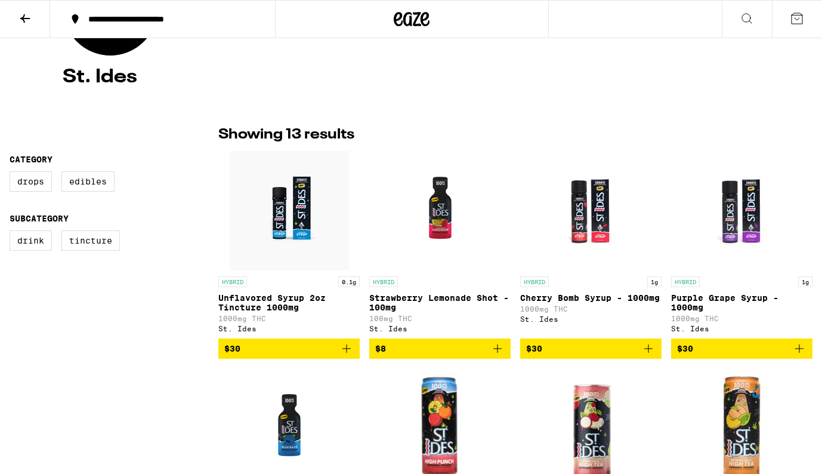
click at [591, 229] on img "Open page for Cherry Bomb Syrup - 1000mg from St. Ides" at bounding box center [590, 210] width 119 height 119
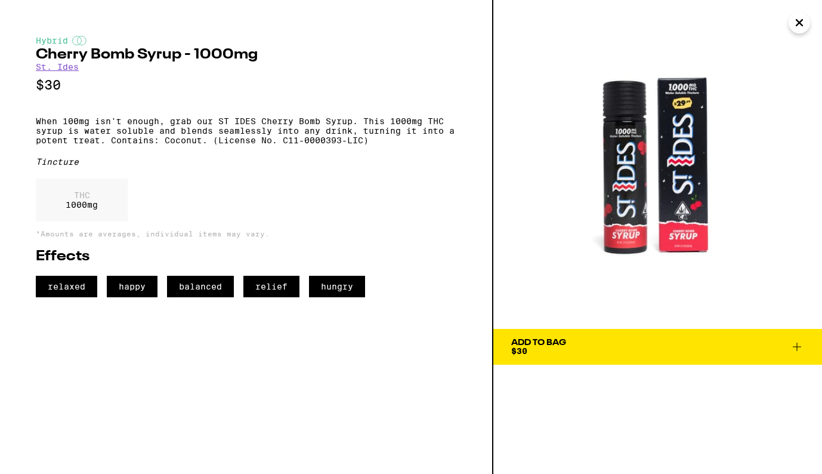
drag, startPoint x: 664, startPoint y: 198, endPoint x: 418, endPoint y: 3, distance: 314.7
click at [0, 0] on div "Hybrid Cherry Bomb Syrup - 1000mg St. Ides $30 When 100mg isn't enough, grab ou…" at bounding box center [411, 237] width 822 height 474
click at [800, 26] on icon "Close" at bounding box center [799, 23] width 14 height 18
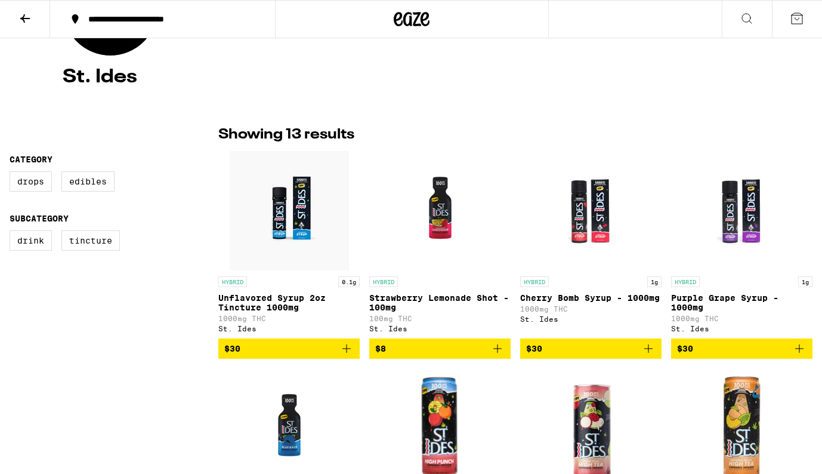
click at [303, 226] on img "Open page for Unflavored Syrup 2oz Tincture 1000mg from St. Ides" at bounding box center [289, 210] width 119 height 119
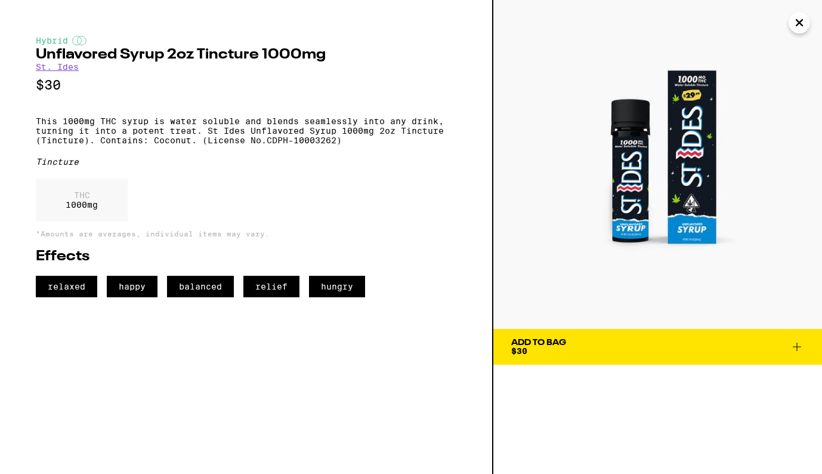
click at [799, 19] on icon "Close" at bounding box center [799, 23] width 14 height 18
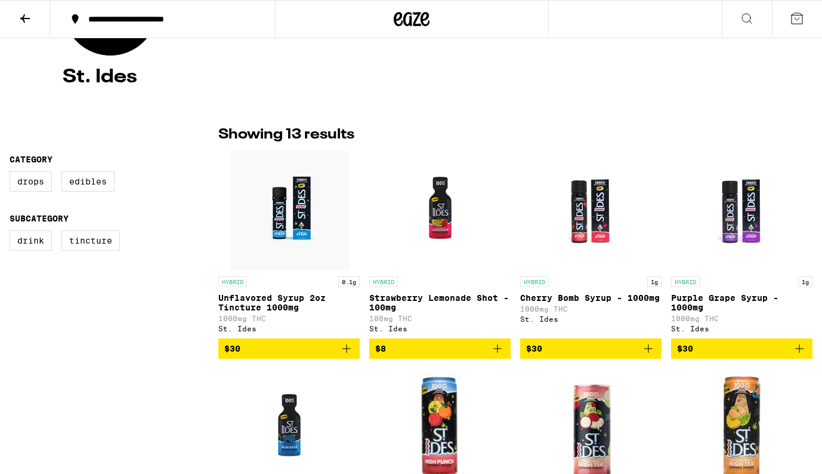
click at [585, 217] on img "Open page for Cherry Bomb Syrup - 1000mg from St. Ides" at bounding box center [590, 210] width 119 height 119
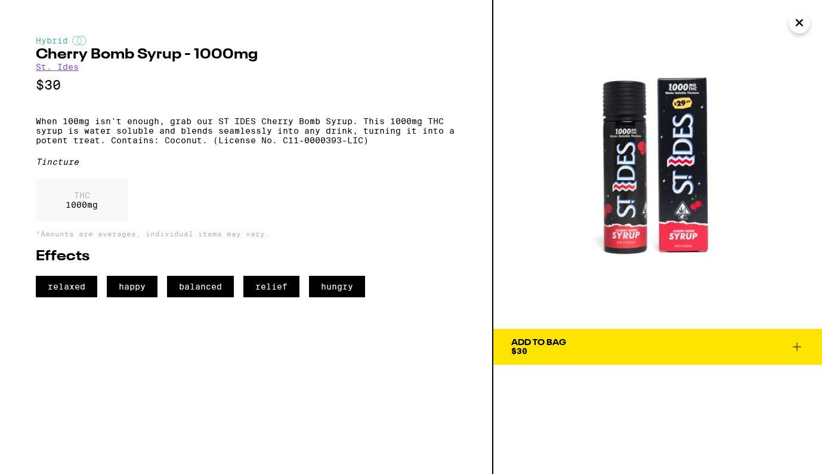
click at [799, 27] on icon "Close" at bounding box center [799, 23] width 14 height 18
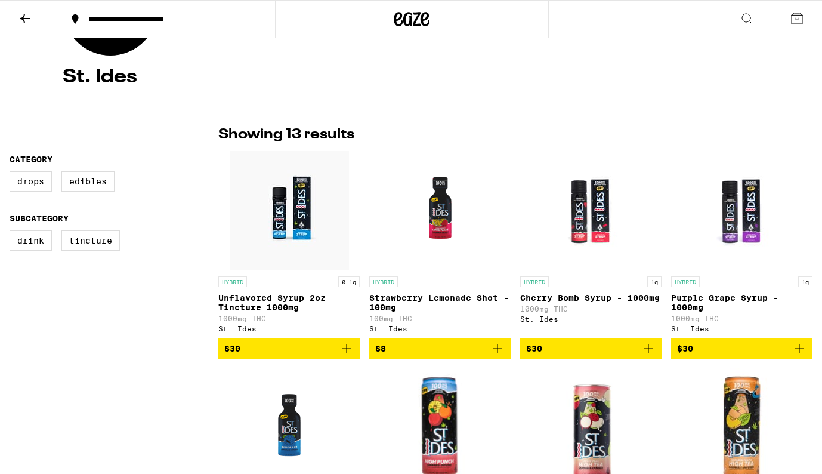
click at [26, 20] on icon at bounding box center [25, 18] width 14 height 14
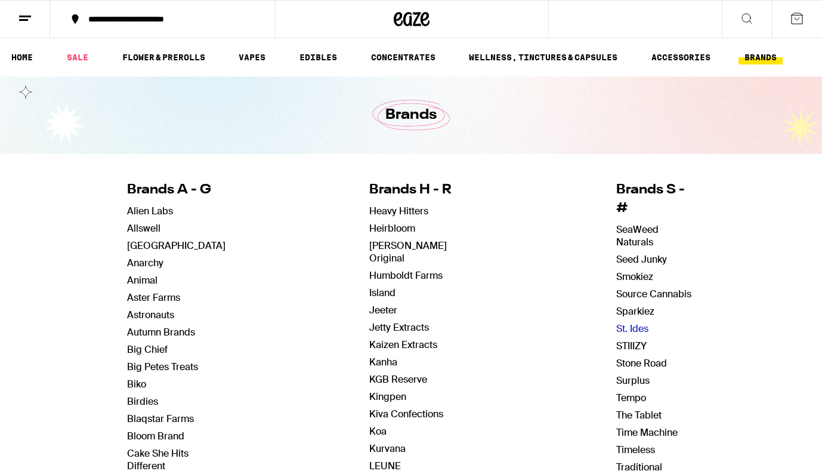
click at [631, 322] on link "St. Ides" at bounding box center [632, 328] width 32 height 13
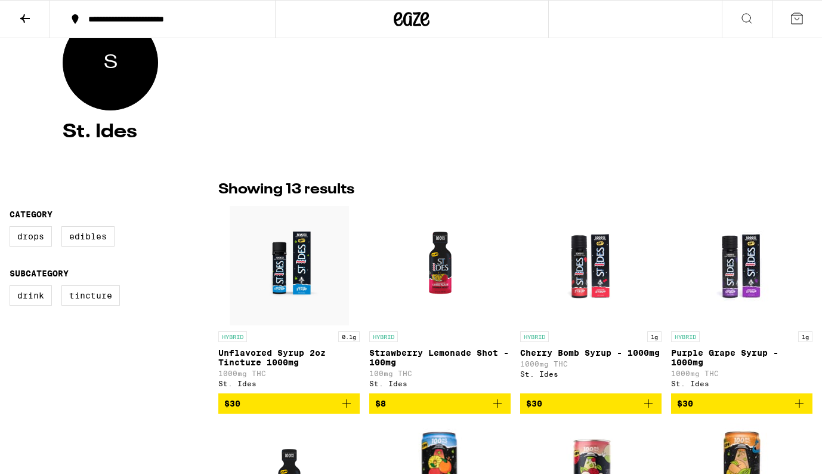
scroll to position [152, 0]
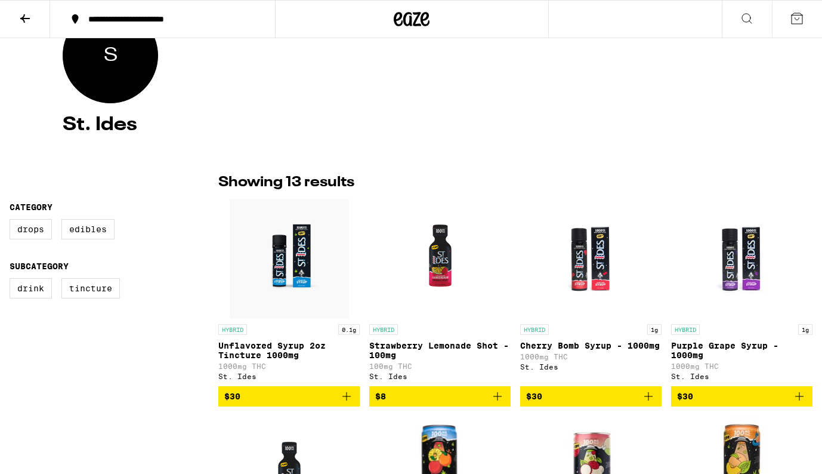
click at [271, 277] on img "Open page for Unflavored Syrup 2oz Tincture 1000mg from St. Ides" at bounding box center [289, 258] width 119 height 119
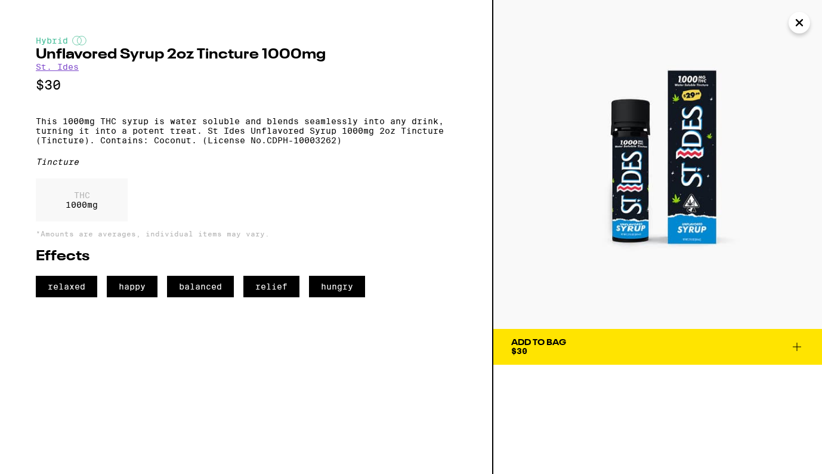
click at [36, 57] on h2 "Unflavored Syrup 2oz Tincture 1000mg" at bounding box center [246, 55] width 421 height 14
click at [256, 58] on h2 "Unflavored Syrup 2oz Tincture 1000mg" at bounding box center [246, 55] width 421 height 14
copy h2 "Unflavored Syrup 2oz Tincture"
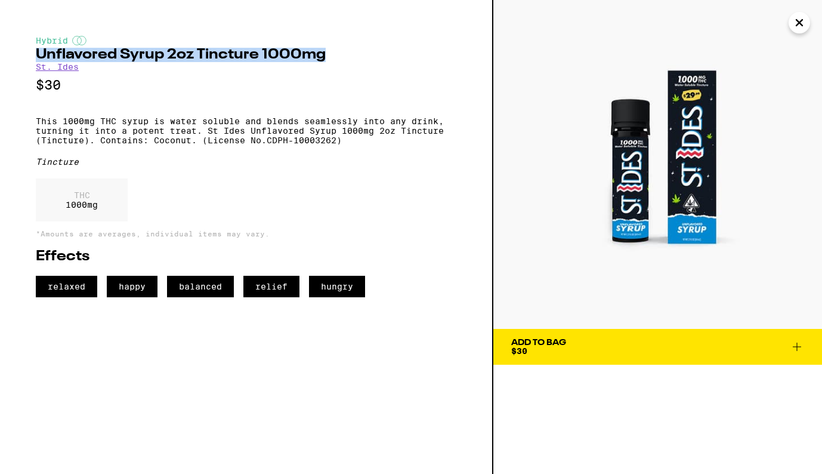
click at [323, 55] on h2 "Unflavored Syrup 2oz Tincture 1000mg" at bounding box center [246, 55] width 421 height 14
copy h2 "Unflavored Syrup 2oz Tincture 1000mg"
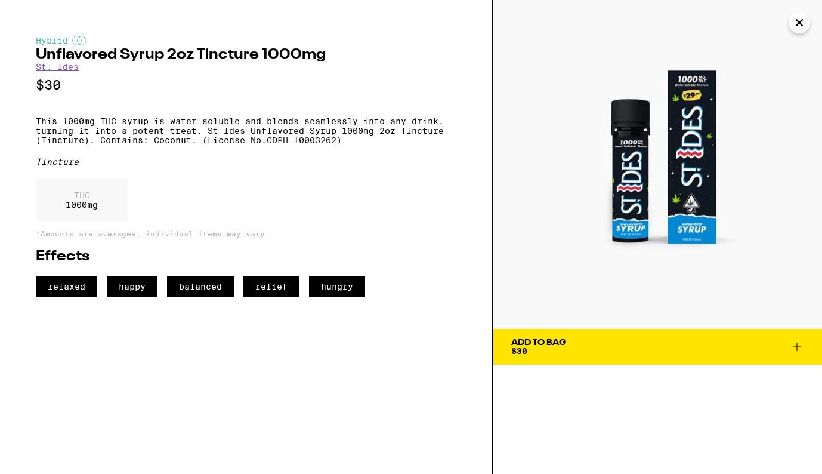
click at [255, 202] on div "THC 1000 mg" at bounding box center [246, 202] width 421 height 49
click at [797, 26] on icon "Close" at bounding box center [799, 23] width 14 height 18
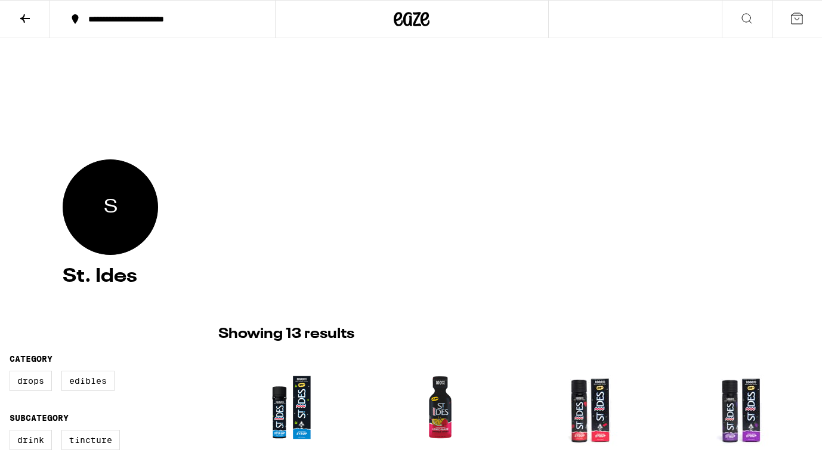
click at [21, 18] on icon at bounding box center [25, 18] width 14 height 14
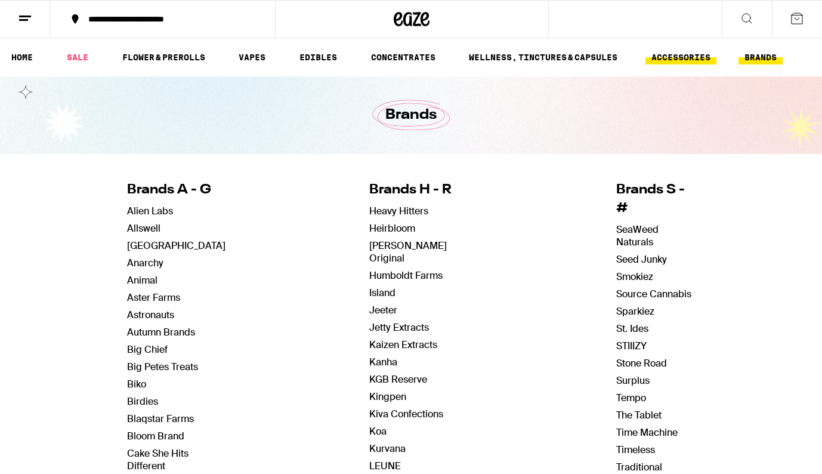
click at [688, 58] on link "ACCESSORIES" at bounding box center [680, 57] width 71 height 14
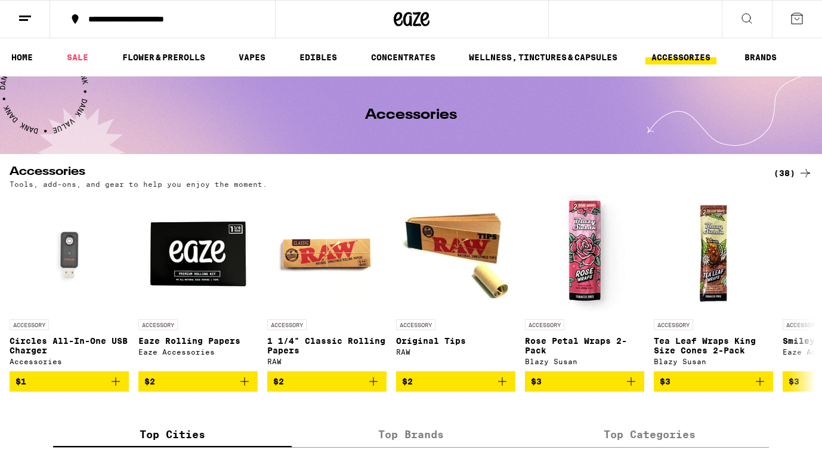
click at [787, 169] on div "(38)" at bounding box center [793, 173] width 39 height 14
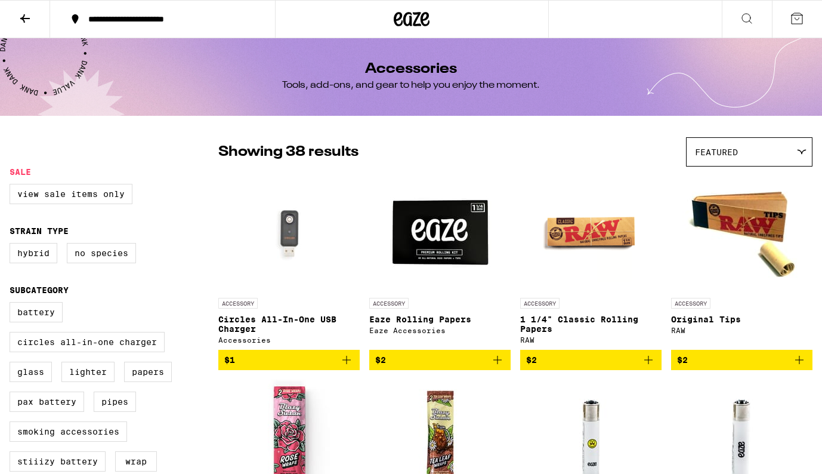
click at [23, 18] on icon at bounding box center [25, 18] width 10 height 8
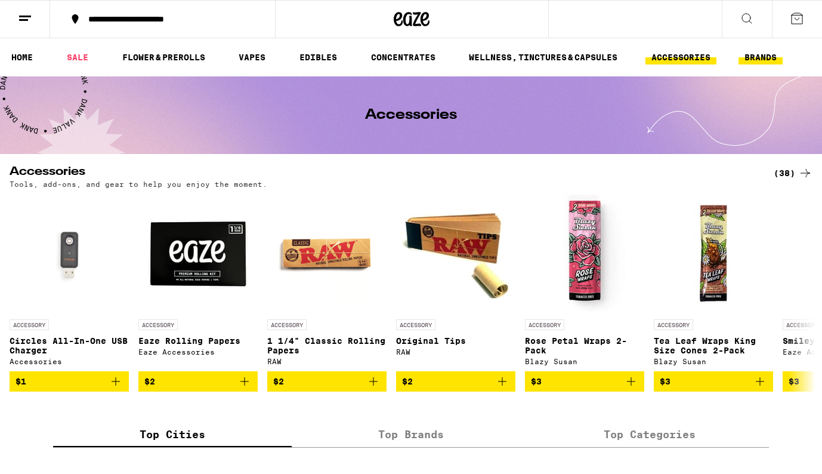
click at [765, 55] on link "BRANDS" at bounding box center [760, 57] width 44 height 14
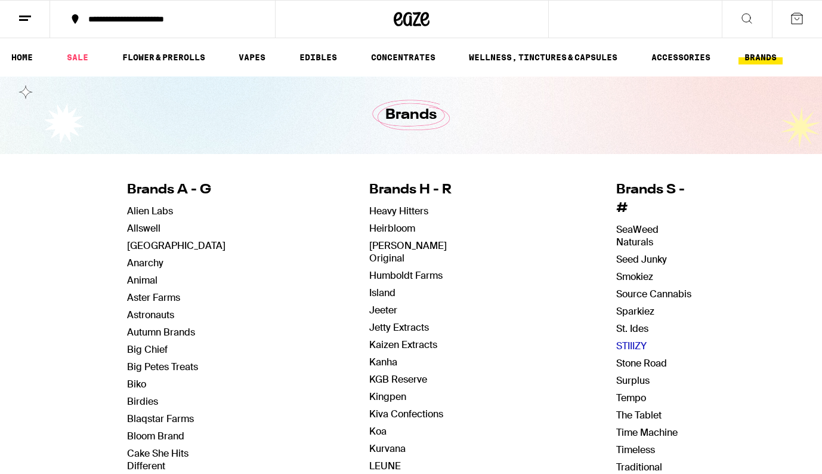
click at [633, 339] on link "STIIIZY" at bounding box center [631, 345] width 30 height 13
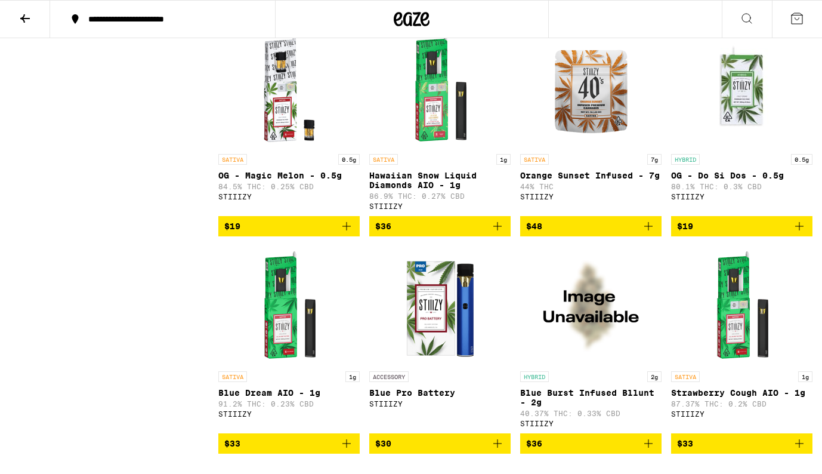
scroll to position [13104, 0]
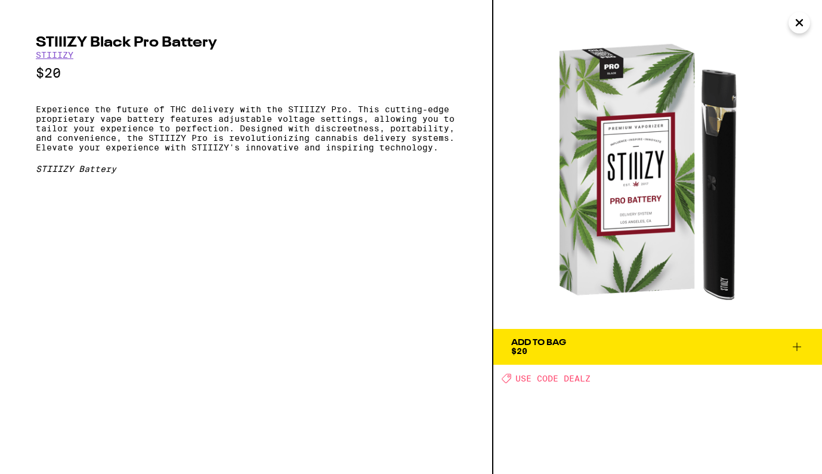
drag, startPoint x: 633, startPoint y: 211, endPoint x: 516, endPoint y: 4, distance: 237.7
click at [0, 0] on div "STIIIZY Black Pro Battery STIIIZY $20 Experience the future of THC delivery wit…" at bounding box center [411, 237] width 822 height 474
click at [38, 113] on p "Experience the future of THC delivery with the STIIIZY Pro. This cutting-edge p…" at bounding box center [246, 128] width 421 height 48
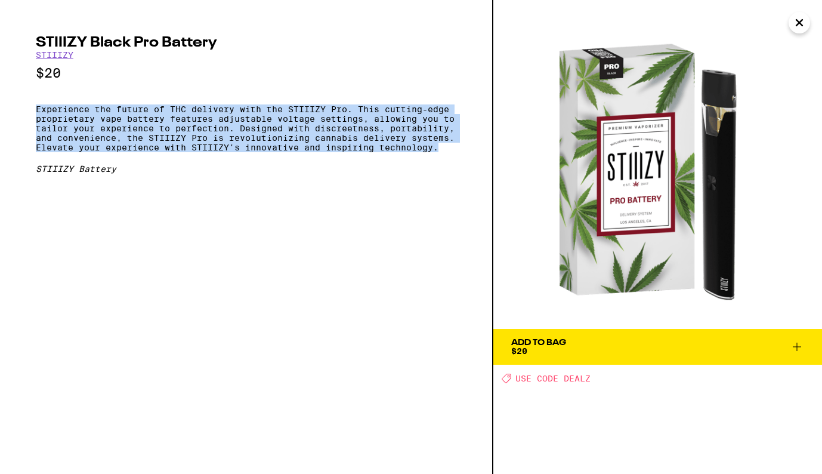
click at [429, 152] on p "Experience the future of THC delivery with the STIIIZY Pro. This cutting-edge p…" at bounding box center [246, 128] width 421 height 48
copy p "Experience the future of THC delivery with the STIIIZY Pro. This cutting-edge p…"
click at [797, 26] on icon "Close" at bounding box center [799, 23] width 6 height 6
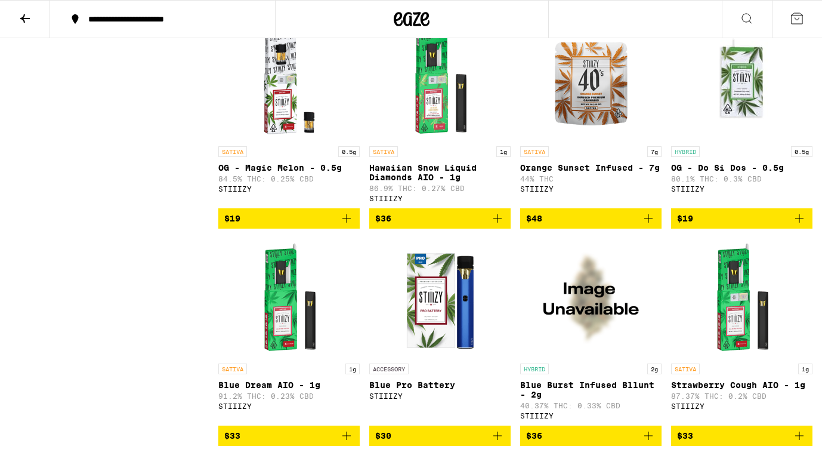
click at [23, 20] on icon at bounding box center [25, 18] width 10 height 8
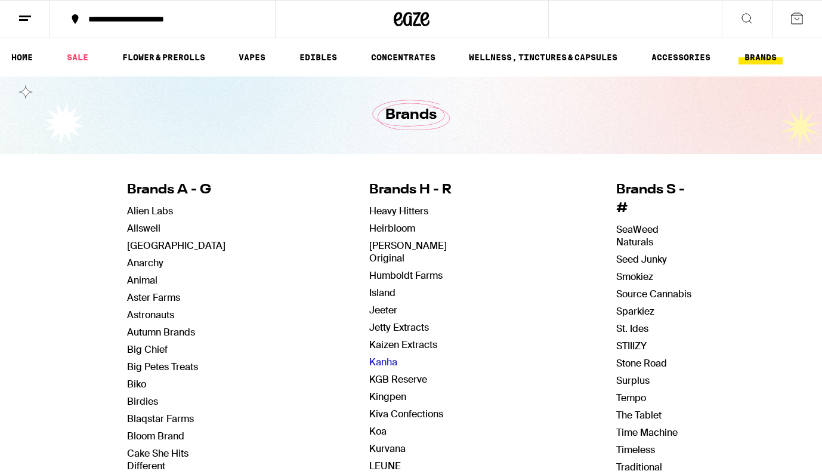
click at [389, 355] on link "Kanha" at bounding box center [383, 361] width 28 height 13
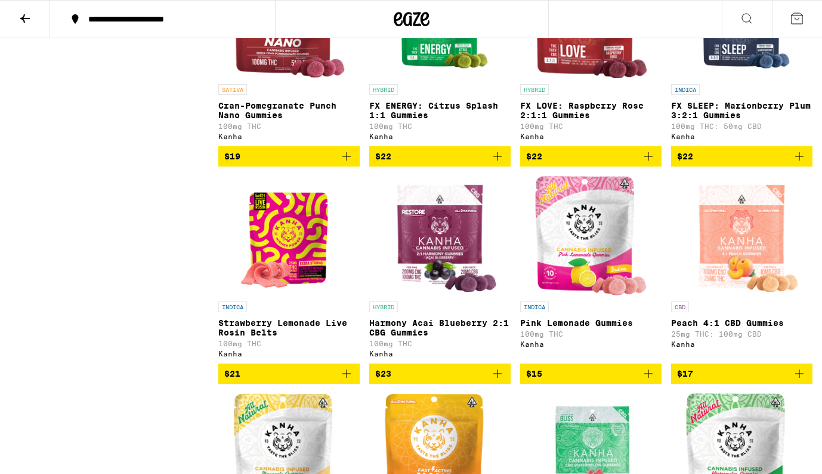
scroll to position [663, 0]
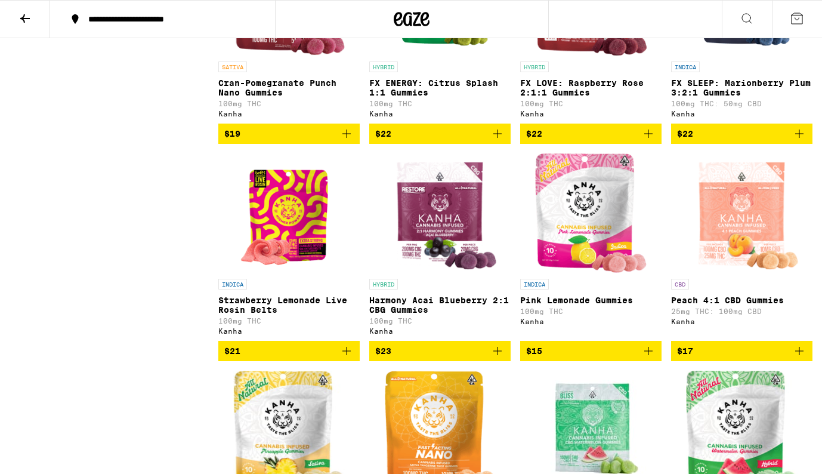
click at [584, 243] on img "Open page for Pink Lemonade Gummies from Kanha" at bounding box center [591, 212] width 112 height 119
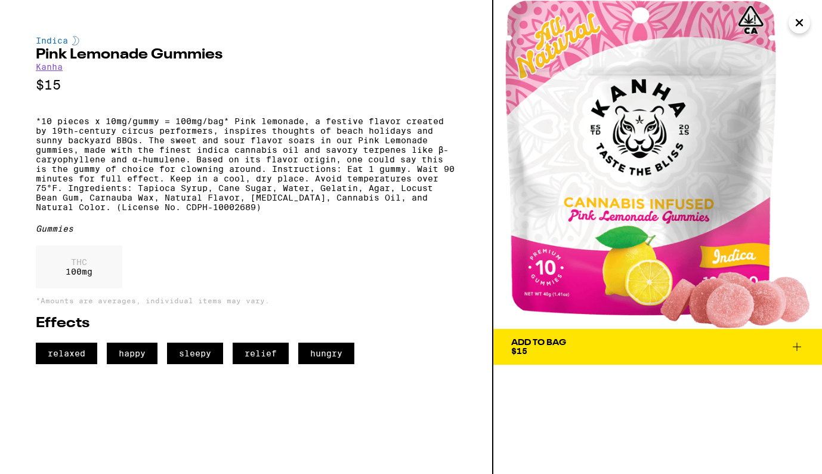
drag, startPoint x: 639, startPoint y: 163, endPoint x: 485, endPoint y: 1, distance: 223.6
click at [0, 0] on div "Indica Pink Lemonade Gummies Kanha $15 *10 pieces x 10mg/gummy = 100mg/bag* Pin…" at bounding box center [411, 237] width 822 height 474
click at [36, 55] on h2 "Pink Lemonade Gummies" at bounding box center [246, 55] width 421 height 14
click at [222, 55] on h2 "Pink Lemonade Gummies" at bounding box center [246, 55] width 421 height 14
copy h2 "Pink Lemonade Gummies"
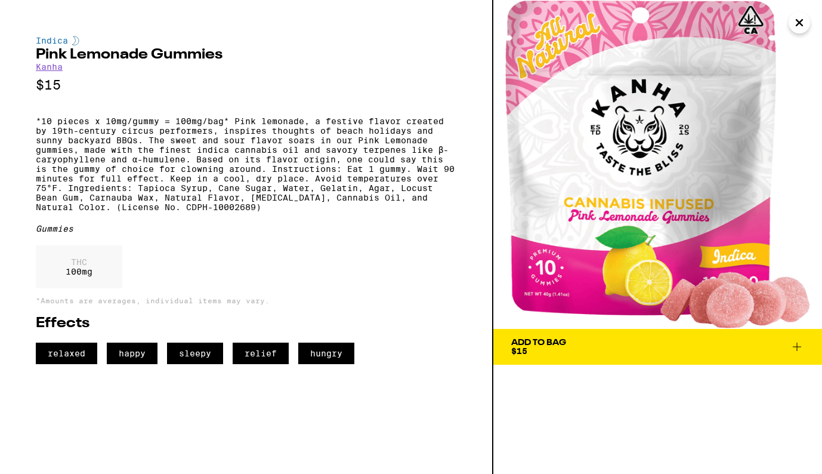
click at [36, 126] on p "*10 pieces x 10mg/gummy = 100mg/bag* Pink lemonade, a festive flavor created by…" at bounding box center [246, 163] width 421 height 95
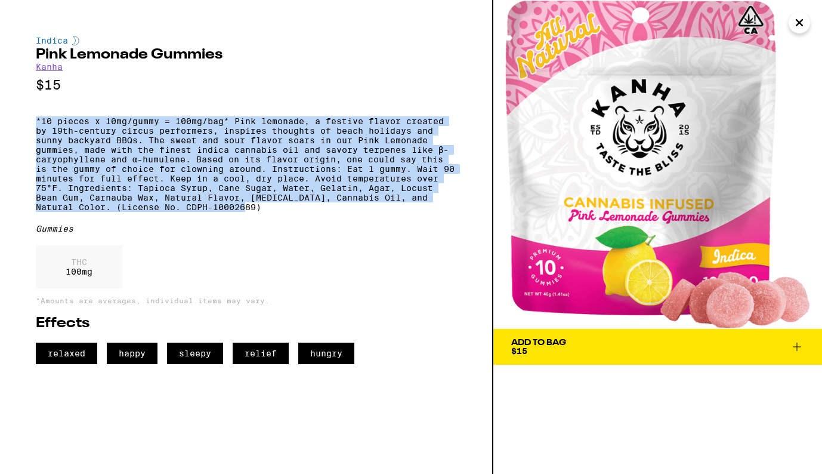
click at [275, 212] on p "*10 pieces x 10mg/gummy = 100mg/bag* Pink lemonade, a festive flavor created by…" at bounding box center [246, 163] width 421 height 95
copy p "*10 pieces x 10mg/gummy = 100mg/bag* Pink lemonade, a festive flavor created by…"
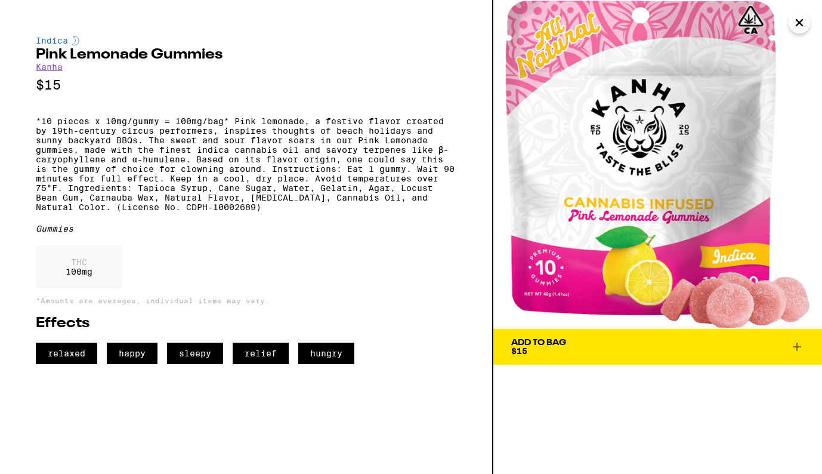
click at [343, 294] on div "THC 100 mg" at bounding box center [246, 269] width 421 height 49
click at [797, 24] on icon "Close" at bounding box center [799, 23] width 6 height 6
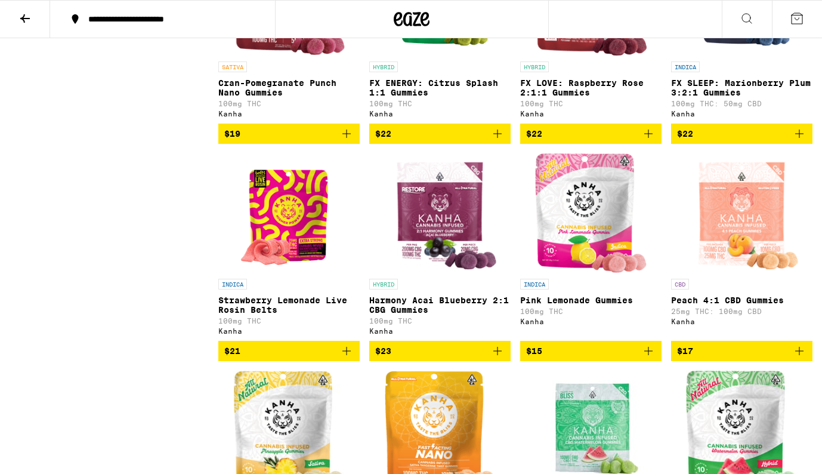
click at [18, 17] on icon at bounding box center [25, 18] width 14 height 14
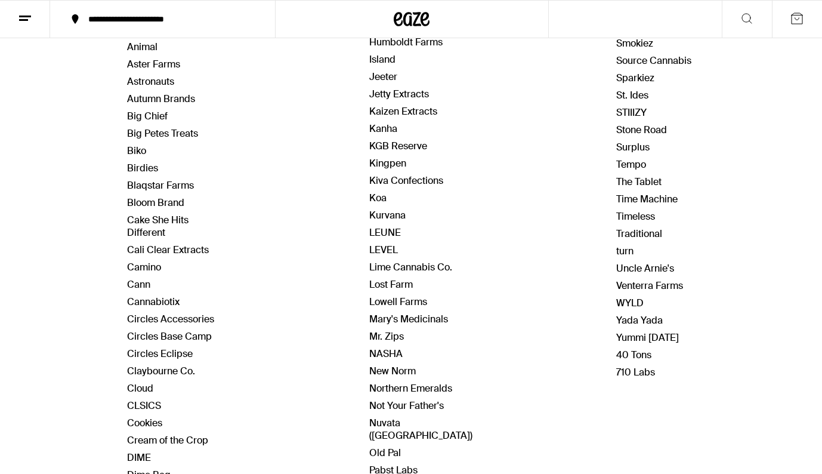
scroll to position [247, 0]
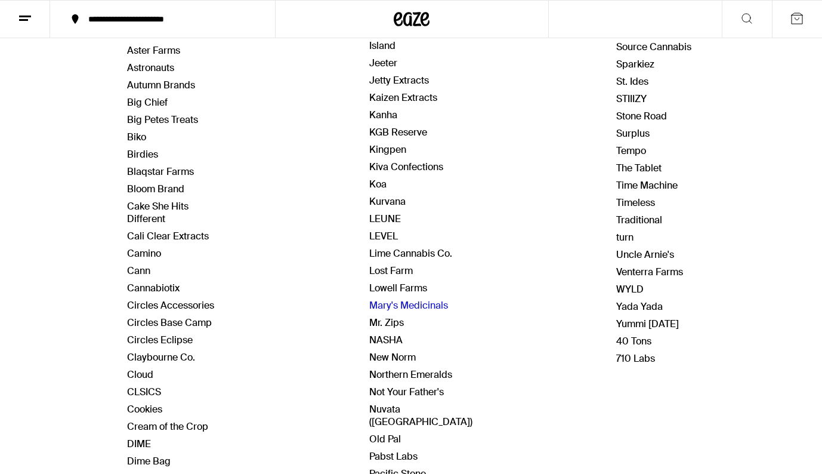
click at [415, 299] on link "Mary's Medicinals" at bounding box center [408, 305] width 79 height 13
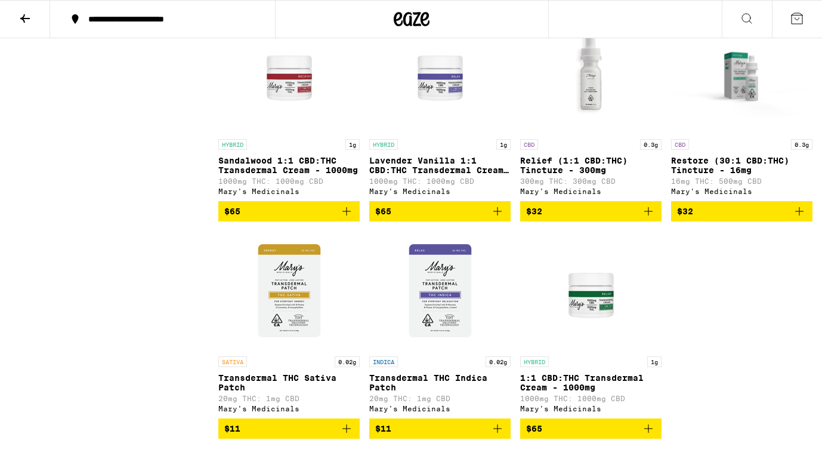
scroll to position [768, 0]
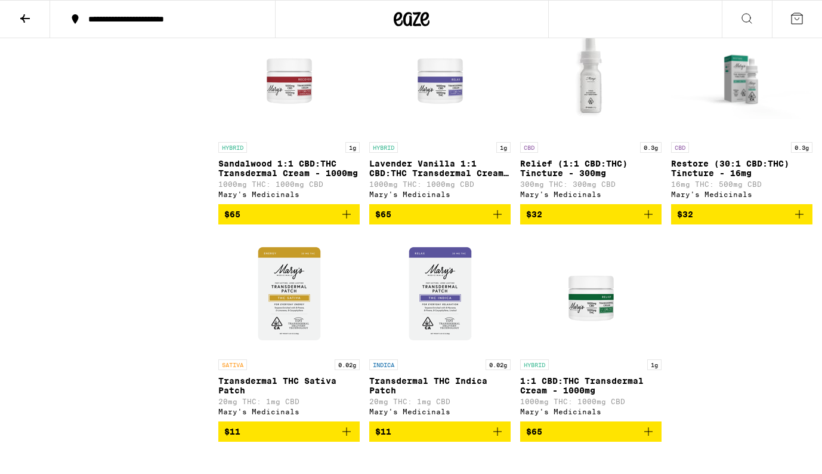
click at [724, 126] on img "Open page for Restore (30:1 CBD:THC) Tincture - 16mg from Mary's Medicinals" at bounding box center [741, 76] width 141 height 119
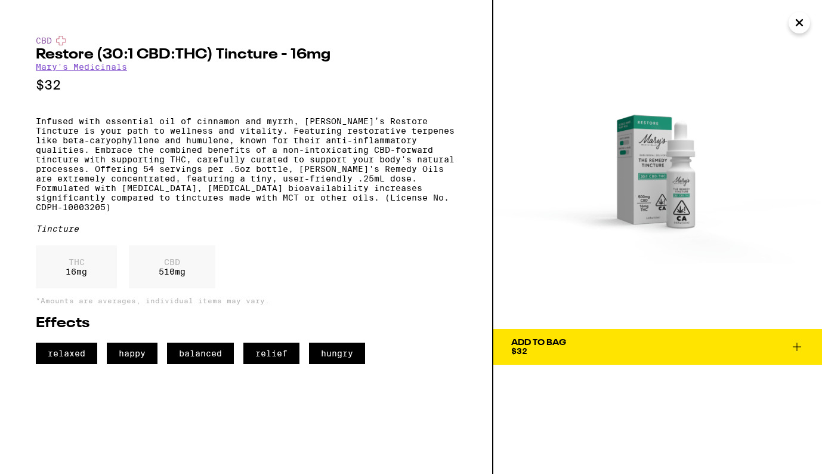
drag, startPoint x: 658, startPoint y: 168, endPoint x: 421, endPoint y: 0, distance: 290.6
click at [0, 0] on div "CBD Restore (30:1 CBD:THC) Tincture - 16mg Mary's Medicinals $32 Infused with e…" at bounding box center [411, 237] width 822 height 474
click at [263, 212] on p "Infused with essential oil of cinnamon and myrrh, Mary’s Restore Tincture is yo…" at bounding box center [246, 163] width 421 height 95
click at [408, 211] on p "Infused with essential oil of cinnamon and myrrh, Mary’s Restore Tincture is yo…" at bounding box center [246, 163] width 421 height 95
copy p "(License No. CDPH-10003205)"
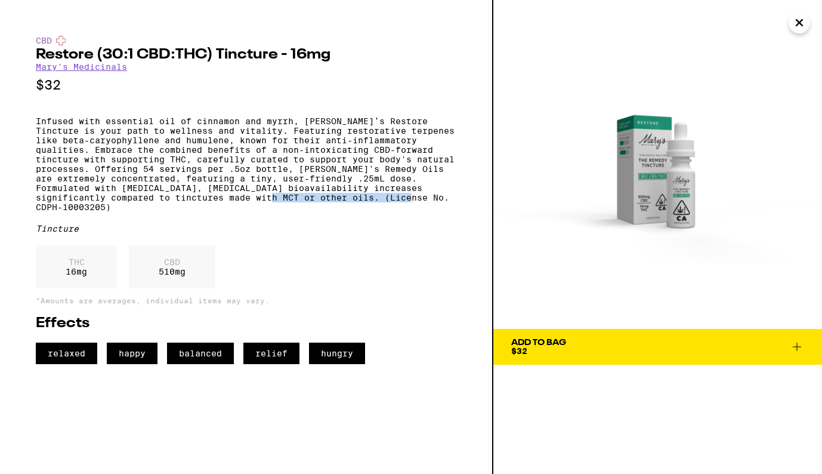
click at [799, 27] on icon "Close" at bounding box center [799, 23] width 14 height 18
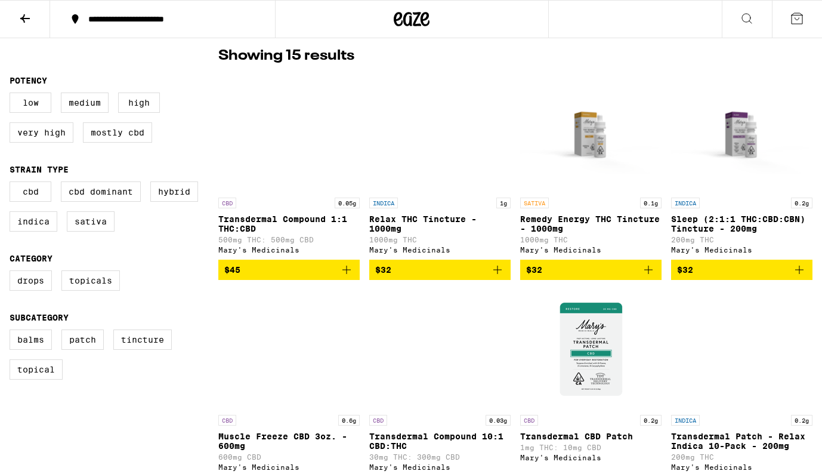
scroll to position [273, 0]
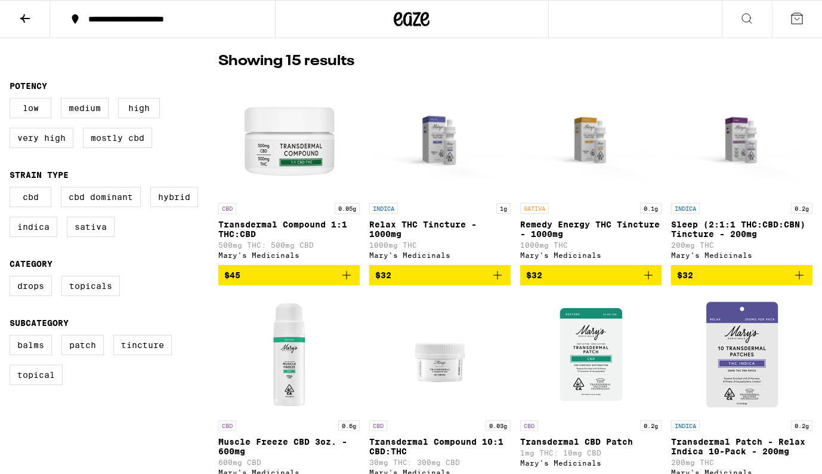
click at [438, 128] on img "Open page for Relax THC Tincture - 1000mg from Mary's Medicinals" at bounding box center [439, 137] width 141 height 119
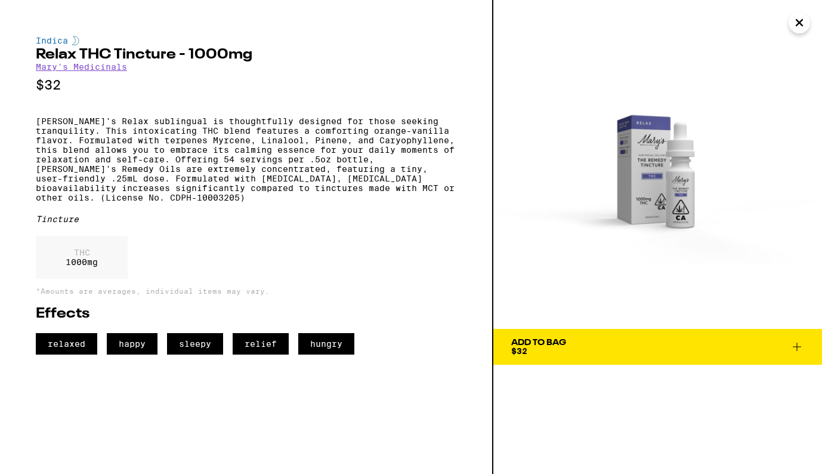
click at [434, 170] on p "Mary's Relax sublingual is thoughtfully designed for those seeking tranquility.…" at bounding box center [246, 159] width 421 height 86
click at [38, 56] on h2 "Relax THC Tincture - 1000mg" at bounding box center [246, 55] width 421 height 14
click at [172, 57] on h2 "Relax THC Tincture - 1000mg" at bounding box center [246, 55] width 421 height 14
copy h2 "Relax THC Tincture"
drag, startPoint x: 649, startPoint y: 193, endPoint x: 351, endPoint y: 2, distance: 354.1
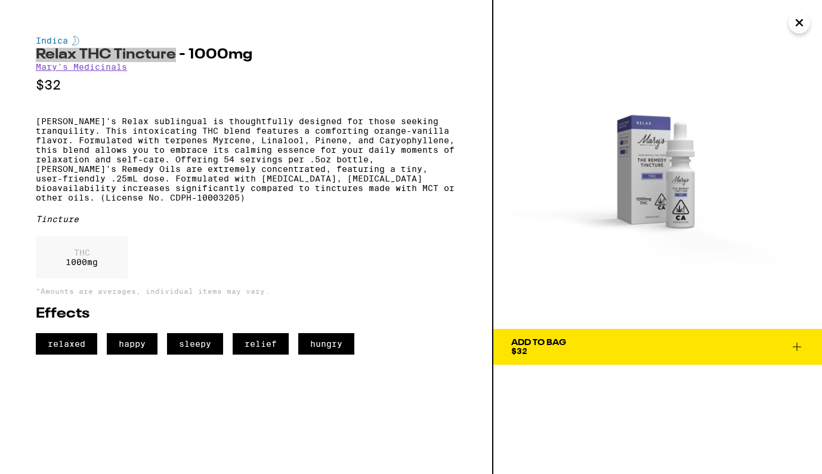
click at [0, 0] on div "Indica Relax THC Tincture - 1000mg Mary's Medicinals $32 Mary's Relax sublingua…" at bounding box center [411, 237] width 822 height 474
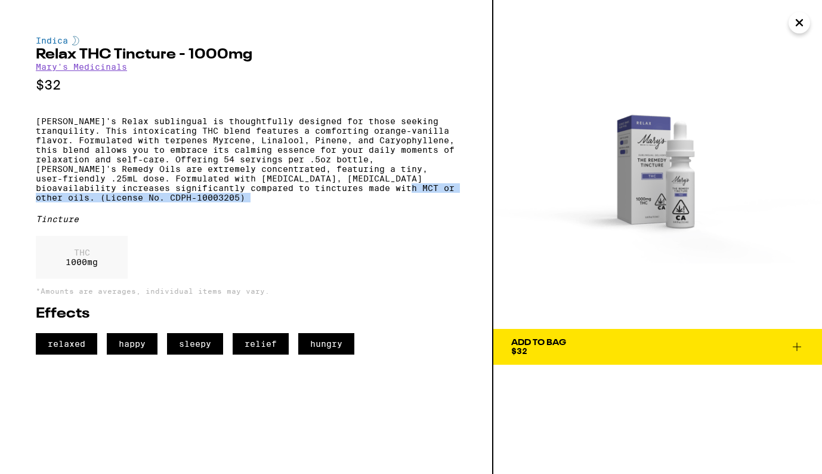
drag, startPoint x: 116, startPoint y: 212, endPoint x: 262, endPoint y: 223, distance: 145.9
click at [262, 223] on div "Indica Relax THC Tincture - 1000mg Mary's Medicinals $32 Mary's Relax sublingua…" at bounding box center [246, 195] width 421 height 319
copy p "(License No. CDPH-10003205)"
click at [793, 23] on icon "Close" at bounding box center [799, 23] width 14 height 18
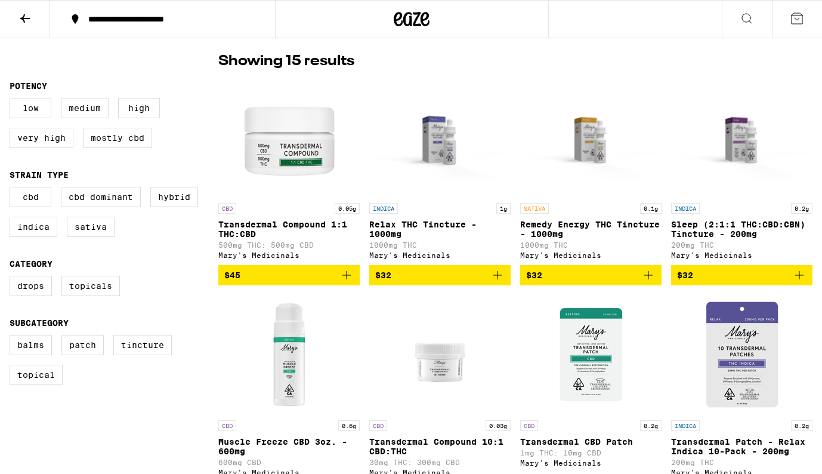
click at [33, 15] on button at bounding box center [25, 20] width 50 height 38
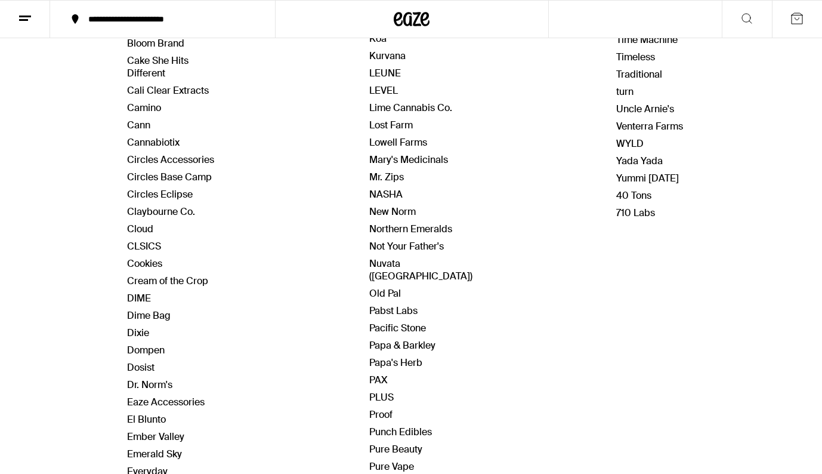
scroll to position [389, 0]
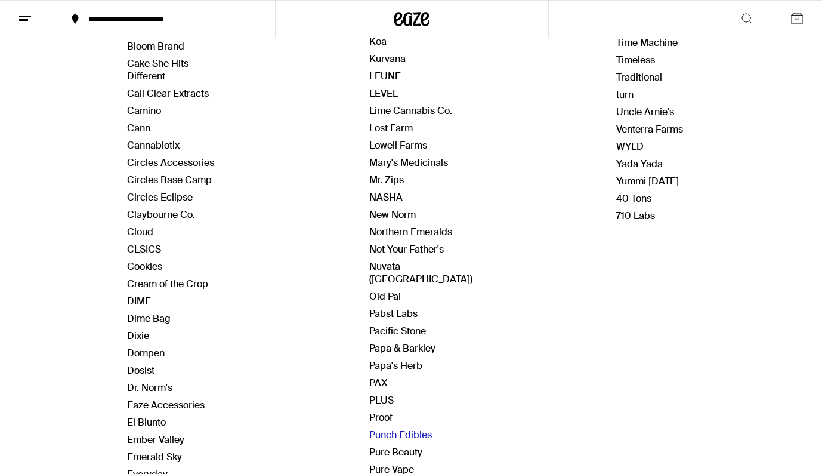
click at [418, 428] on link "Punch Edibles" at bounding box center [400, 434] width 63 height 13
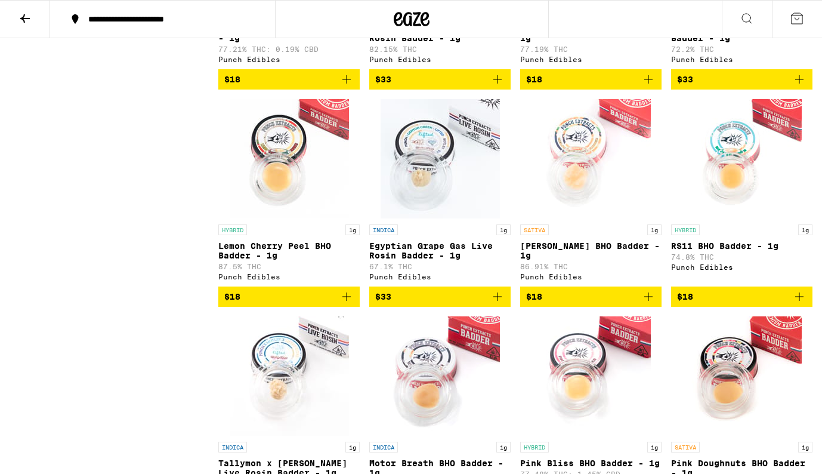
scroll to position [4845, 0]
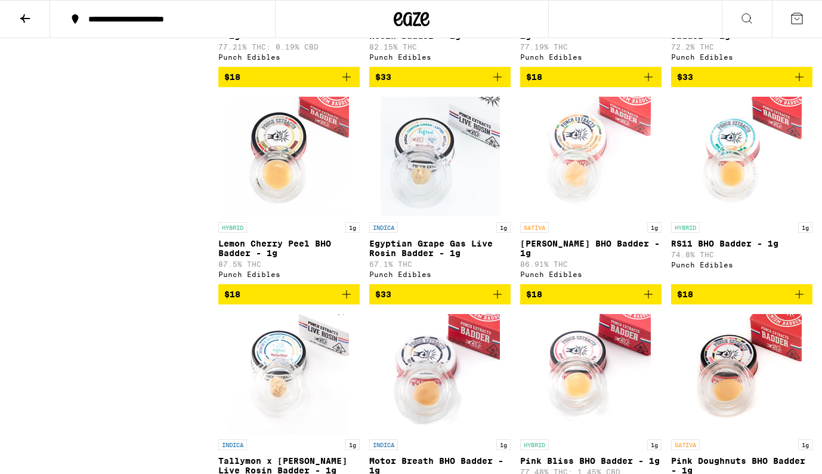
click at [481, 216] on img "Open page for Egyptian Grape Gas Live Rosin Badder - 1g from Punch Edibles" at bounding box center [440, 156] width 119 height 119
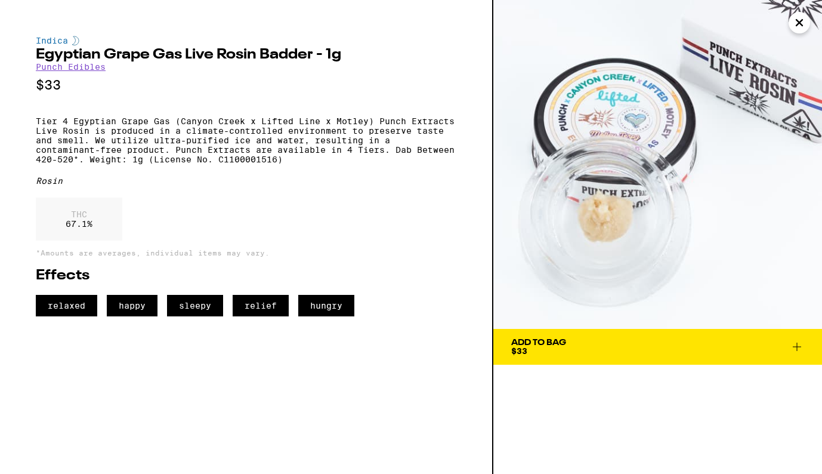
drag, startPoint x: 659, startPoint y: 175, endPoint x: 341, endPoint y: 7, distance: 360.5
click at [0, 0] on div "Indica Egyptian Grape Gas Live Rosin Badder - 1g Punch Edibles $33 Tier 4 Egypt…" at bounding box center [411, 237] width 822 height 474
click at [134, 164] on p "Tier 4 Egyptian Grape Gas (Canyon Creek x Lifted Line x Motley) Punch Extracts …" at bounding box center [246, 140] width 421 height 48
click at [327, 164] on p "Tier 4 Egyptian Grape Gas (Canyon Creek x Lifted Line x Motley) Punch Extracts …" at bounding box center [246, 140] width 421 height 48
copy p "Weight: 1g (License No. C1100001516)"
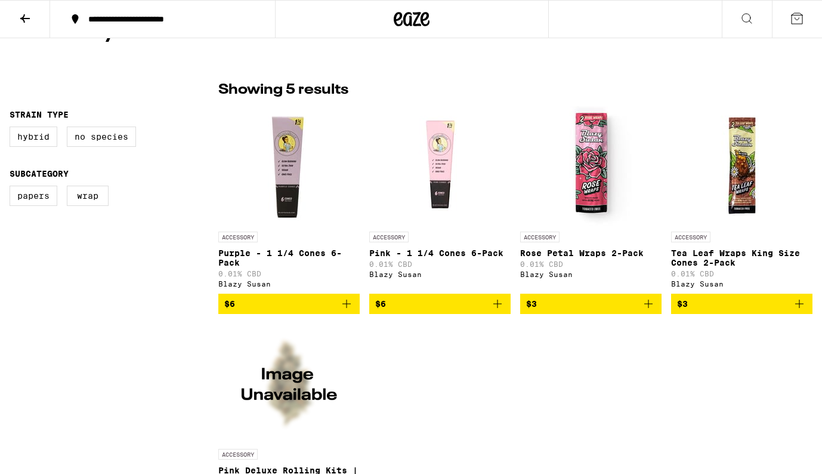
scroll to position [173, 0]
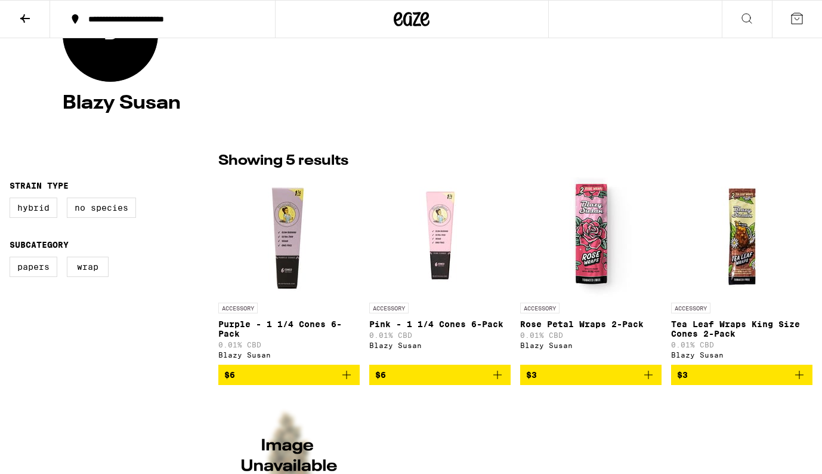
click at [741, 250] on img "Open page for Tea Leaf Wraps King Size Cones 2-Pack from Blazy Susan" at bounding box center [741, 236] width 119 height 119
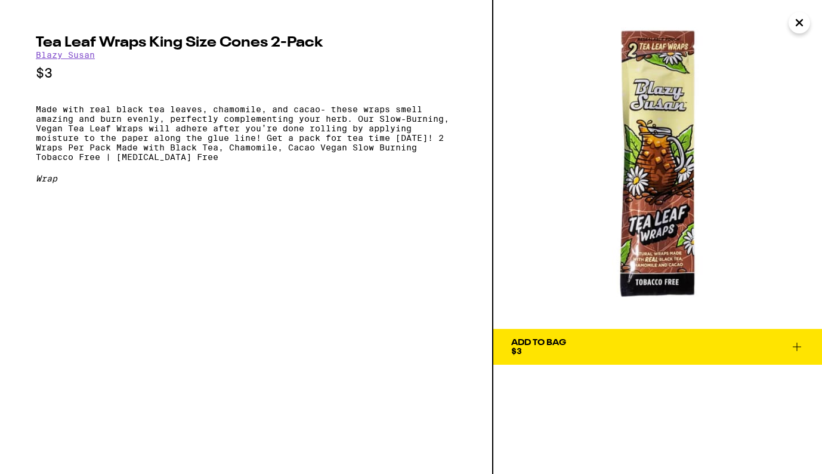
drag, startPoint x: 651, startPoint y: 197, endPoint x: 558, endPoint y: 1, distance: 216.9
click at [0, 0] on div "Tea Leaf Wraps King Size Cones 2-Pack [PERSON_NAME] $3 Made with real black tea…" at bounding box center [411, 237] width 822 height 474
click at [38, 39] on h2 "Tea Leaf Wraps King Size Cones 2-Pack" at bounding box center [246, 43] width 421 height 14
click at [319, 42] on h2 "Tea Leaf Wraps King Size Cones 2-Pack" at bounding box center [246, 43] width 421 height 14
copy h2 "Tea Leaf Wraps King Size Cones 2-Pack"
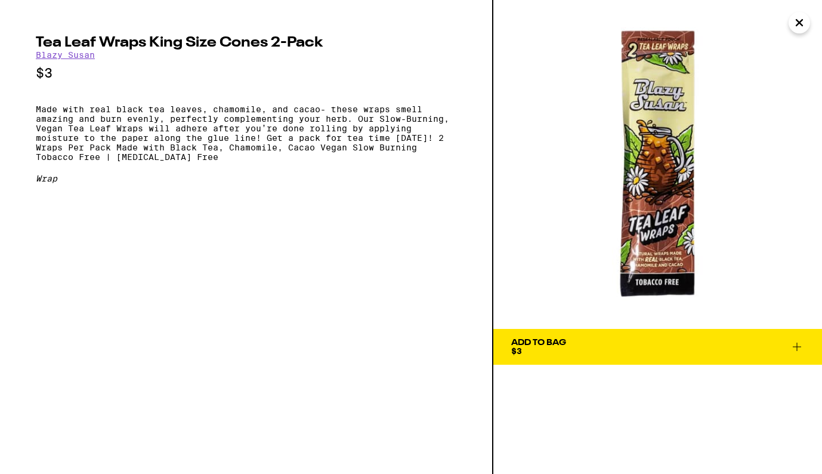
click at [37, 113] on p "Made with real black tea leaves, chamomile, and cacao- these wraps smell amazin…" at bounding box center [246, 132] width 421 height 57
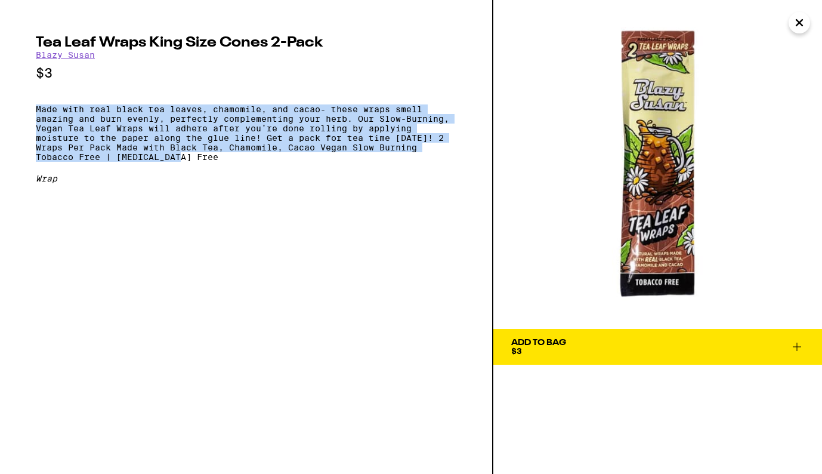
click at [185, 162] on p "Made with real black tea leaves, chamomile, and cacao- these wraps smell amazin…" at bounding box center [246, 132] width 421 height 57
copy p "Made with real black tea leaves, chamomile, and cacao- these wraps smell amazin…"
click at [803, 25] on icon "Close" at bounding box center [799, 23] width 14 height 18
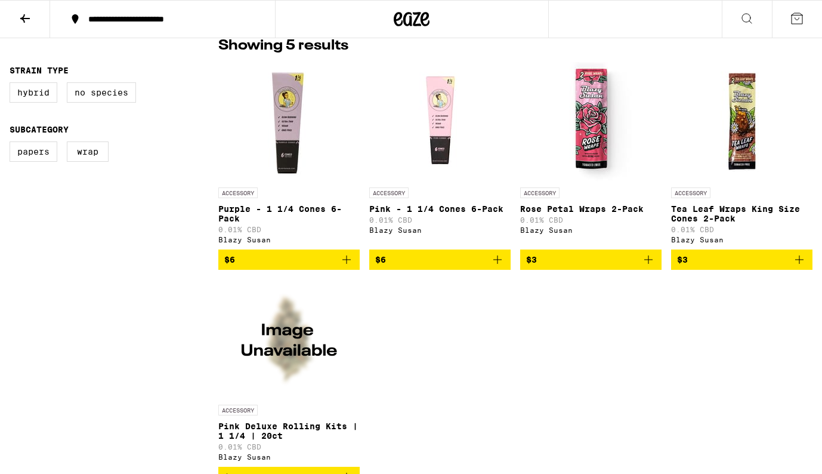
scroll to position [292, 0]
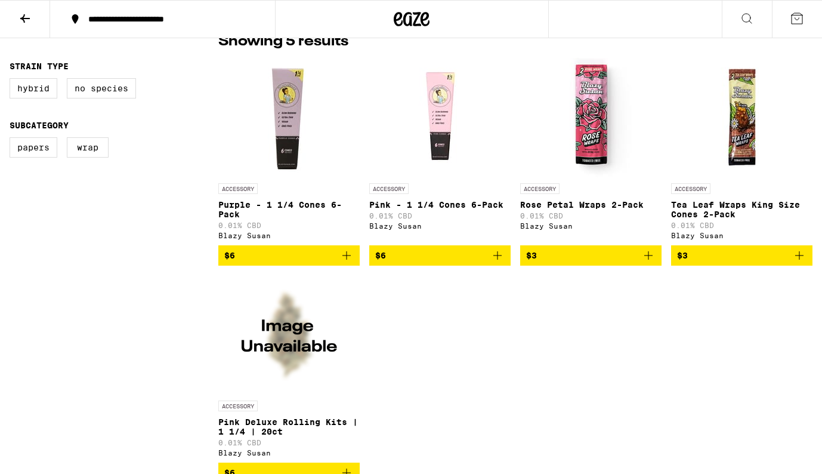
click at [589, 135] on img "Open page for Rose Petal Wraps 2-Pack from Blazy Susan" at bounding box center [590, 117] width 119 height 119
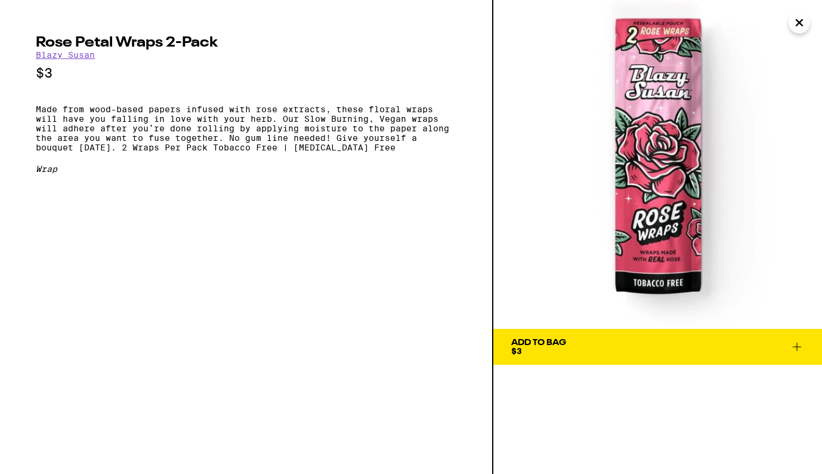
drag, startPoint x: 665, startPoint y: 172, endPoint x: 565, endPoint y: 0, distance: 198.9
click at [0, 0] on div "Rose Petal Wraps 2-Pack Blazy Susan $3 Made from wood-based papers infused with…" at bounding box center [411, 237] width 822 height 474
click at [111, 40] on h2 "Rose Petal Wraps 2-Pack" at bounding box center [246, 43] width 421 height 14
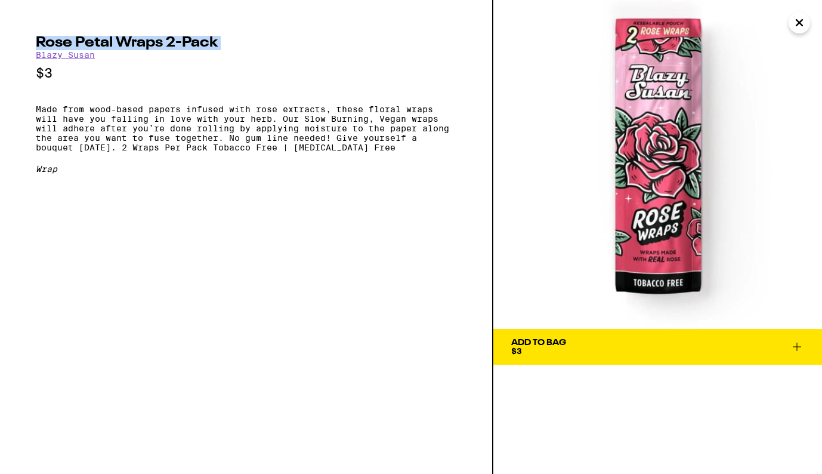
copy h2 "Rose Petal Wraps 2-Pack"
click at [37, 112] on p "Made from wood-based papers infused with rose extracts, these floral wraps will…" at bounding box center [246, 128] width 421 height 48
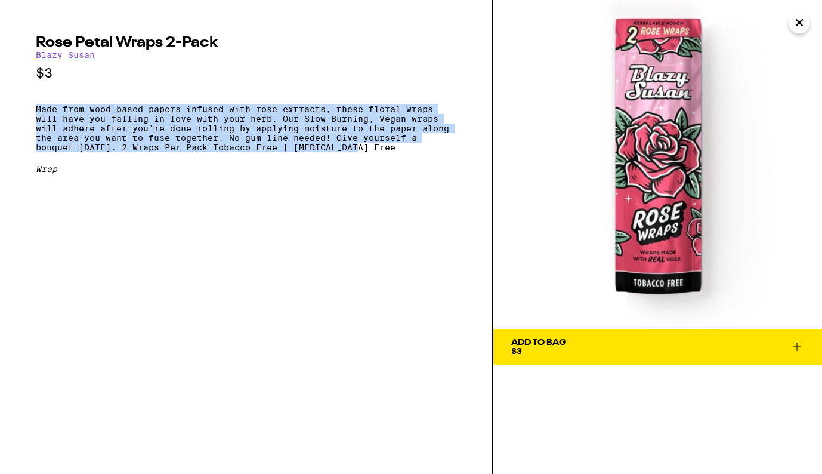
click at [372, 152] on p "Made from wood-based papers infused with rose extracts, these floral wraps will…" at bounding box center [246, 128] width 421 height 48
copy p "Made from wood-based papers infused with rose extracts, these floral wraps will…"
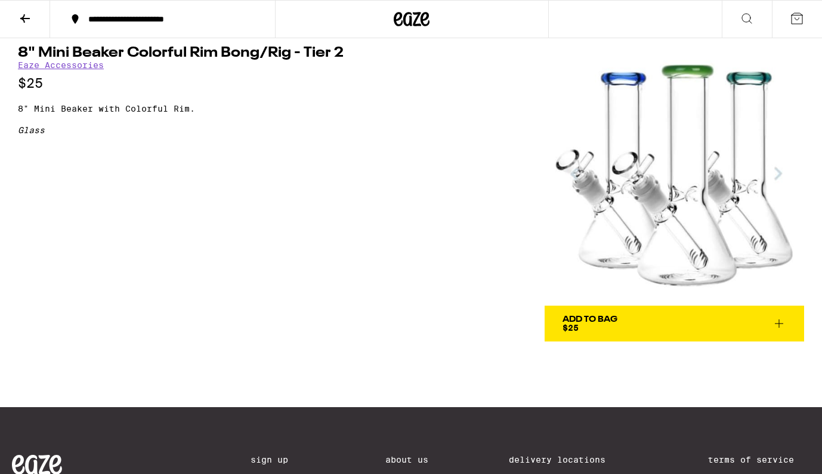
drag, startPoint x: 681, startPoint y: 183, endPoint x: 627, endPoint y: 1, distance: 189.7
click at [0, 0] on div "**********" at bounding box center [411, 292] width 822 height 605
click at [19, 52] on h1 "8" Mini Beaker Colorful Rim Bong/Rig - Tier 2" at bounding box center [195, 53] width 354 height 14
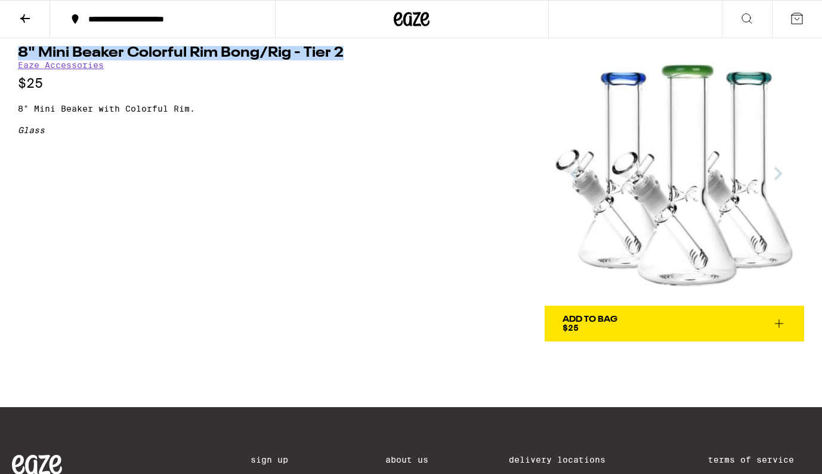
click at [341, 52] on h1 "8" Mini Beaker Colorful Rim Bong/Rig - Tier 2" at bounding box center [195, 53] width 354 height 14
copy h1 "8" Mini Beaker Colorful Rim Bong/Rig - Tier 2"
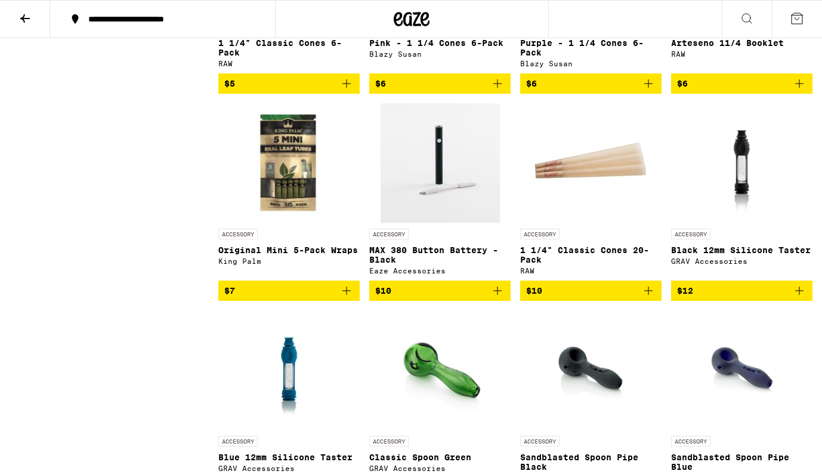
scroll to position [898, 0]
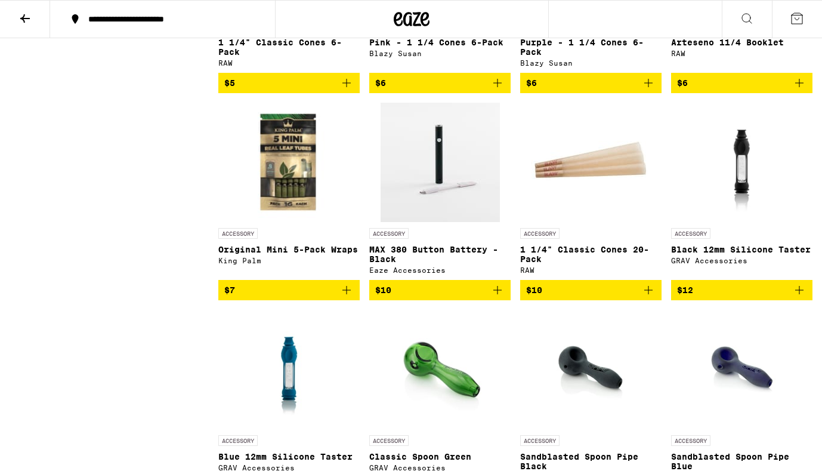
click at [465, 208] on img "Open page for MAX 380 Button Battery - Black from Eaze Accessories" at bounding box center [440, 162] width 119 height 119
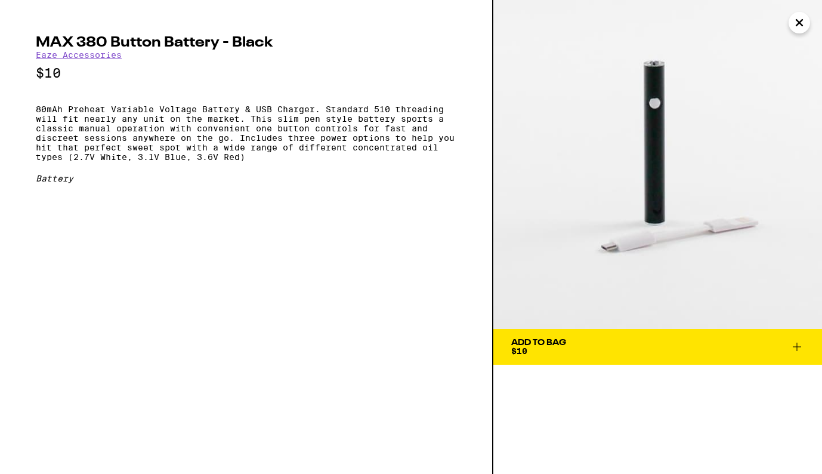
drag, startPoint x: 663, startPoint y: 190, endPoint x: 565, endPoint y: 0, distance: 213.9
click at [0, 0] on div "MAX 380 Button Battery - Black Eaze Accessories $10 80mAh Preheat Variable Volt…" at bounding box center [411, 237] width 822 height 474
drag, startPoint x: 36, startPoint y: 41, endPoint x: 271, endPoint y: 44, distance: 235.0
click at [271, 44] on h2 "MAX 380 Button Battery - Black" at bounding box center [246, 43] width 421 height 14
copy h2 "MAX 380 Button Battery - Black"
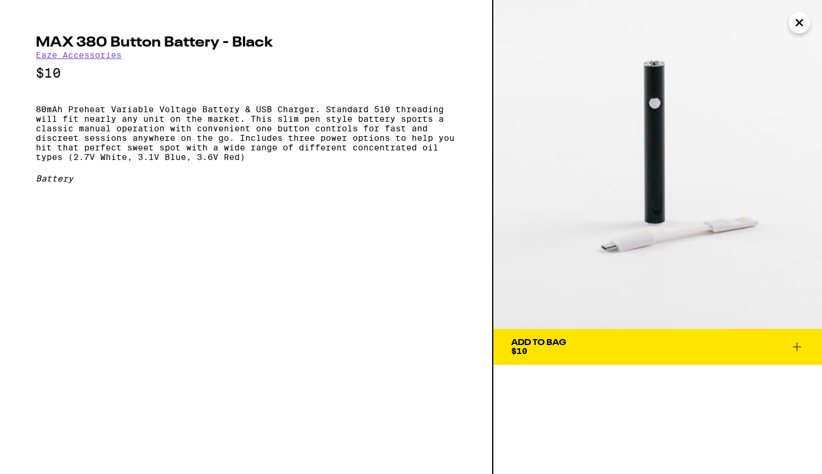
click at [36, 114] on p "80mAh Preheat Variable Voltage Battery & USB Charger. Standard 510 threading wi…" at bounding box center [246, 132] width 421 height 57
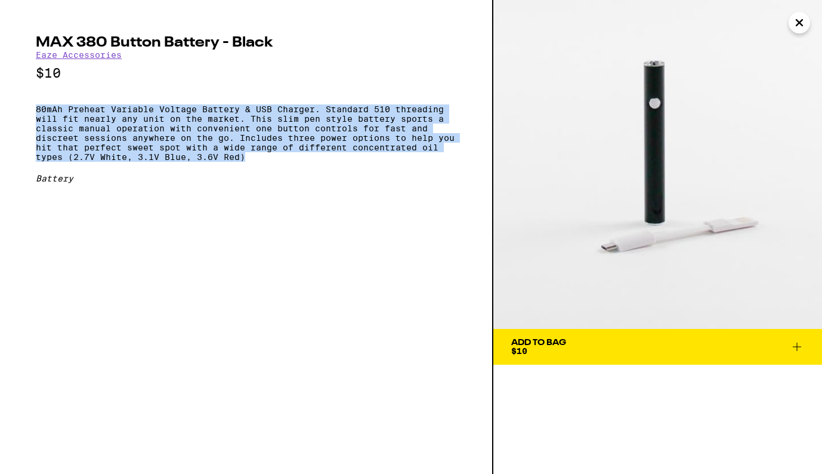
click at [268, 162] on p "80mAh Preheat Variable Voltage Battery & USB Charger. Standard 510 threading wi…" at bounding box center [246, 132] width 421 height 57
copy p "80mAh Preheat Variable Voltage Battery & USB Charger. Standard 510 threading wi…"
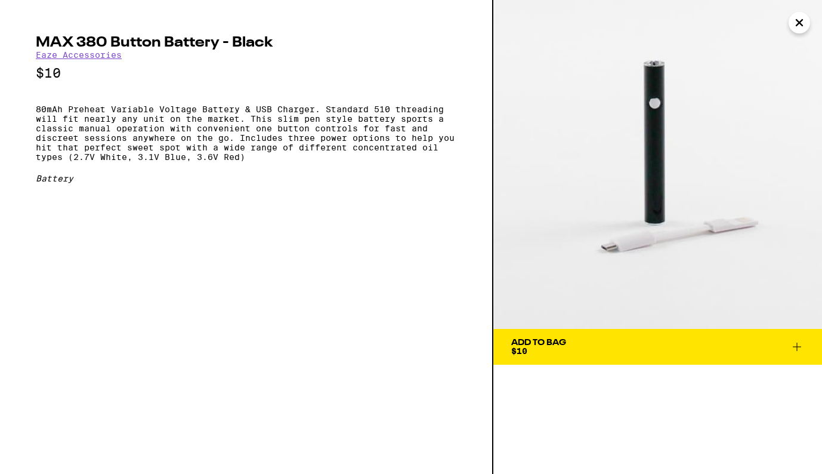
click at [796, 27] on icon "Close" at bounding box center [799, 23] width 14 height 18
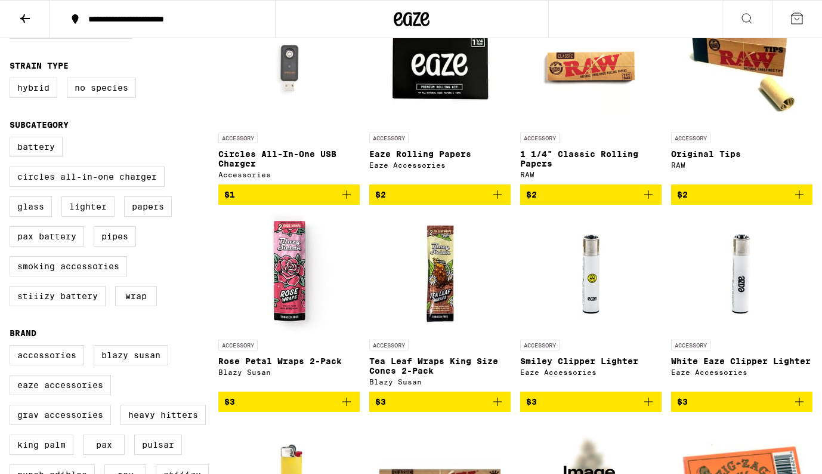
scroll to position [205, 0]
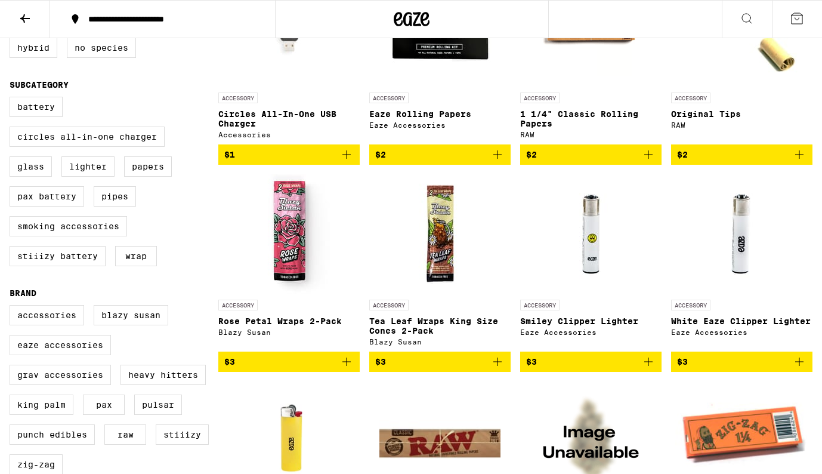
click at [746, 265] on img "Open page for White Eaze Clipper Lighter from Eaze Accessories" at bounding box center [741, 233] width 119 height 119
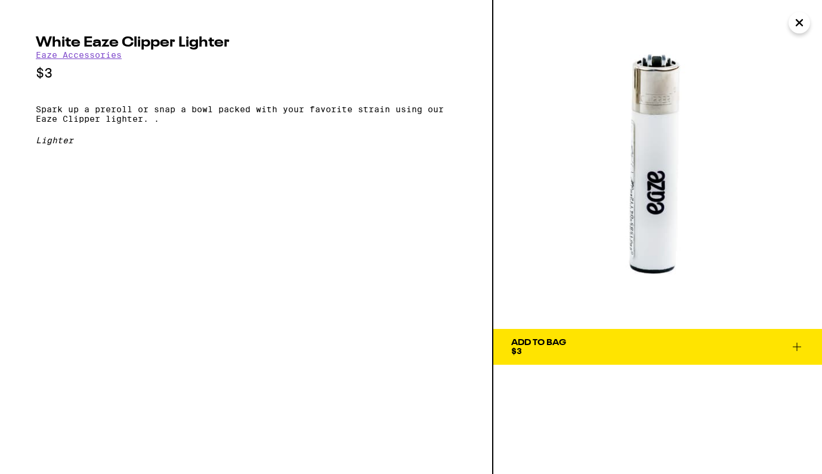
click at [798, 28] on icon "Close" at bounding box center [799, 23] width 14 height 18
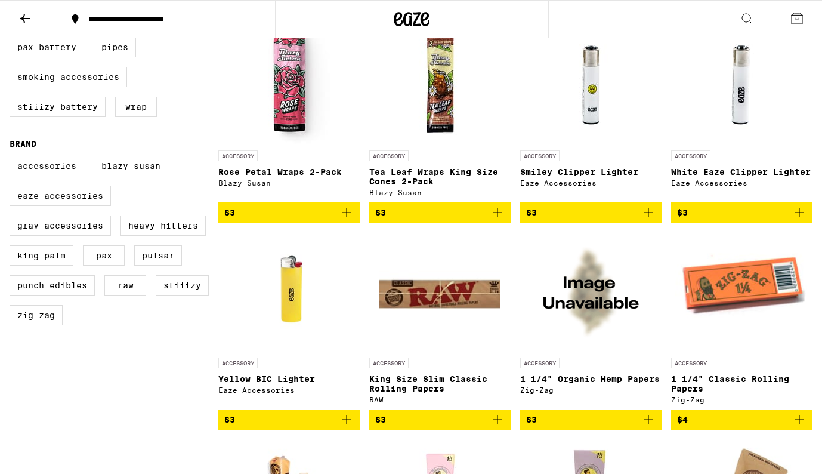
scroll to position [359, 0]
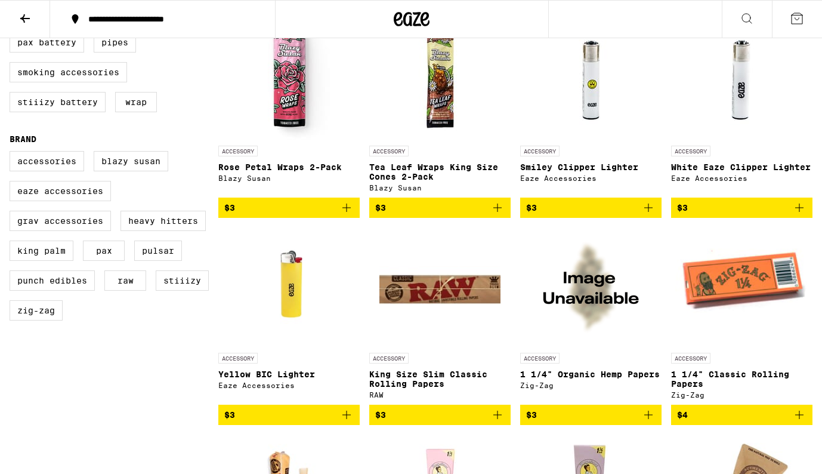
click at [295, 313] on img "Open page for Yellow BIC Lighter from Eaze Accessories" at bounding box center [289, 286] width 92 height 119
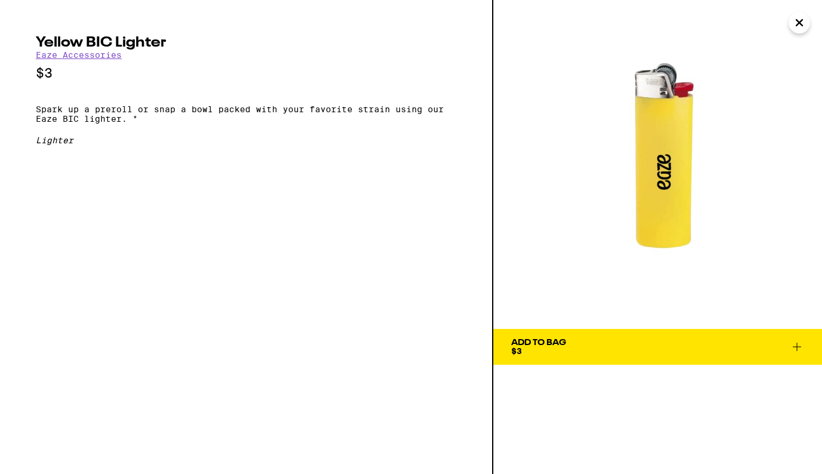
drag, startPoint x: 666, startPoint y: 185, endPoint x: 465, endPoint y: 0, distance: 274.0
click at [0, 0] on div "Yellow BIC Lighter Eaze Accessories $3 Spark up a preroll or snap a bowl packed…" at bounding box center [411, 237] width 822 height 474
click at [794, 27] on icon "Close" at bounding box center [799, 23] width 14 height 18
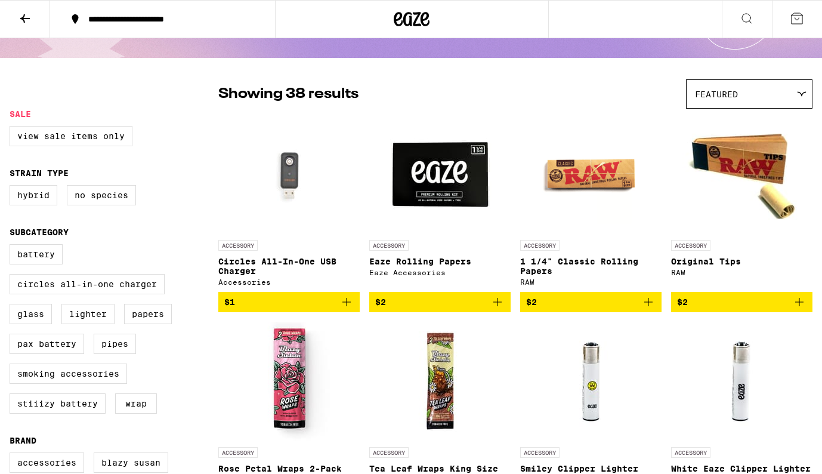
scroll to position [52, 0]
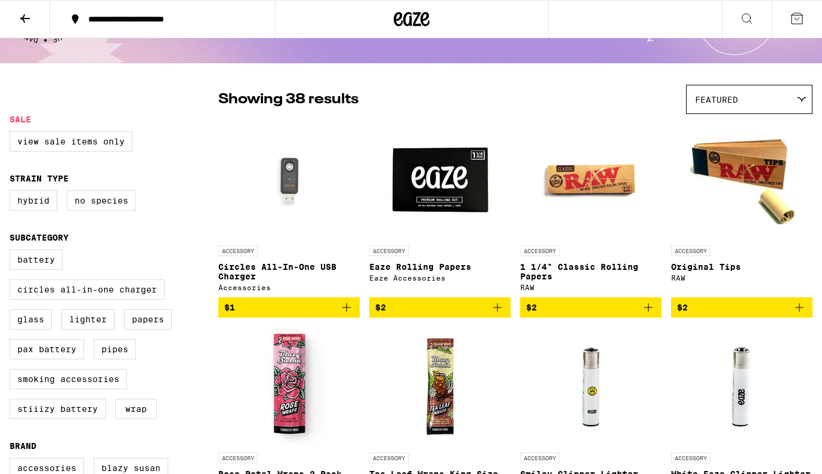
click at [588, 194] on img at bounding box center [590, 179] width 119 height 119
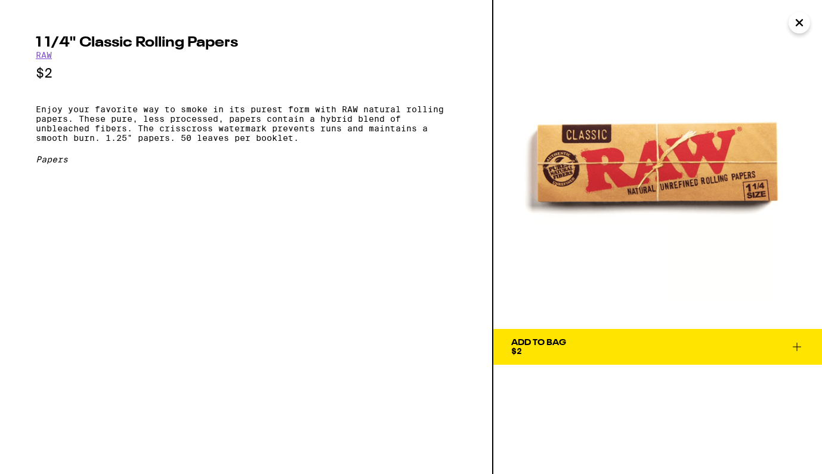
drag, startPoint x: 647, startPoint y: 169, endPoint x: 438, endPoint y: 2, distance: 266.9
click at [0, 0] on div "1 1/4" Classic Rolling Papers RAW $2 Enjoy your favorite way to smoke in its pu…" at bounding box center [411, 237] width 822 height 474
click at [36, 39] on h2 "1 1/4" Classic Rolling Papers" at bounding box center [246, 43] width 421 height 14
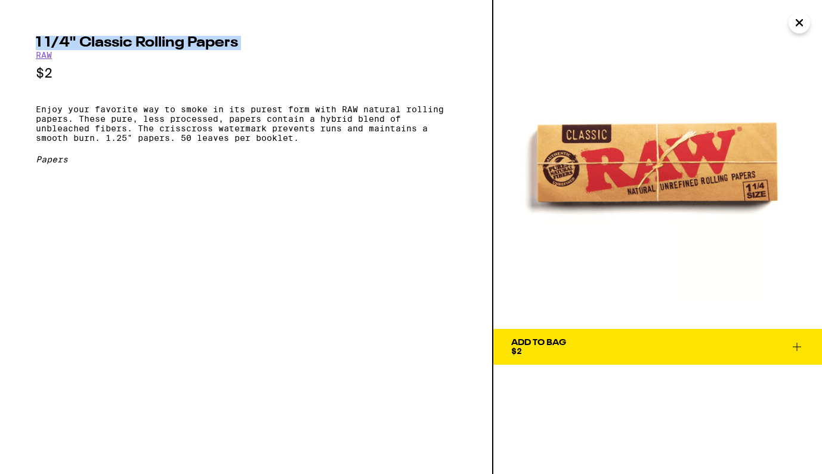
copy h2 "1 1/4" Classic Rolling Papers"
click at [800, 27] on icon "Close" at bounding box center [799, 23] width 14 height 18
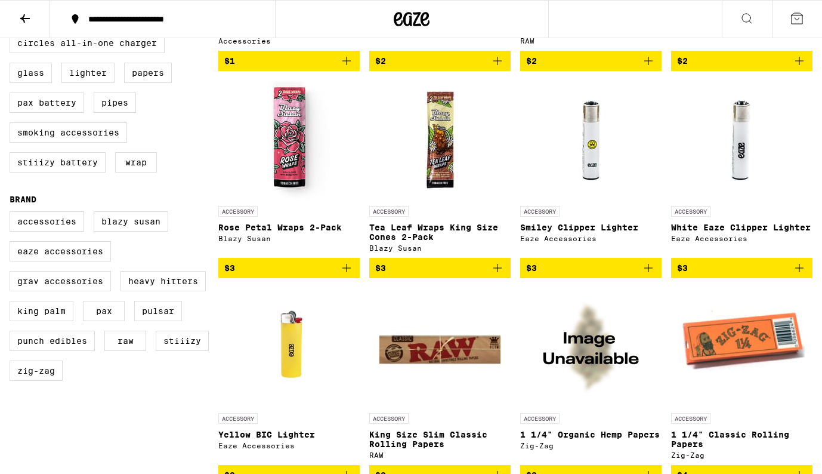
scroll to position [298, 0]
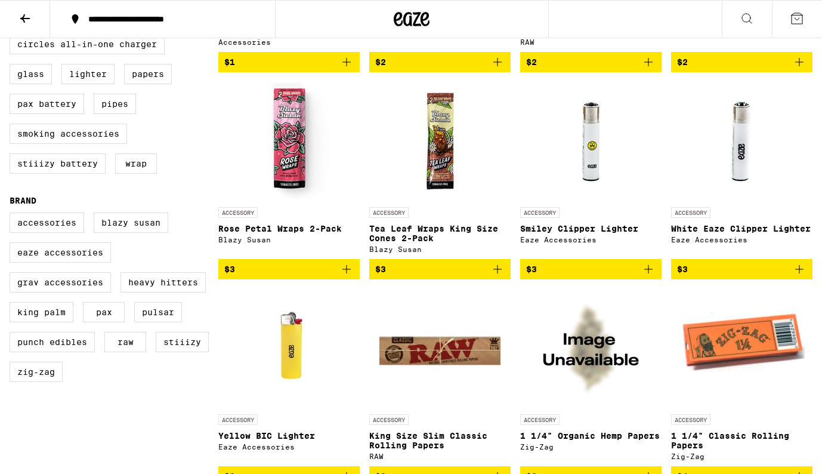
click at [286, 378] on img "Open page for Yellow BIC Lighter from Eaze Accessories" at bounding box center [289, 348] width 92 height 119
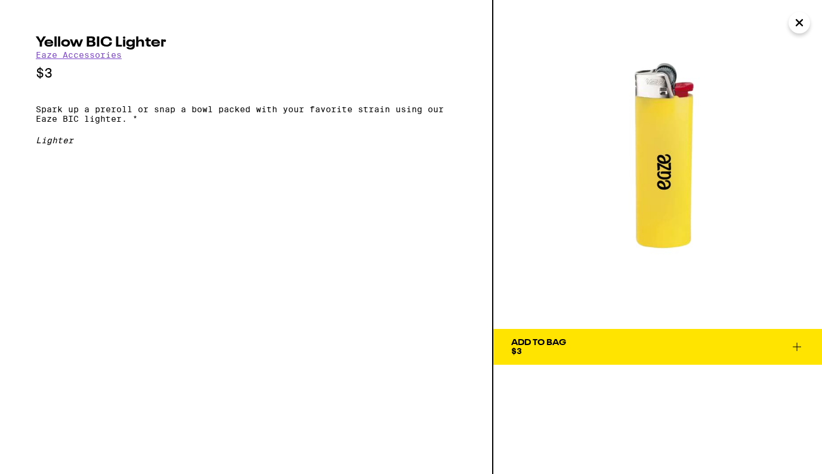
click at [37, 113] on p "Spark up a preroll or snap a bowl packed with your favorite strain using our Ea…" at bounding box center [246, 113] width 421 height 19
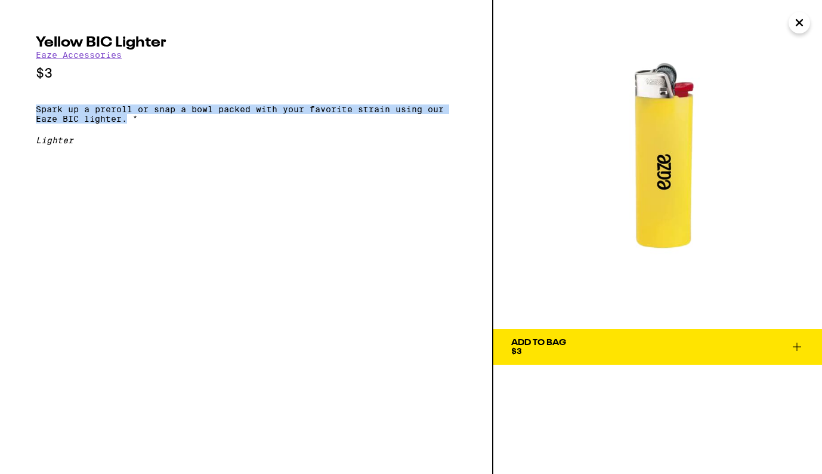
click at [129, 123] on p "Spark up a preroll or snap a bowl packed with your favorite strain using our Ea…" at bounding box center [246, 113] width 421 height 19
copy p "Spark up a preroll or snap a bowl packed with your favorite strain using our Ea…"
click at [799, 21] on icon "Close" at bounding box center [799, 23] width 14 height 18
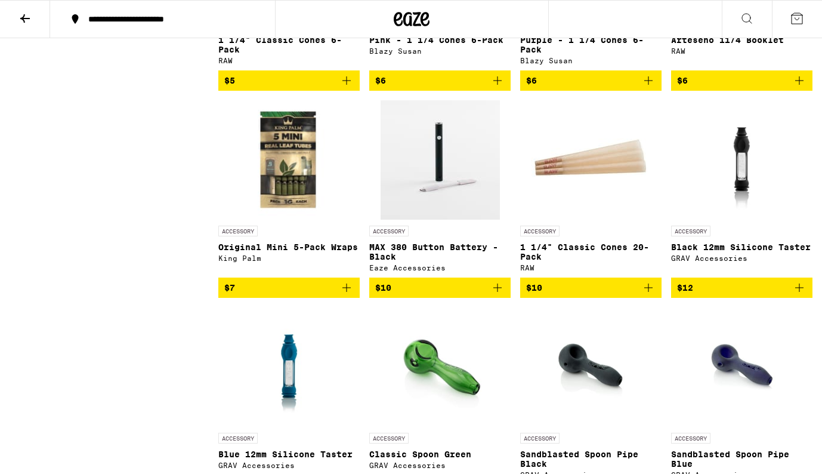
scroll to position [907, 0]
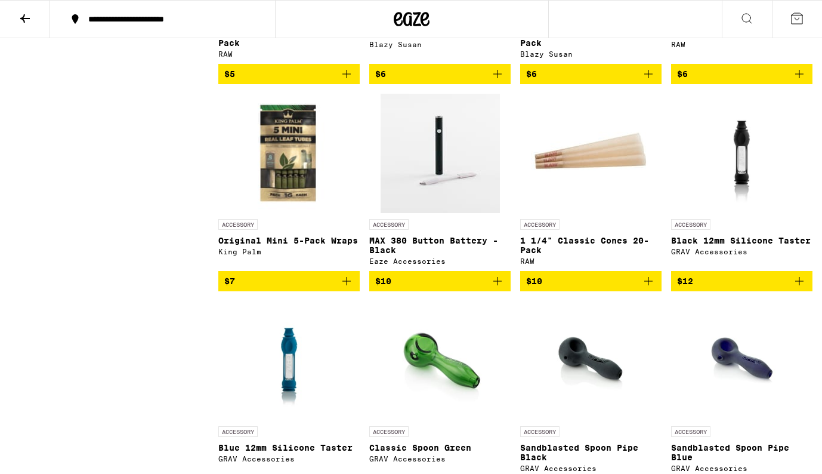
click at [432, 182] on img "Open page for MAX 380 Button Battery - Black from Eaze Accessories" at bounding box center [440, 153] width 119 height 119
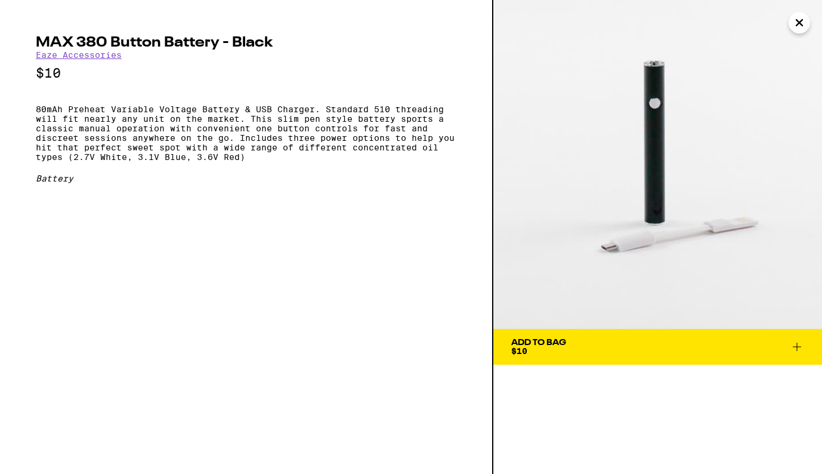
click at [799, 24] on icon "Close" at bounding box center [799, 23] width 14 height 18
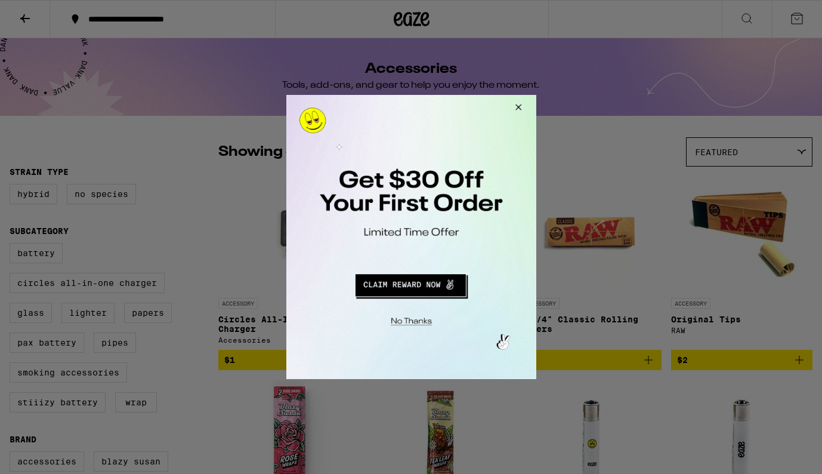
click at [514, 107] on button "Close Modal" at bounding box center [516, 109] width 32 height 29
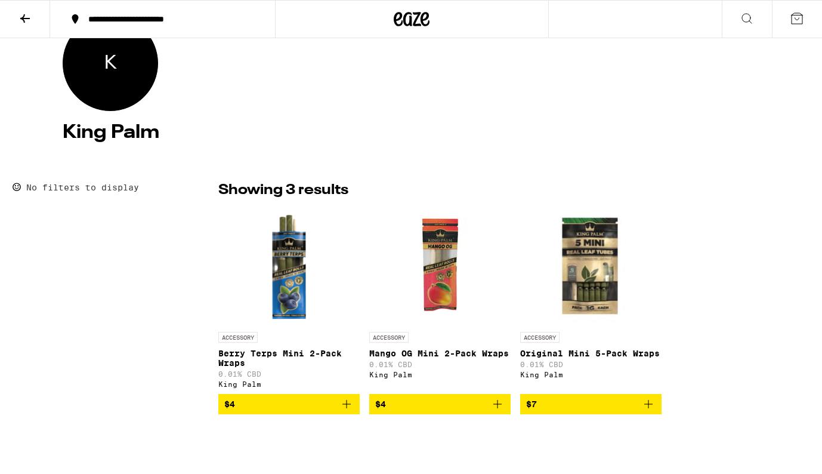
click at [446, 287] on img "Open page for Mango OG Mini 2-Pack Wraps from King Palm" at bounding box center [440, 265] width 119 height 119
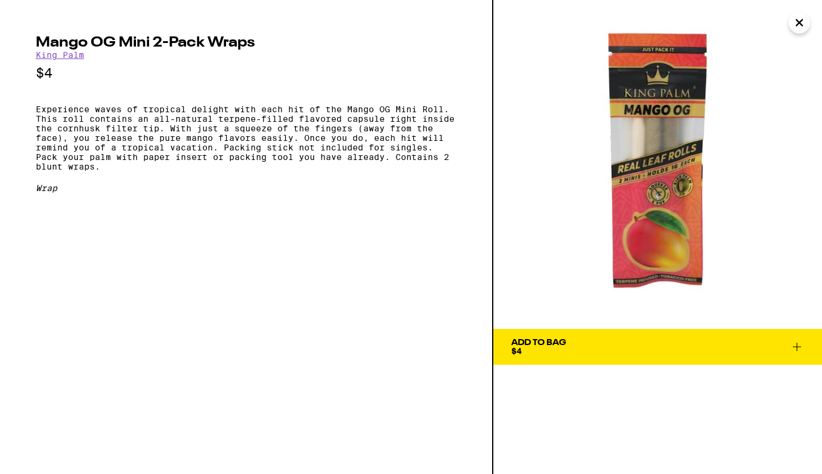
drag, startPoint x: 655, startPoint y: 181, endPoint x: 545, endPoint y: 1, distance: 210.9
click at [0, 0] on div "Mango OG Mini 2-Pack Wraps King Palm $4 Experience waves of tropical delight wi…" at bounding box center [411, 237] width 822 height 474
click at [141, 36] on h2 "Mango OG Mini 2-Pack Wraps" at bounding box center [246, 43] width 421 height 14
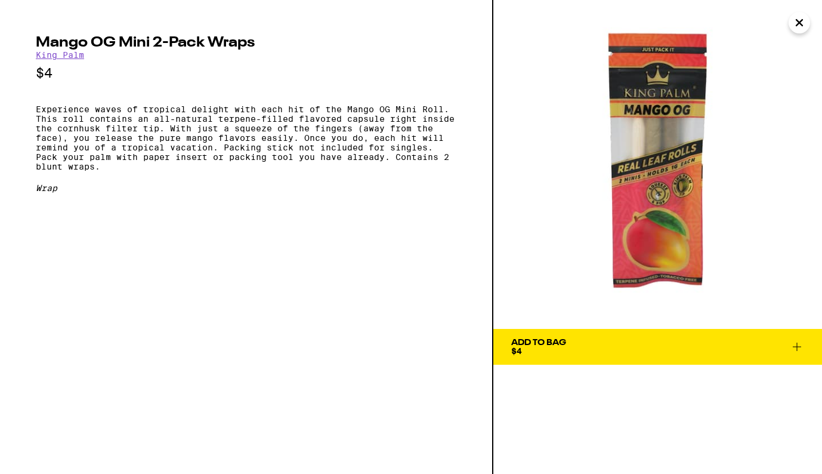
click at [36, 114] on p "Experience waves of tropical delight with each hit of the Mango OG Mini Roll. T…" at bounding box center [246, 137] width 421 height 67
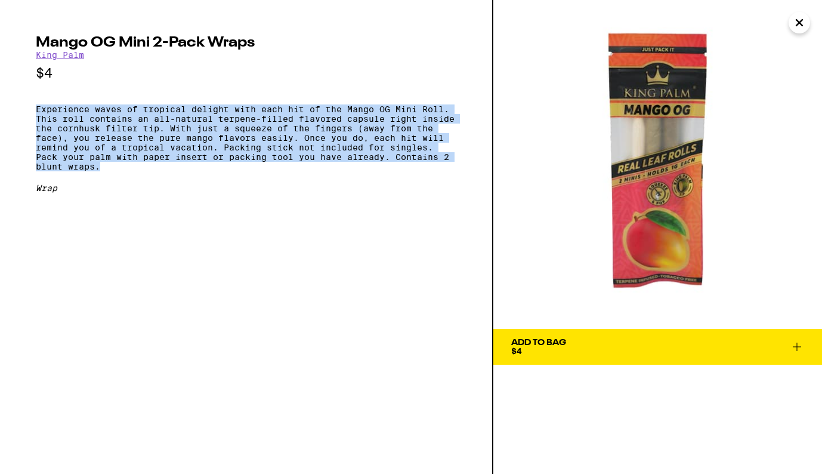
click at [161, 171] on p "Experience waves of tropical delight with each hit of the Mango OG Mini Roll. T…" at bounding box center [246, 137] width 421 height 67
copy p "Experience waves of tropical delight with each hit of the Mango OG Mini Roll. T…"
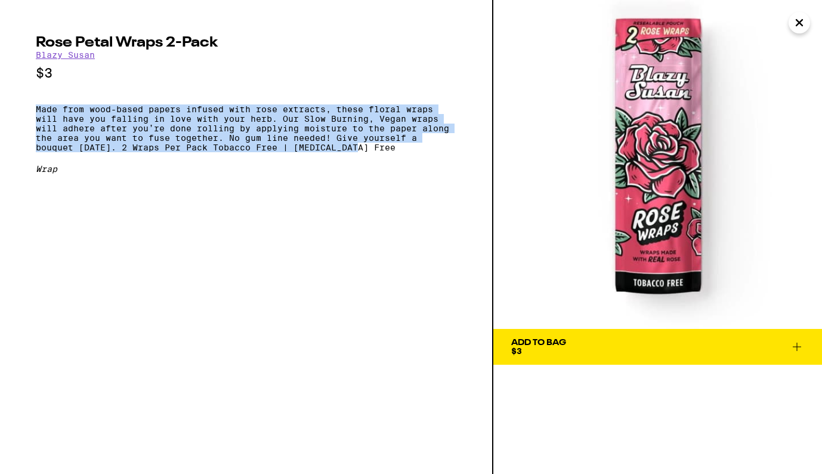
click at [796, 27] on icon "Close" at bounding box center [799, 23] width 14 height 18
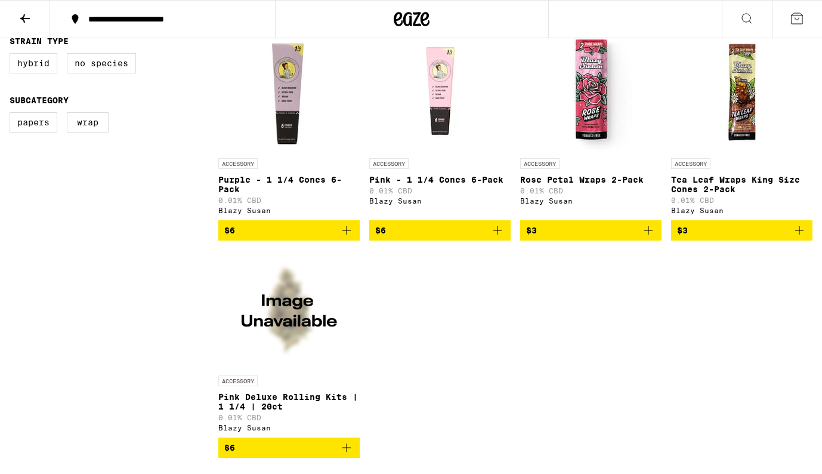
scroll to position [319, 0]
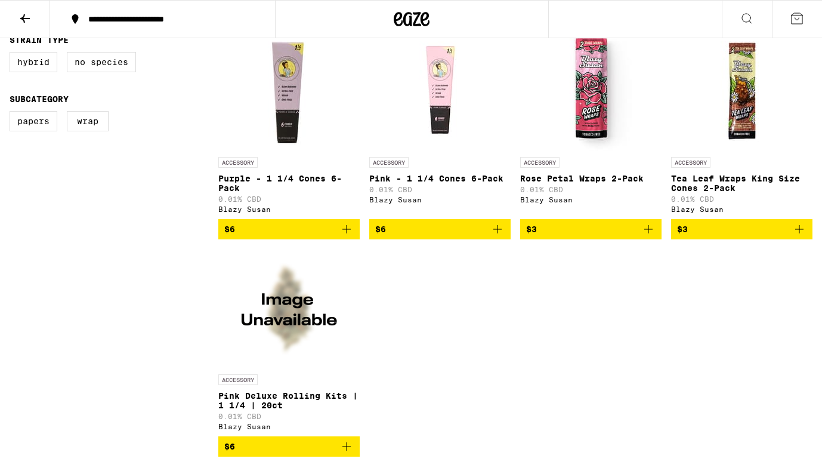
click at [295, 135] on img "Open page for Purple - 1 1/4 Cones 6-Pack from Blazy Susan" at bounding box center [289, 91] width 119 height 119
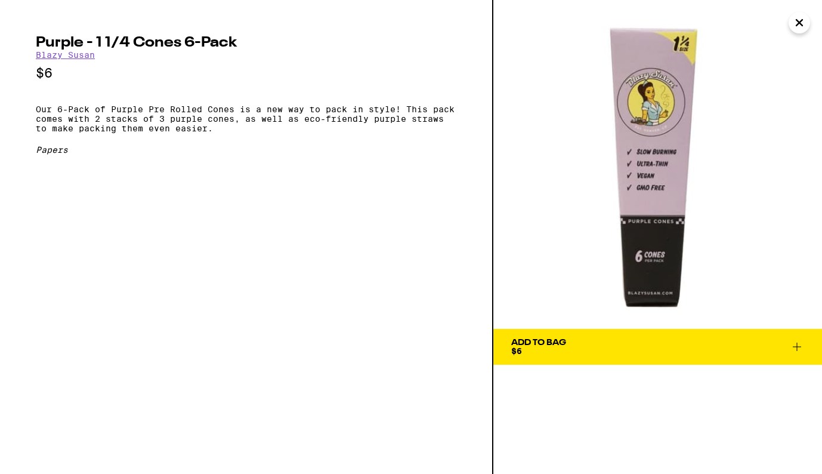
drag, startPoint x: 661, startPoint y: 161, endPoint x: 555, endPoint y: 0, distance: 192.9
click at [0, 0] on div "Purple - 1 1/4 Cones 6-Pack [PERSON_NAME] $6 Our 6-Pack of Purple Pre Rolled Co…" at bounding box center [411, 237] width 822 height 474
click at [38, 115] on p "Our 6-Pack of Purple Pre Rolled Cones is a new way to pack in style! This pack …" at bounding box center [246, 118] width 421 height 29
click at [75, 41] on h2 "Purple - 1 1/4 Cones 6-Pack" at bounding box center [246, 43] width 421 height 14
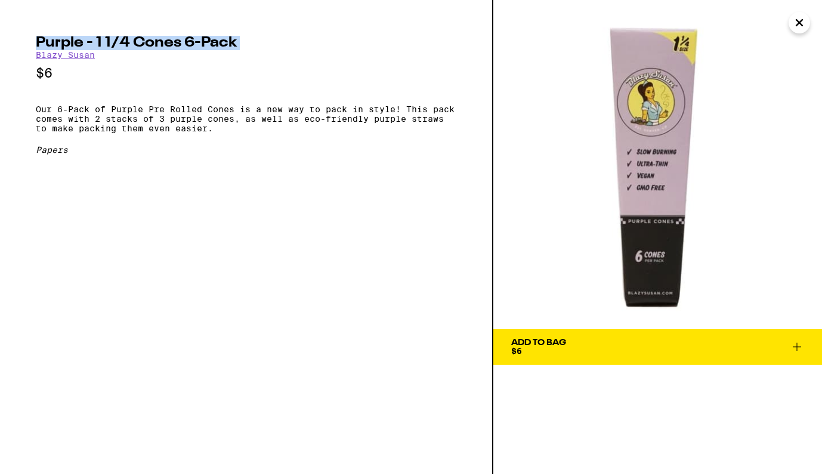
click at [75, 41] on h2 "Purple - 1 1/4 Cones 6-Pack" at bounding box center [246, 43] width 421 height 14
copy h2 "Purple - 1 1/4 Cones 6-Pack"
click at [36, 114] on p "Our 6-Pack of Purple Pre Rolled Cones is a new way to pack in style! This pack …" at bounding box center [246, 118] width 421 height 29
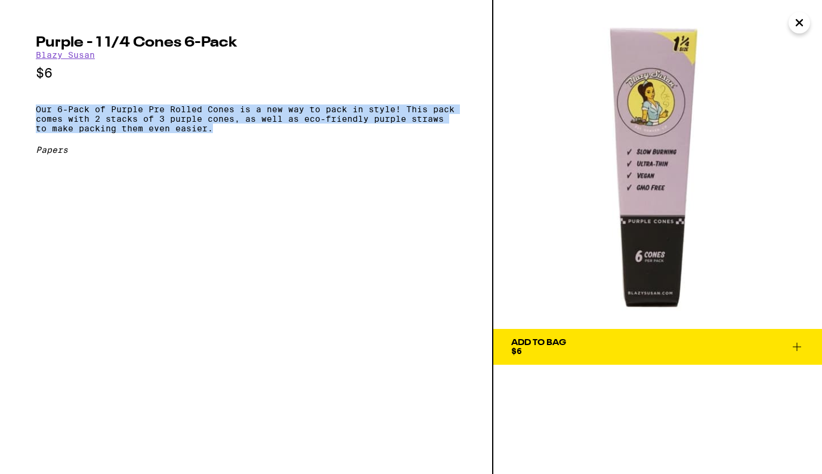
click at [256, 133] on p "Our 6-Pack of Purple Pre Rolled Cones is a new way to pack in style! This pack …" at bounding box center [246, 118] width 421 height 29
copy p "Our 6-Pack of Purple Pre Rolled Cones is a new way to pack in style! This pack …"
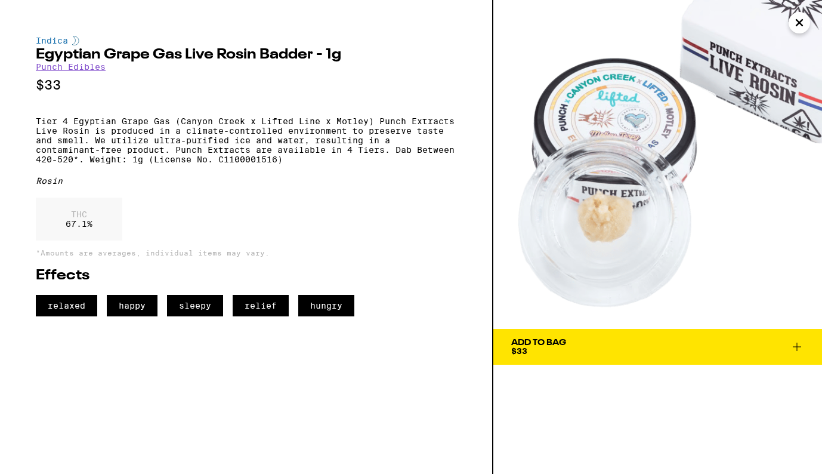
click at [801, 25] on icon "Close" at bounding box center [799, 23] width 14 height 18
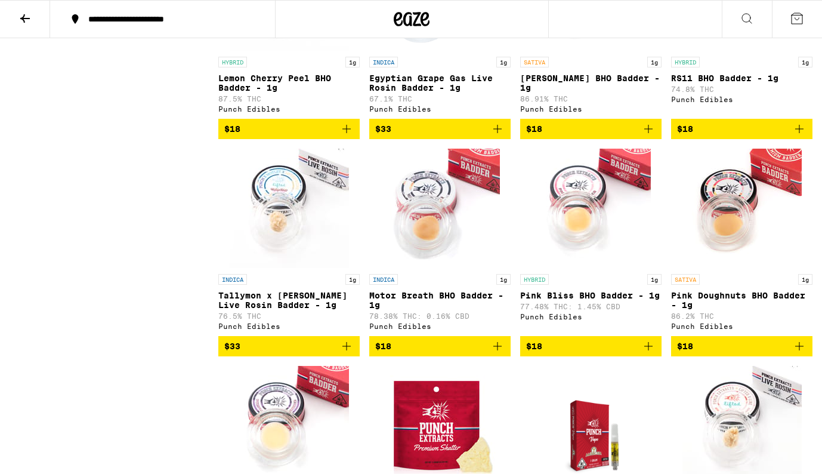
scroll to position [5013, 0]
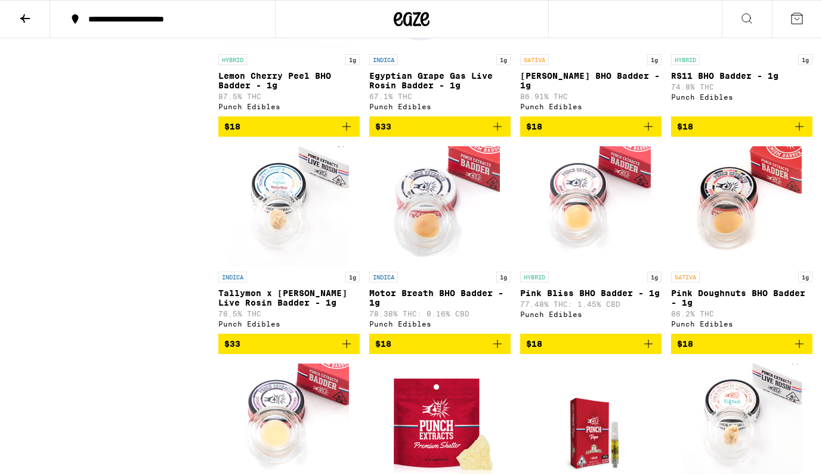
click at [27, 18] on icon at bounding box center [25, 18] width 14 height 14
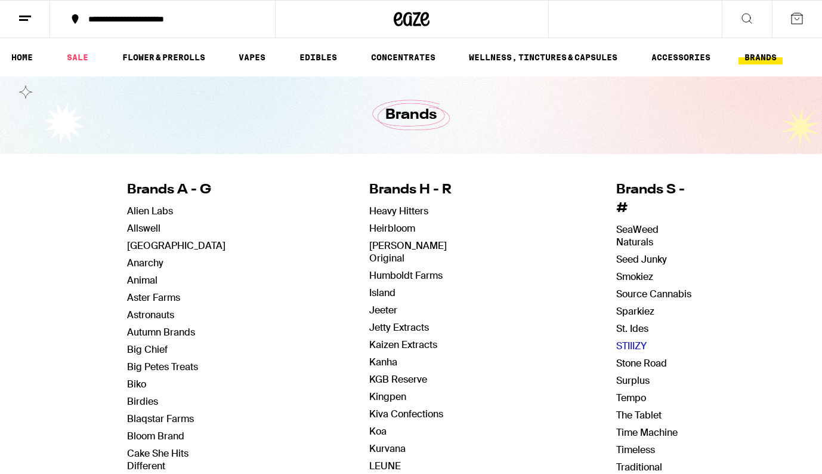
click at [633, 339] on link "STIIIZY" at bounding box center [631, 345] width 30 height 13
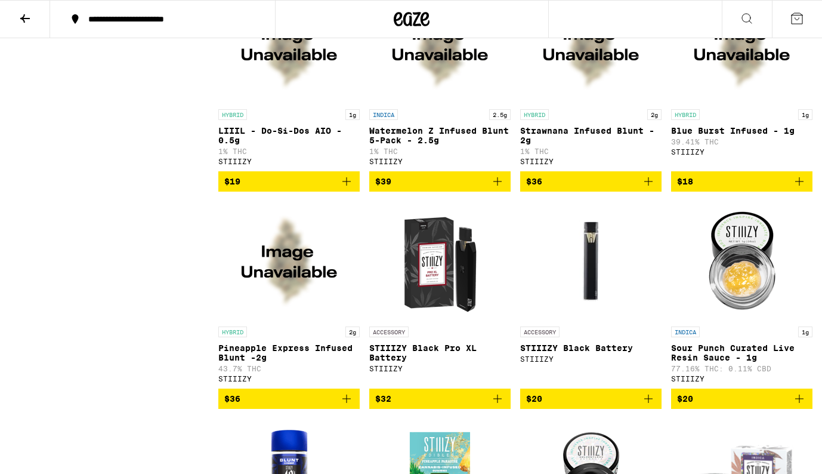
scroll to position [10338, 0]
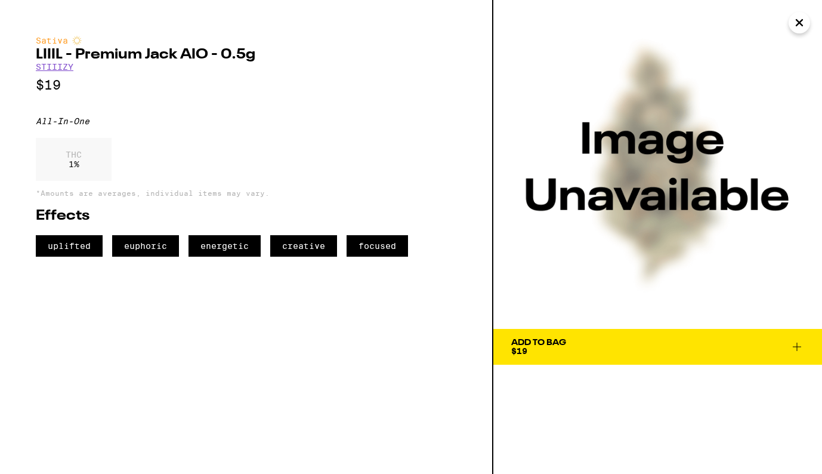
click at [800, 18] on icon "Close" at bounding box center [799, 23] width 14 height 18
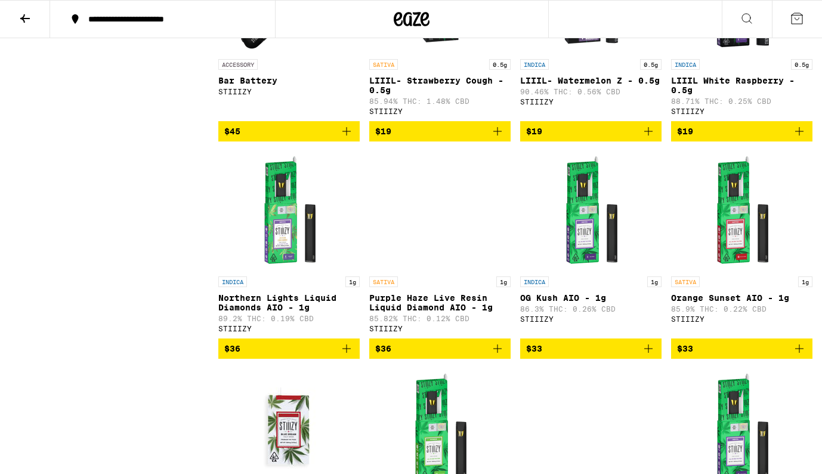
scroll to position [6497, 0]
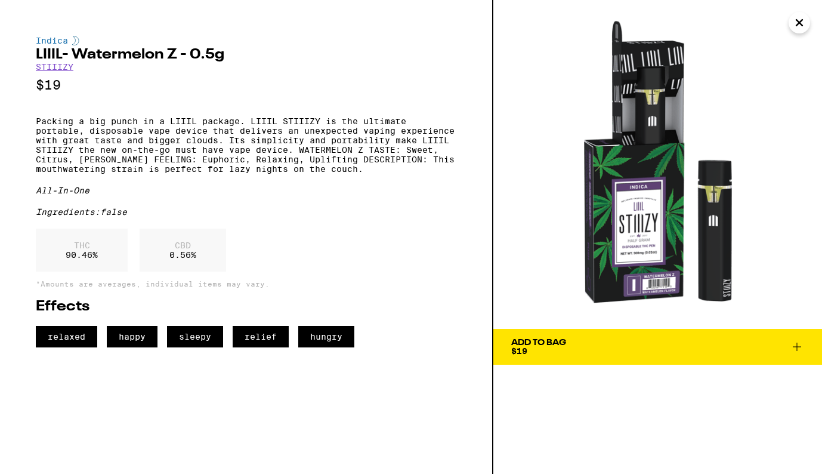
click at [36, 128] on p "Packing a big punch in a LIIIL package. LIIIL STIIIZY is the ultimate portable,…" at bounding box center [246, 144] width 421 height 57
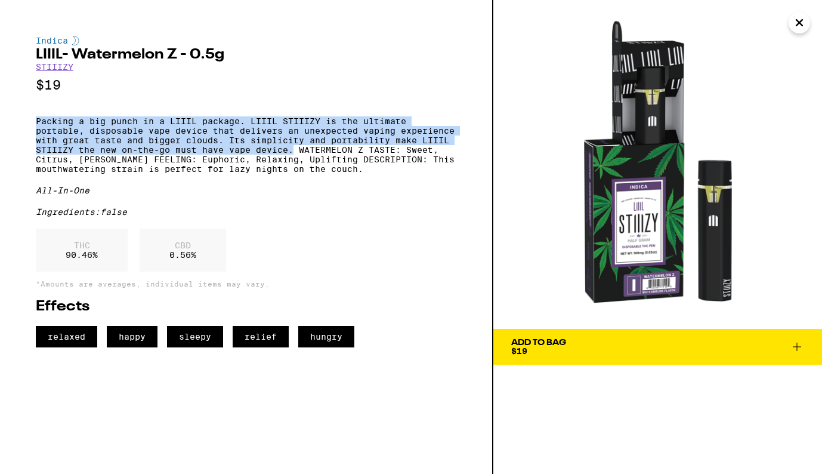
click at [353, 159] on p "Packing a big punch in a LIIIL package. LIIIL STIIIZY is the ultimate portable,…" at bounding box center [246, 144] width 421 height 57
copy p "Packing a big punch in a LIIIL package. LIIIL STIIIZY is the ultimate portable,…"
click at [795, 28] on icon "Close" at bounding box center [799, 23] width 14 height 18
